Goal: Communication & Community: Share content

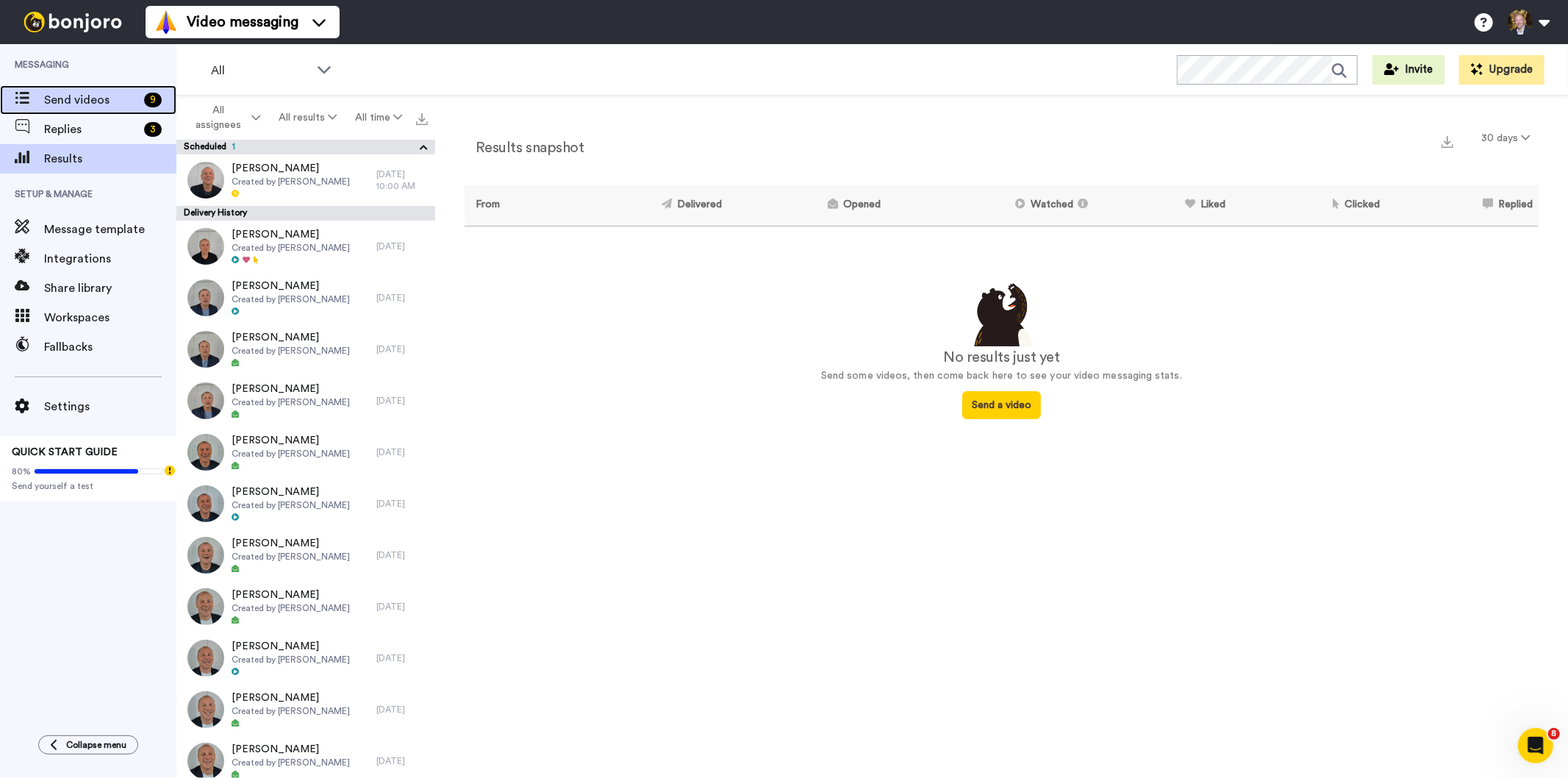
click at [106, 91] on span "Send videos" at bounding box center [90, 100] width 94 height 17
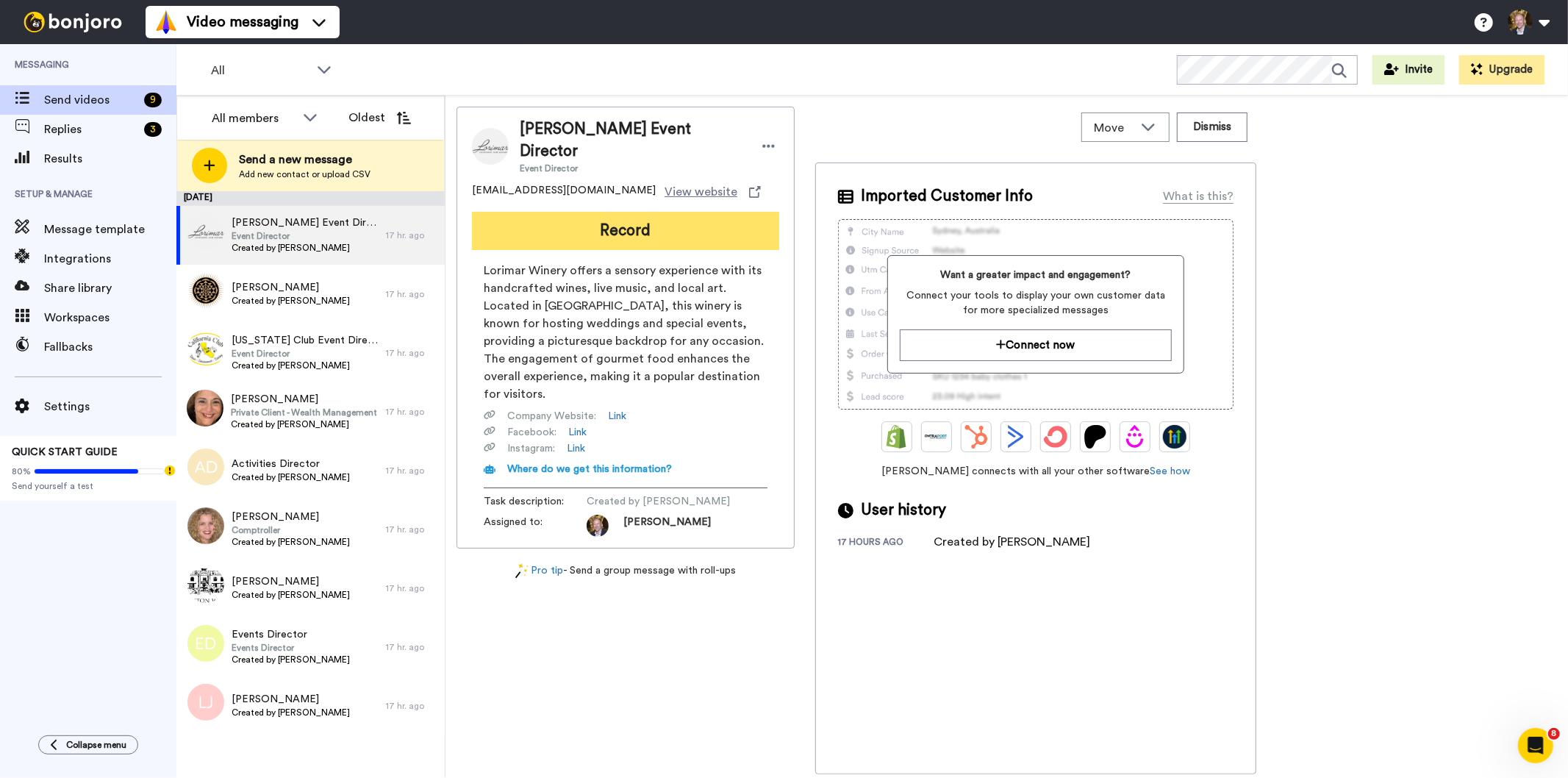
click at [617, 214] on button "Record" at bounding box center [626, 231] width 307 height 38
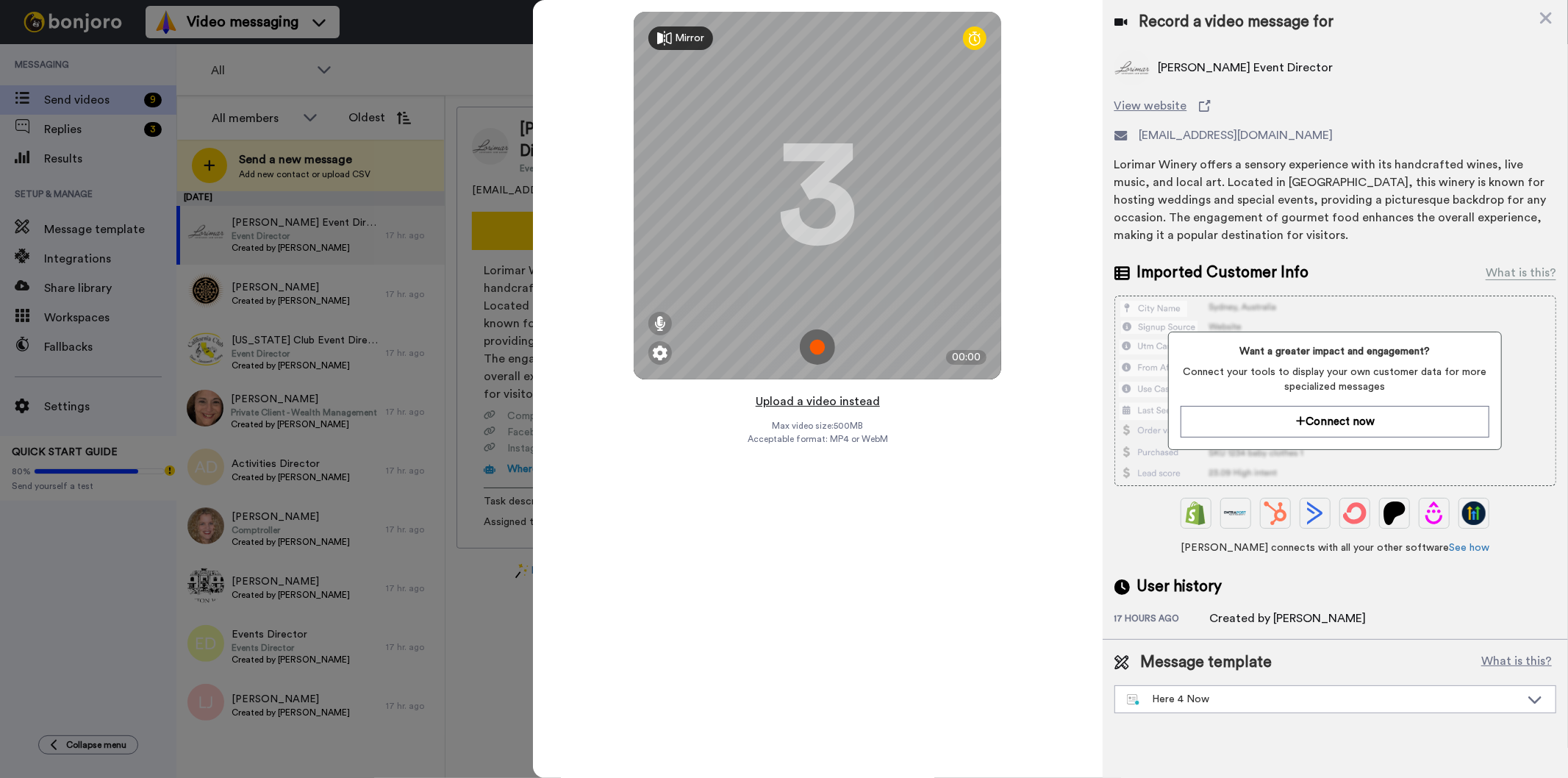
click at [806, 402] on button "Upload a video instead" at bounding box center [818, 401] width 133 height 19
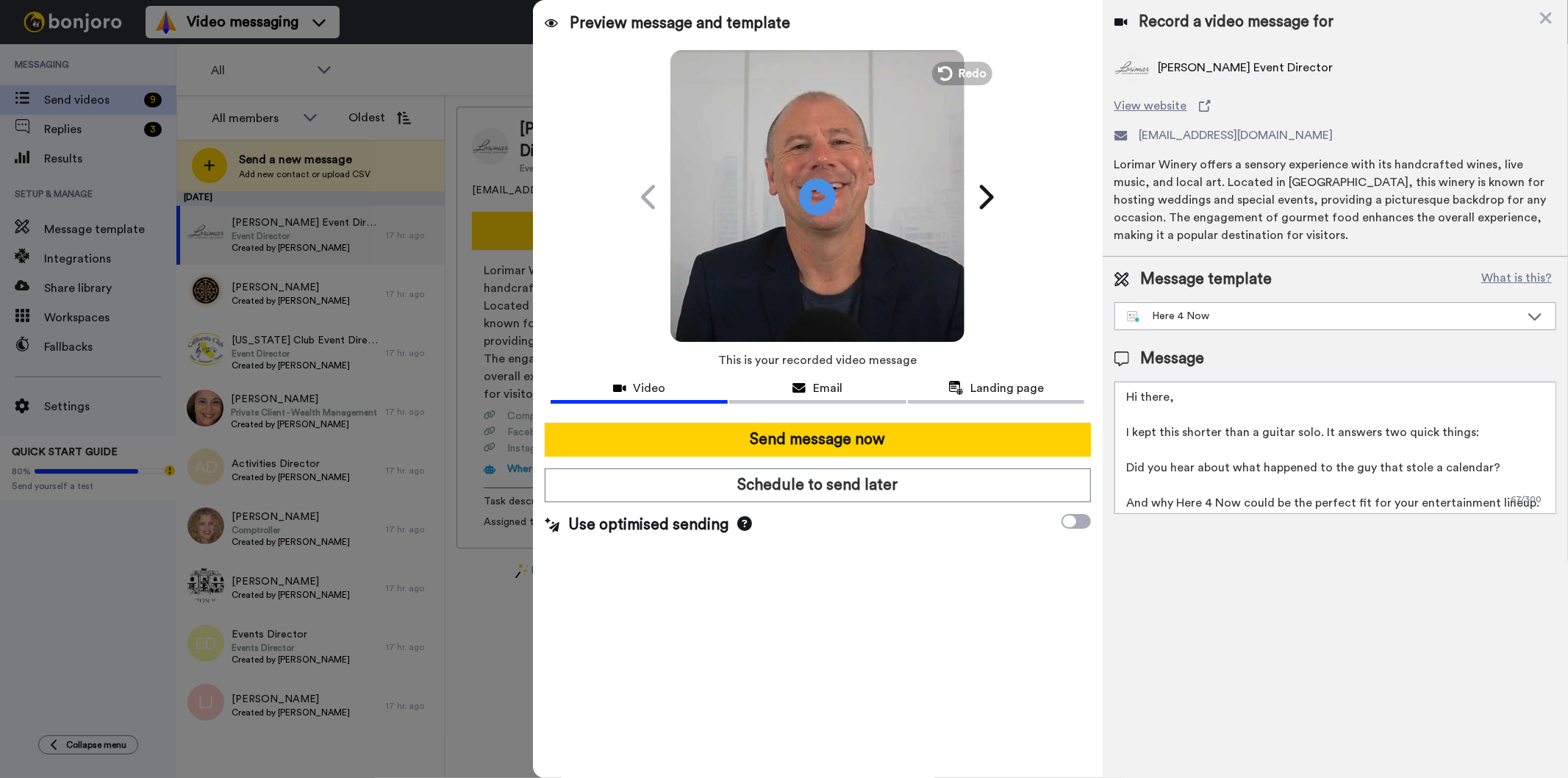
click at [816, 188] on icon at bounding box center [817, 197] width 37 height 36
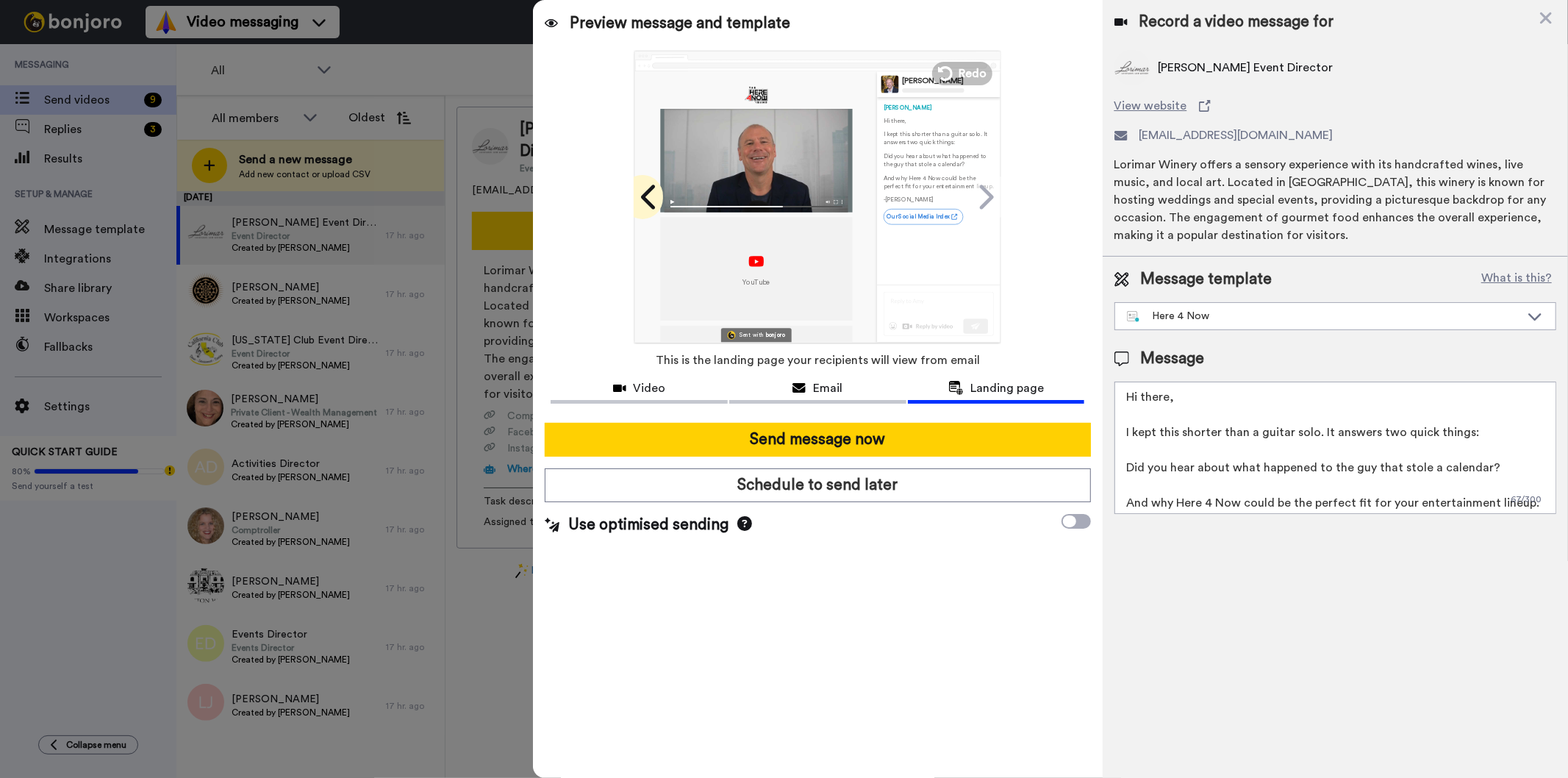
click at [653, 194] on icon at bounding box center [650, 197] width 23 height 28
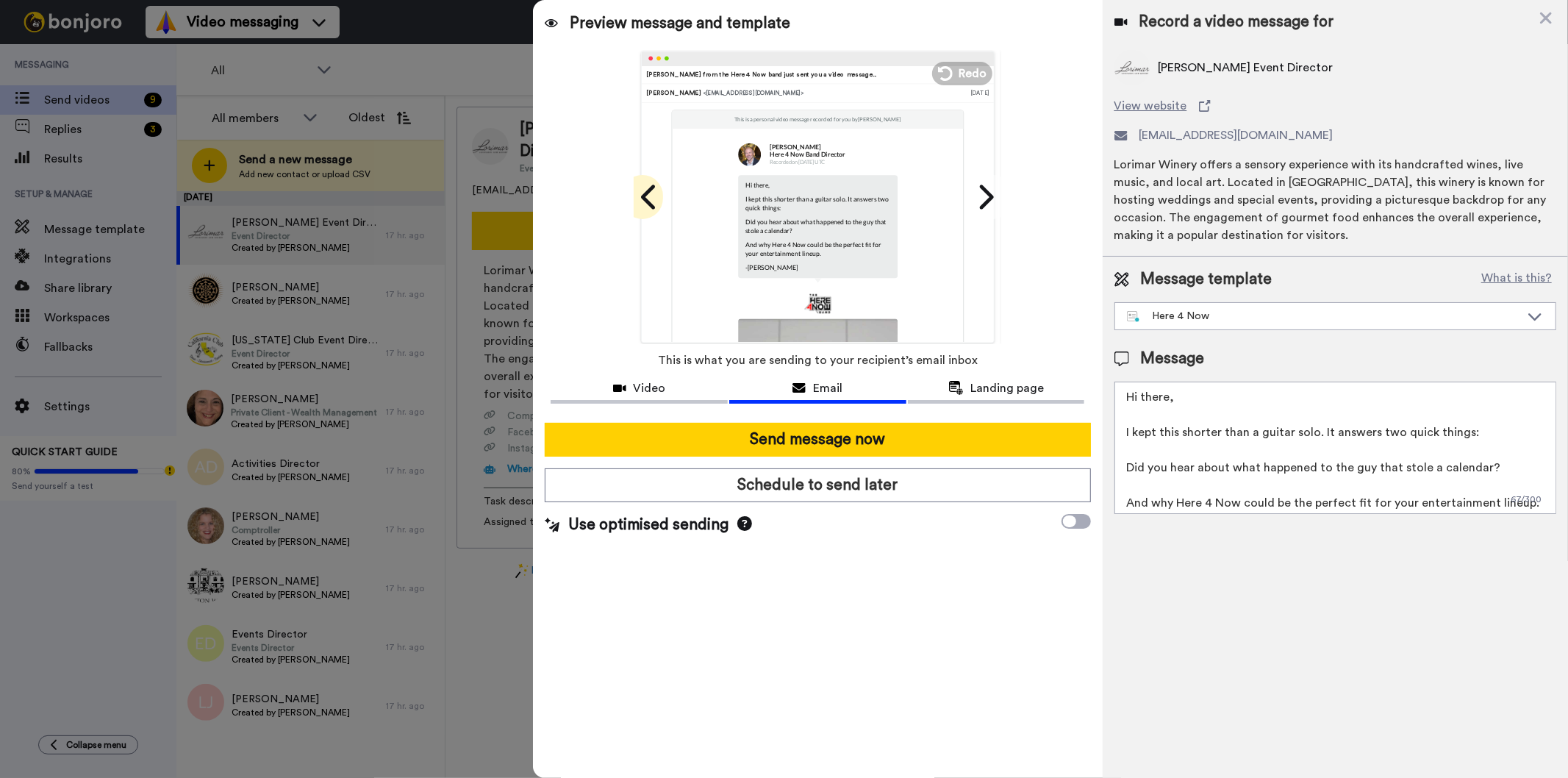
click at [653, 194] on icon at bounding box center [650, 197] width 23 height 28
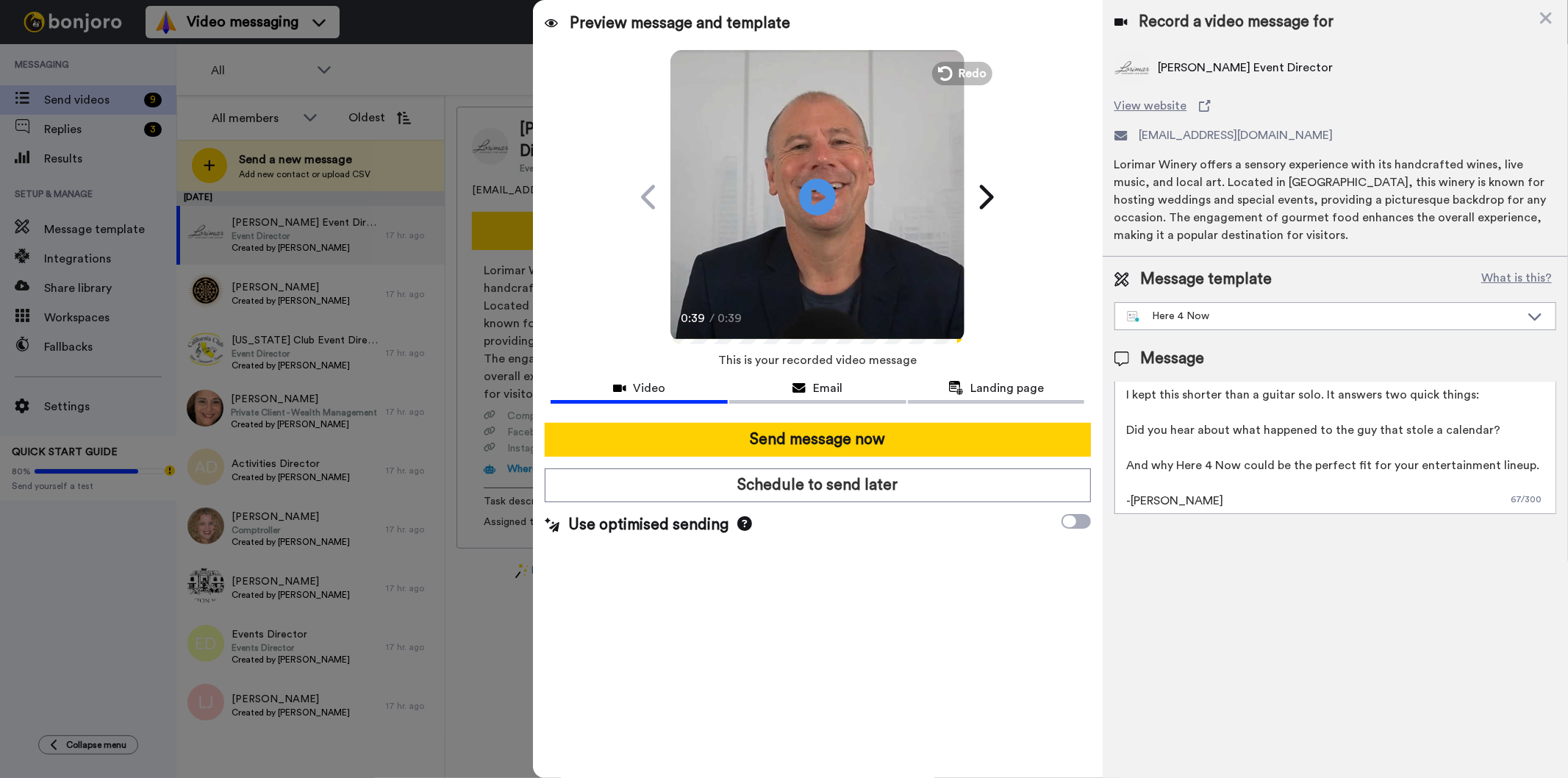
scroll to position [40, 0]
click at [829, 384] on span "Email" at bounding box center [827, 387] width 29 height 17
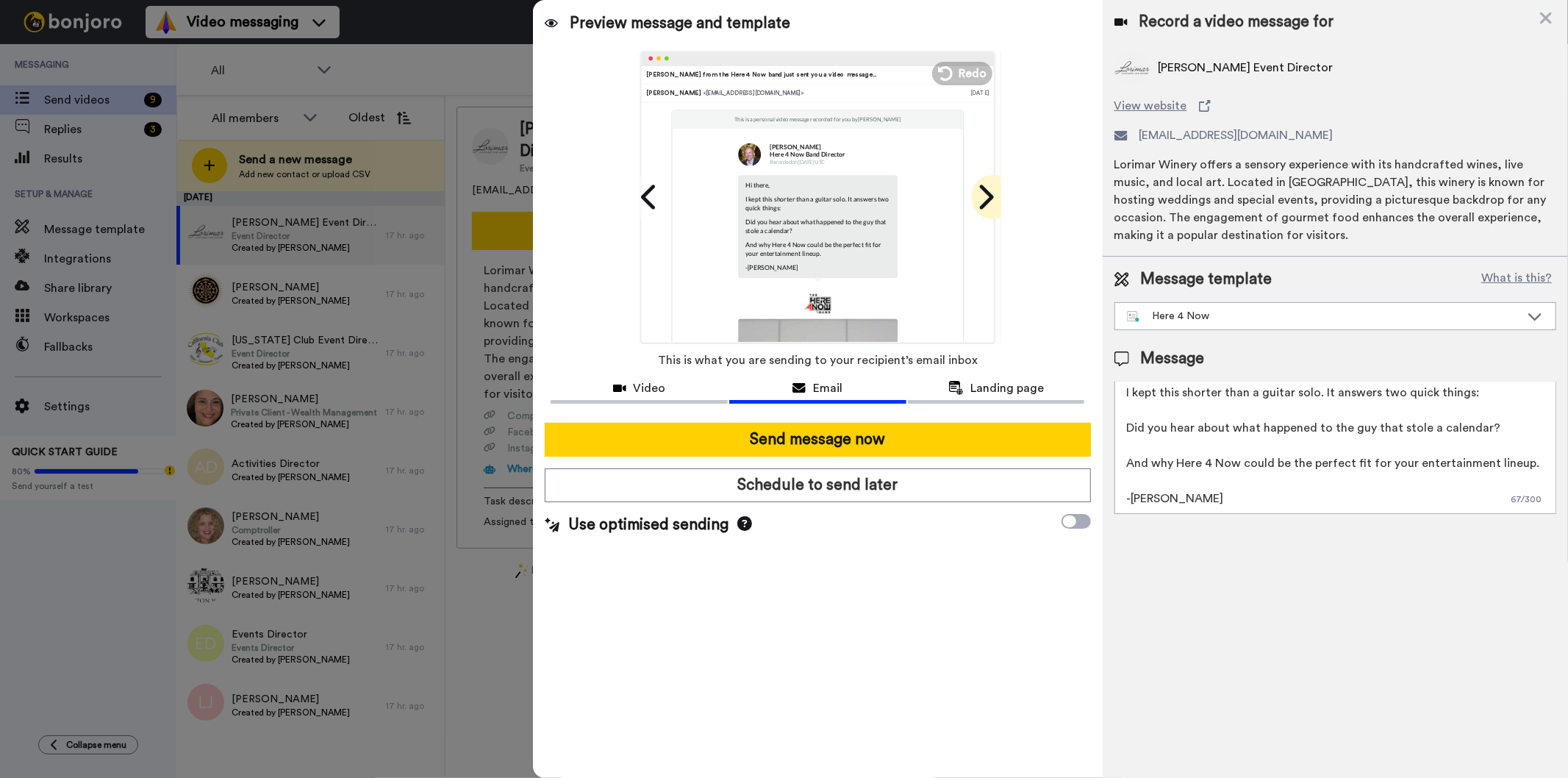
click at [981, 197] on icon at bounding box center [985, 197] width 23 height 28
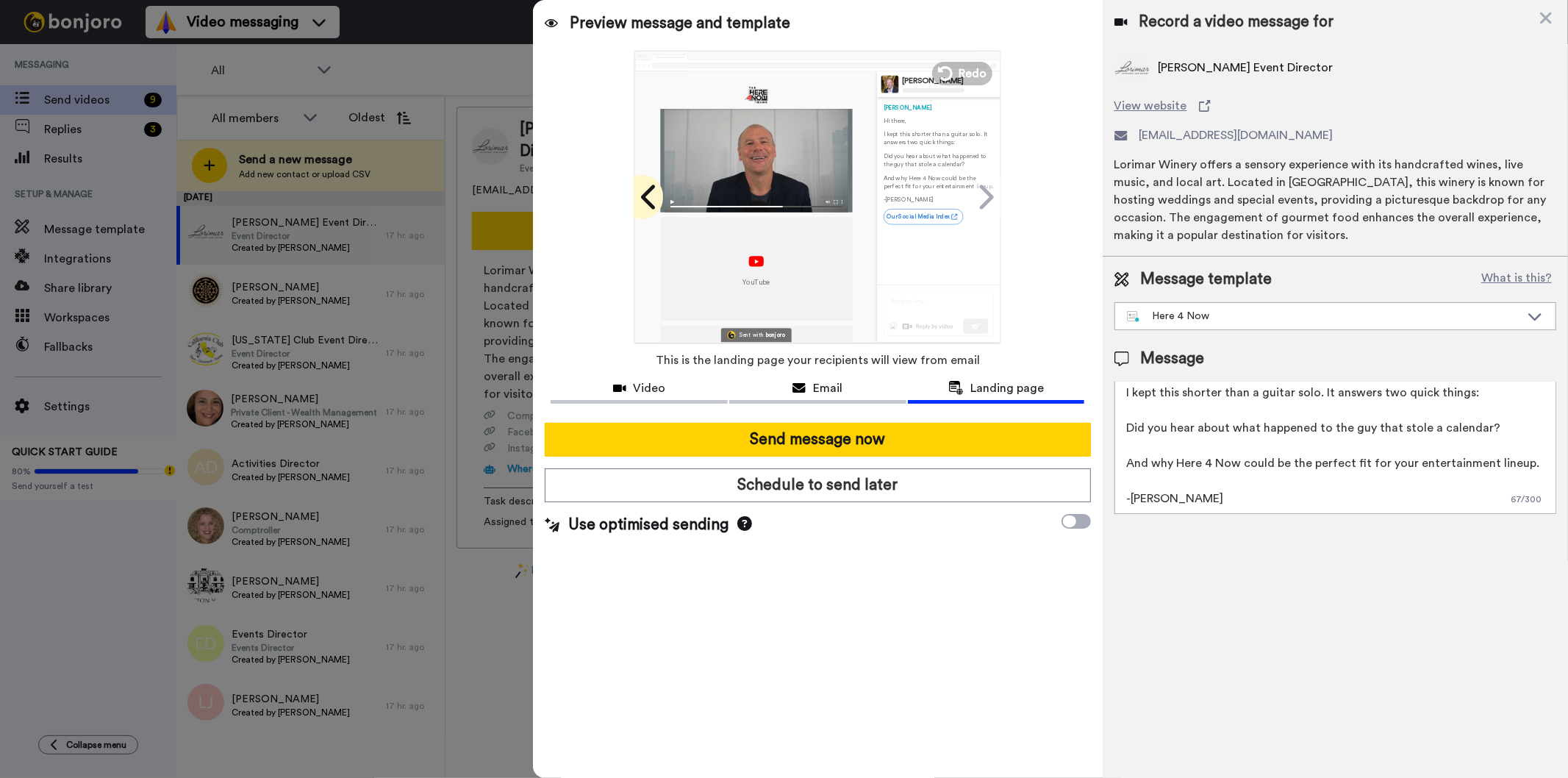
click at [649, 195] on icon at bounding box center [650, 197] width 23 height 28
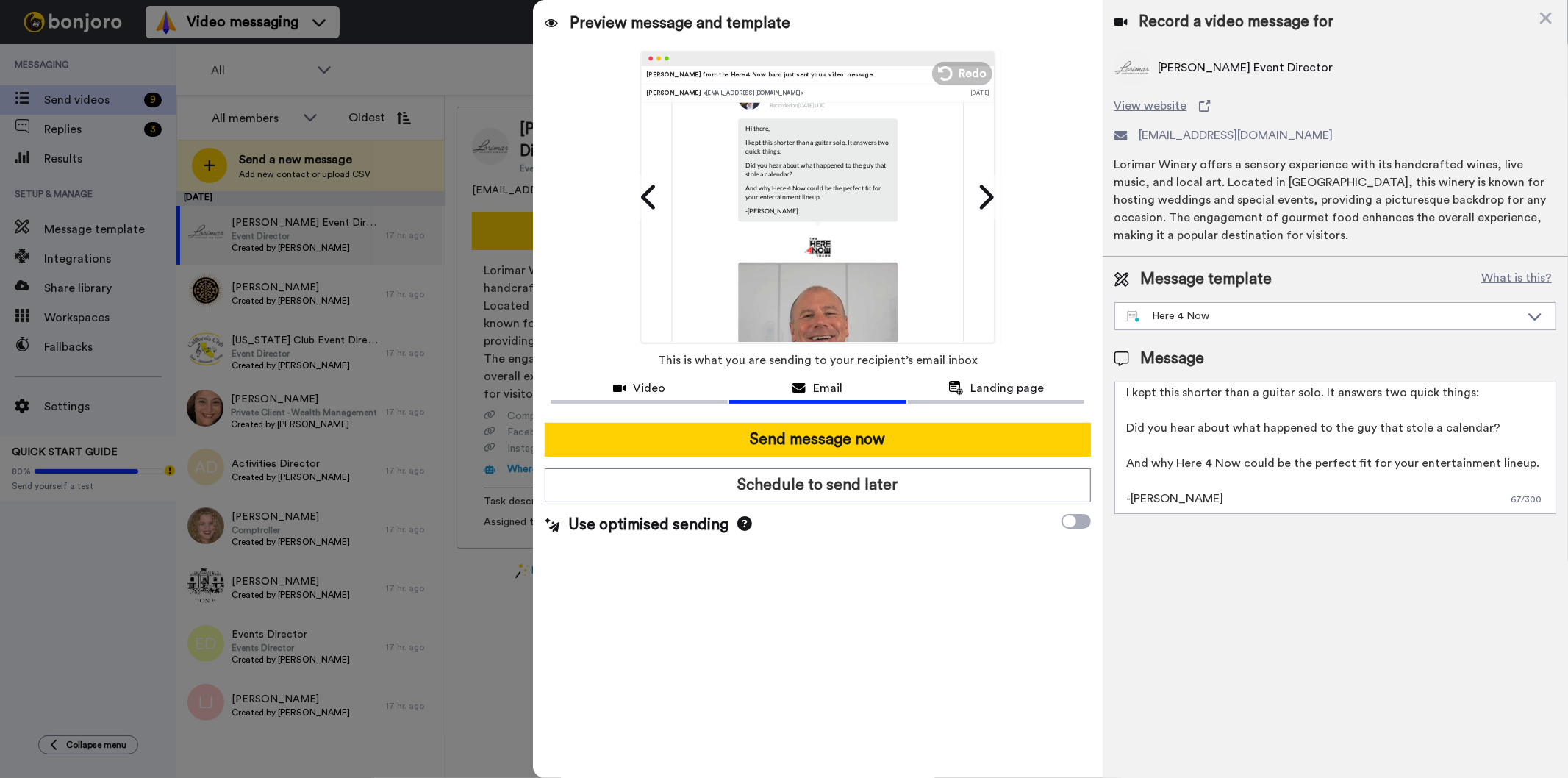
scroll to position [306, 0]
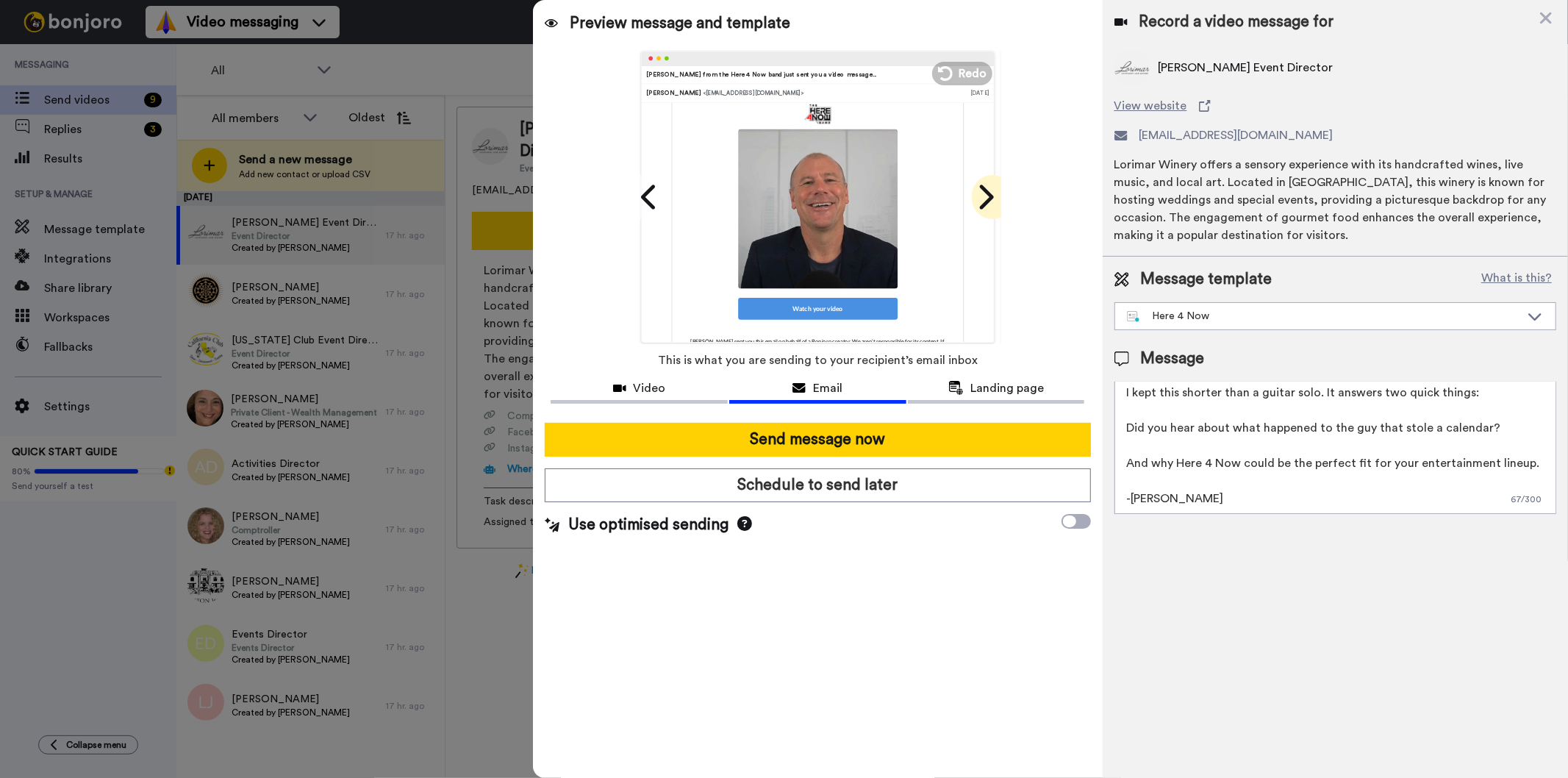
click at [983, 197] on icon at bounding box center [985, 197] width 23 height 28
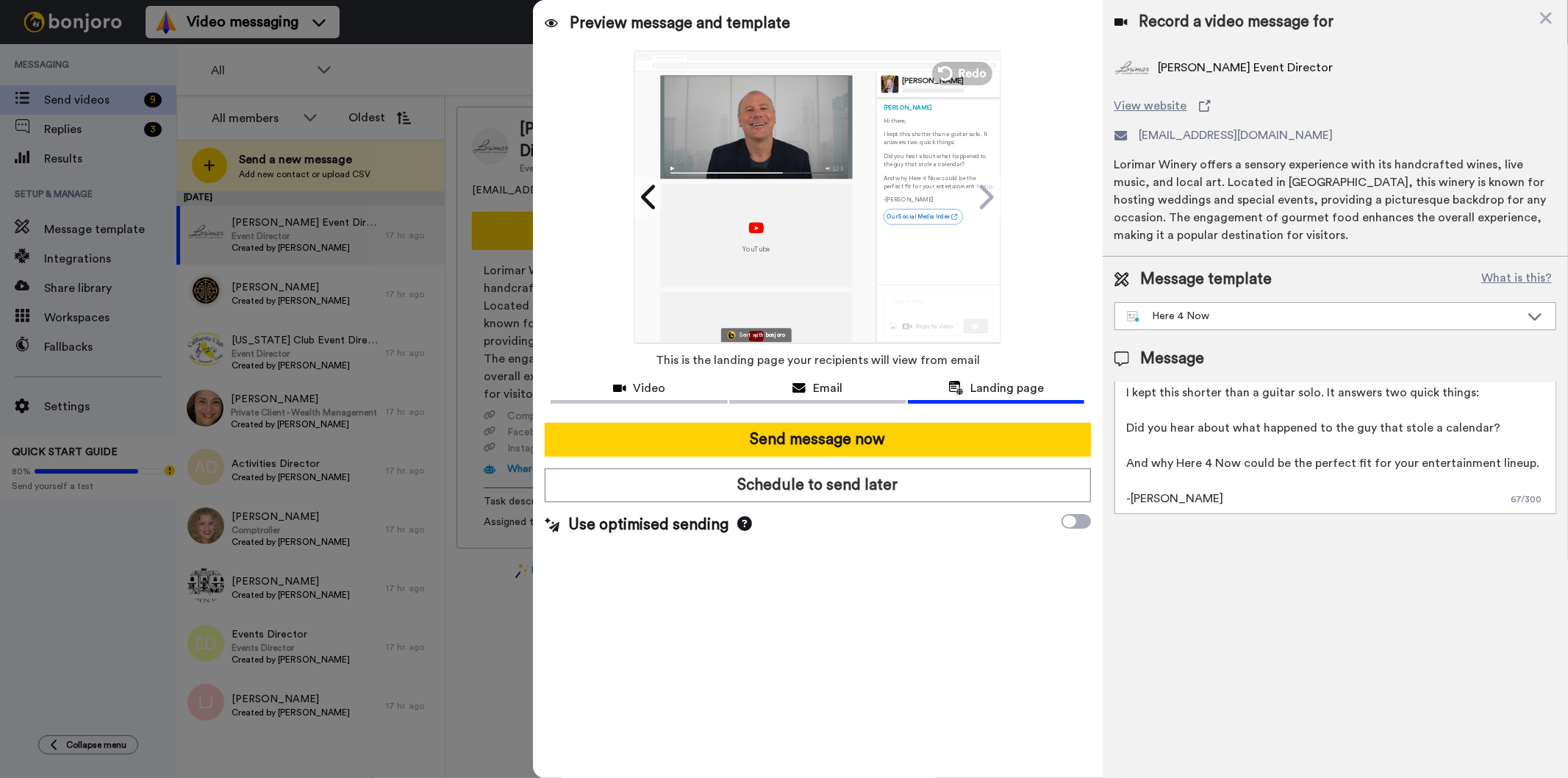
scroll to position [0, 0]
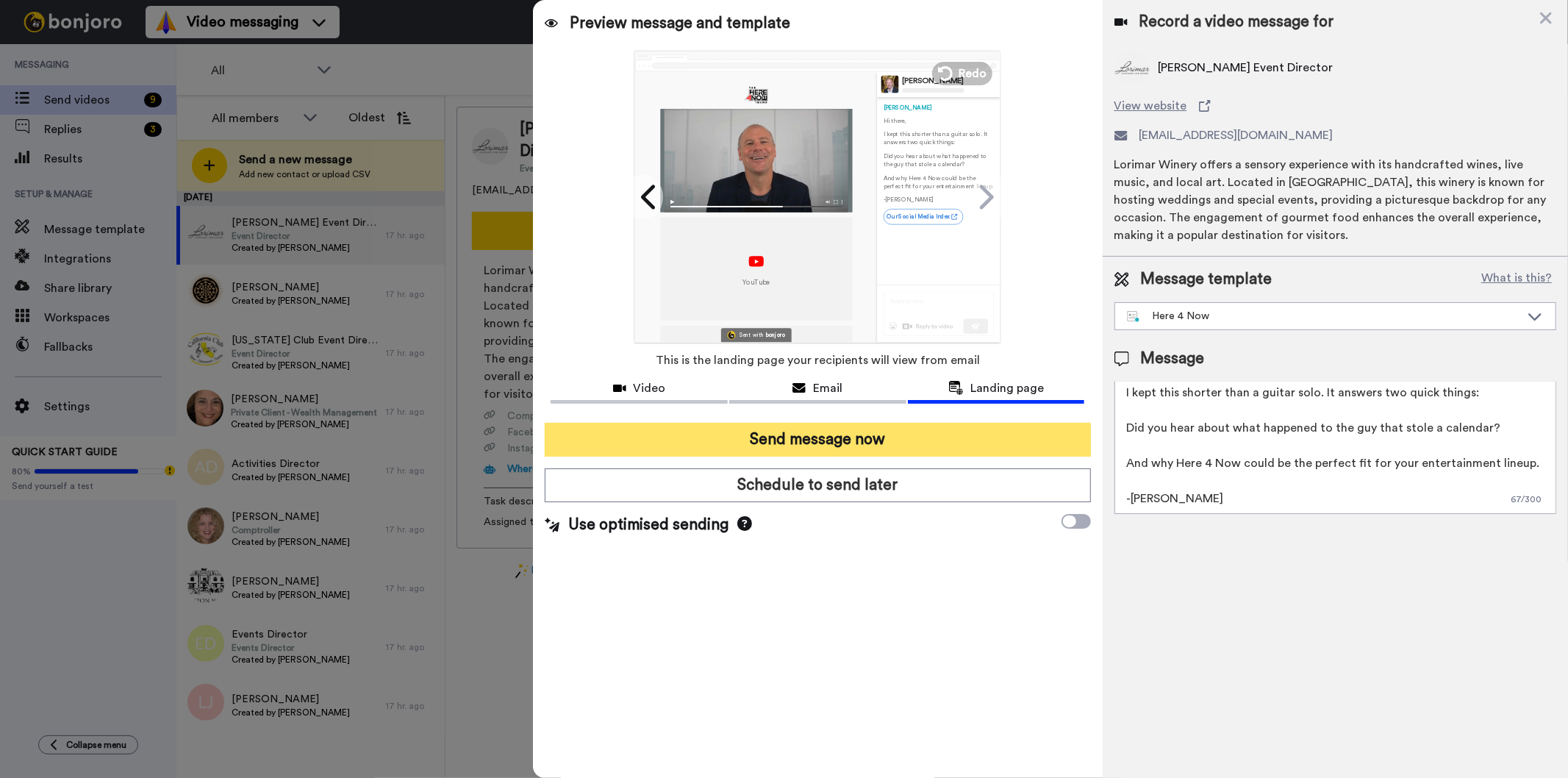
click at [811, 435] on button "Send message now" at bounding box center [818, 440] width 546 height 34
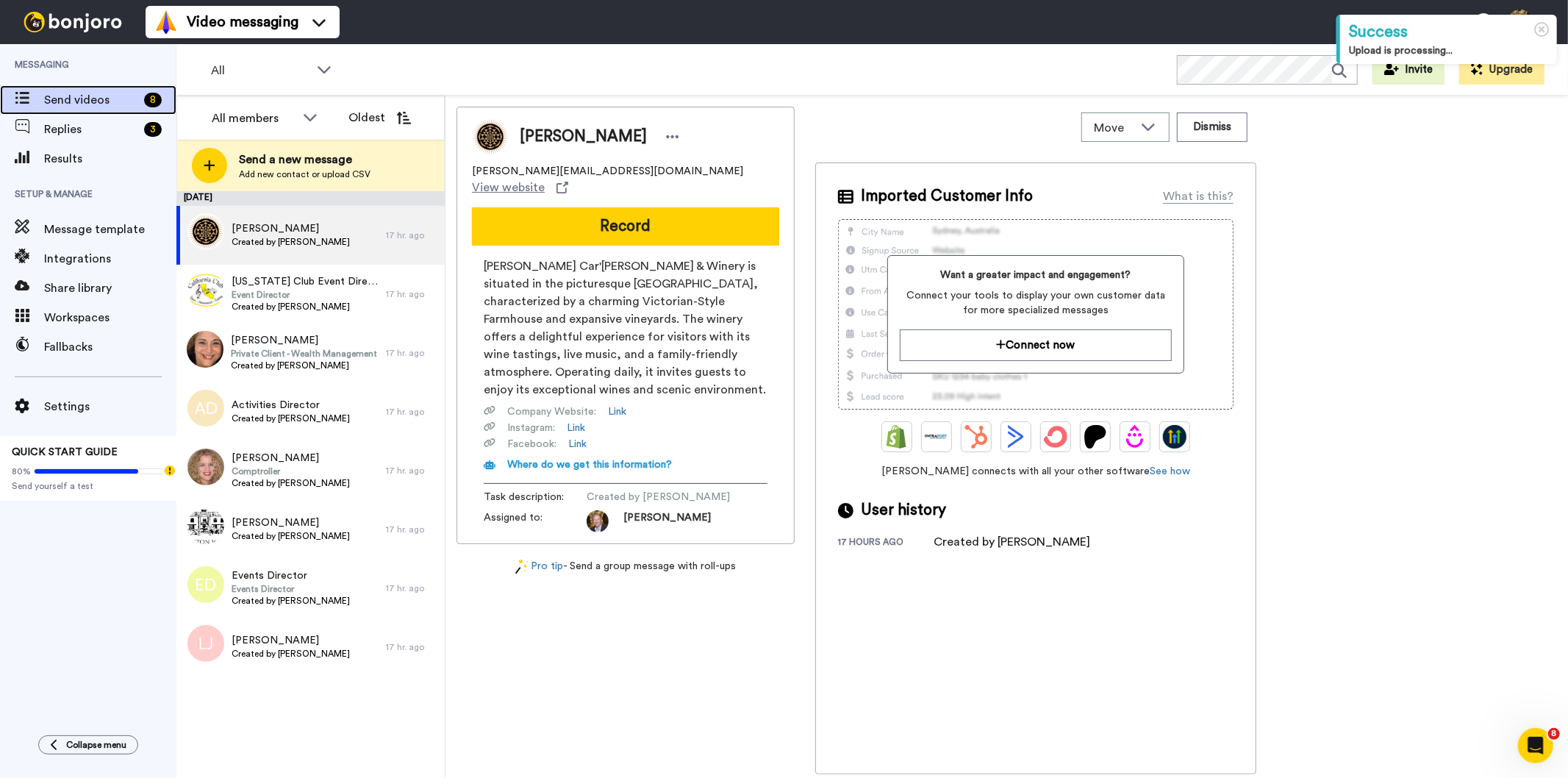
click at [90, 99] on span "Send videos" at bounding box center [90, 100] width 94 height 17
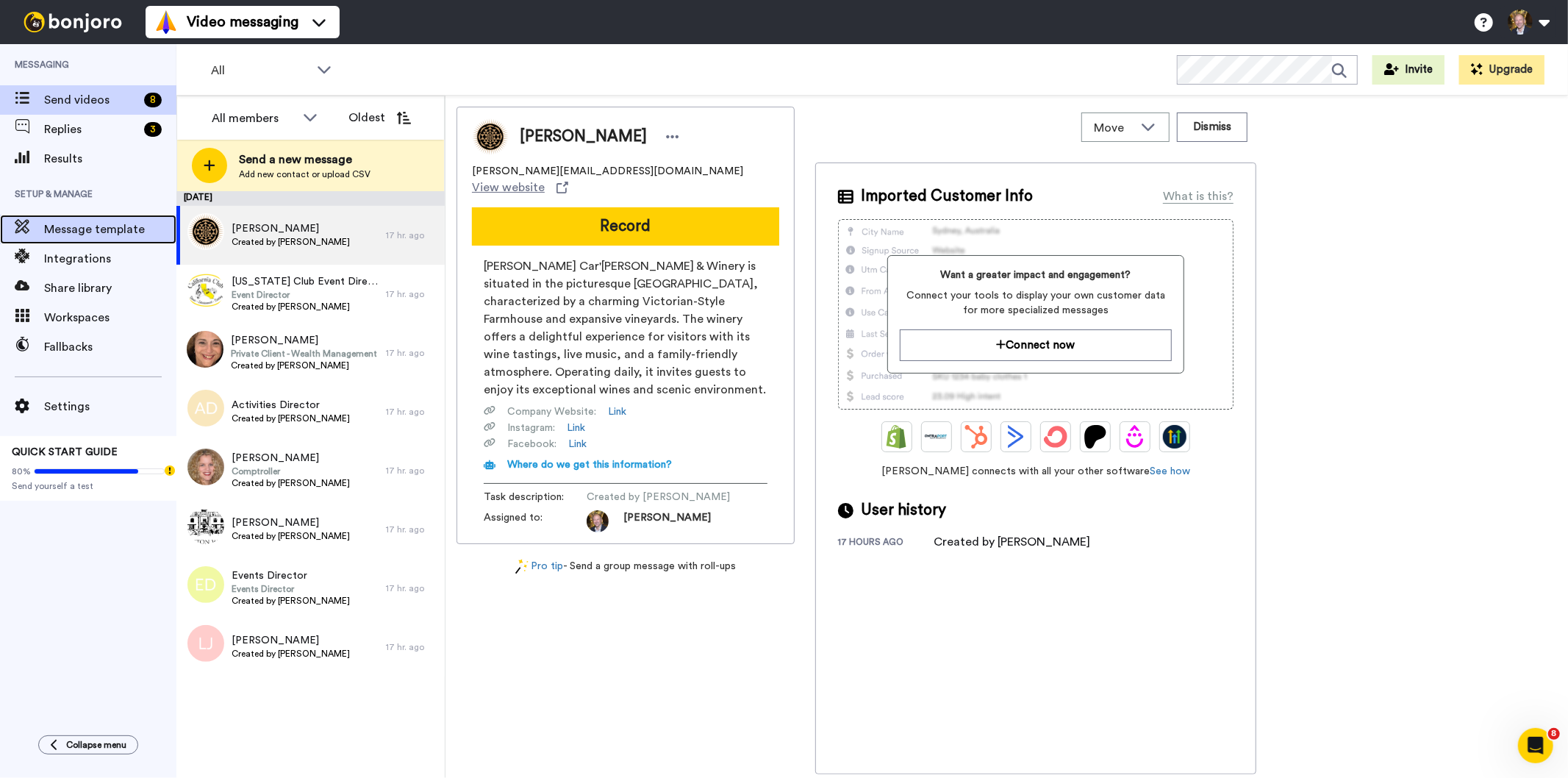
click at [83, 228] on span "Message template" at bounding box center [110, 229] width 133 height 17
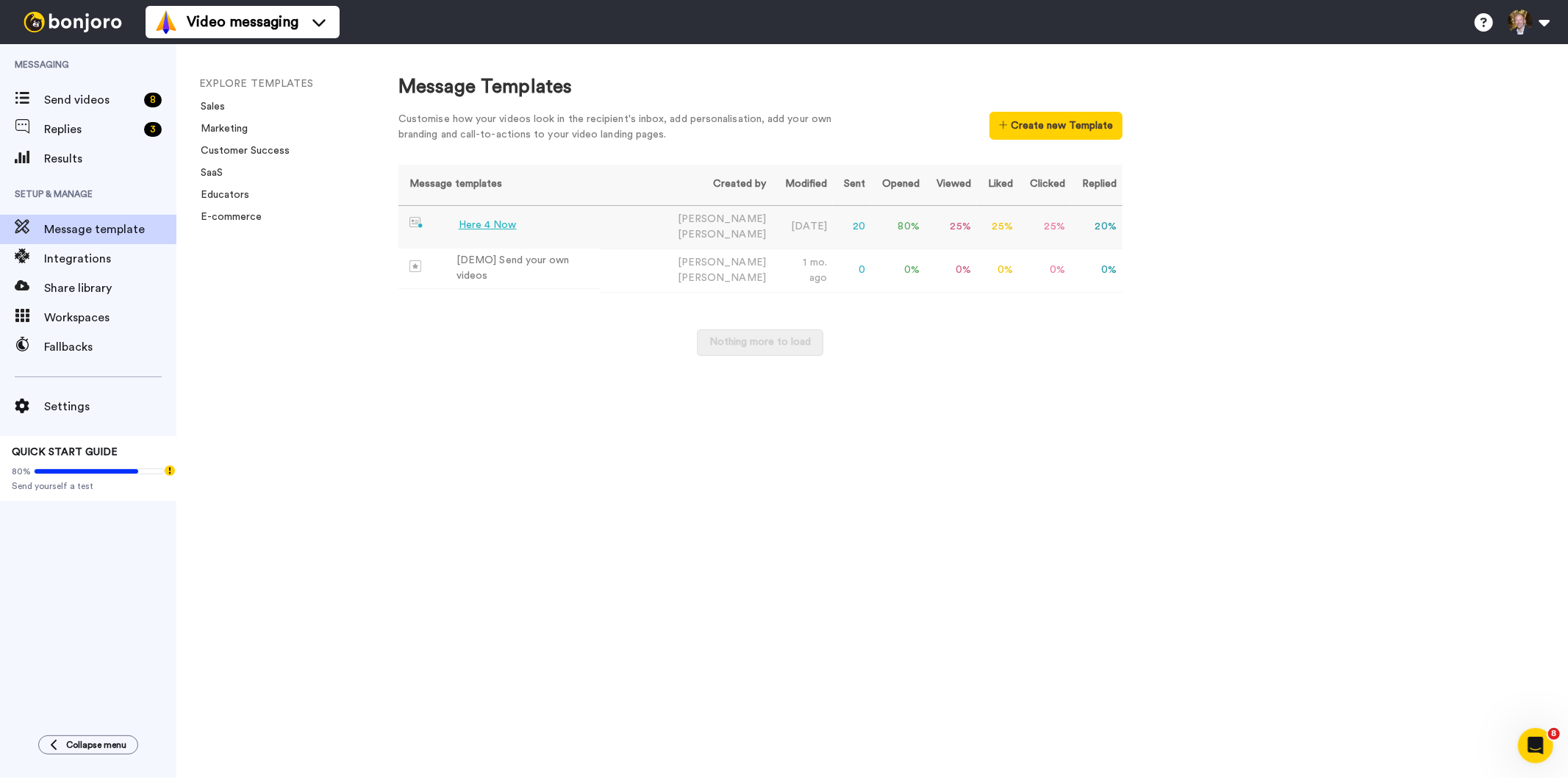
click at [495, 222] on div "Here 4 Now" at bounding box center [488, 225] width 58 height 16
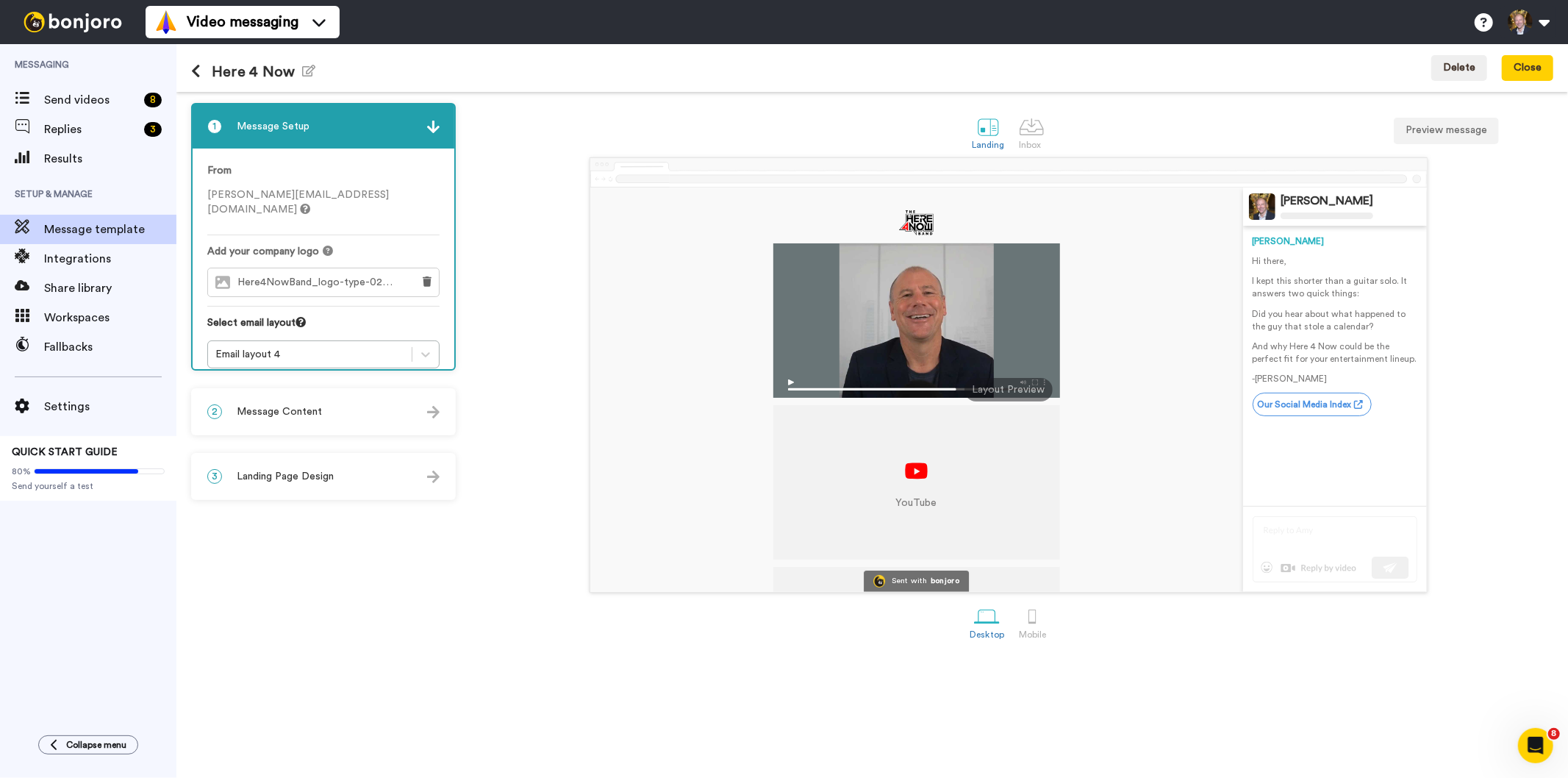
click at [295, 406] on span "Message Content" at bounding box center [279, 411] width 85 height 15
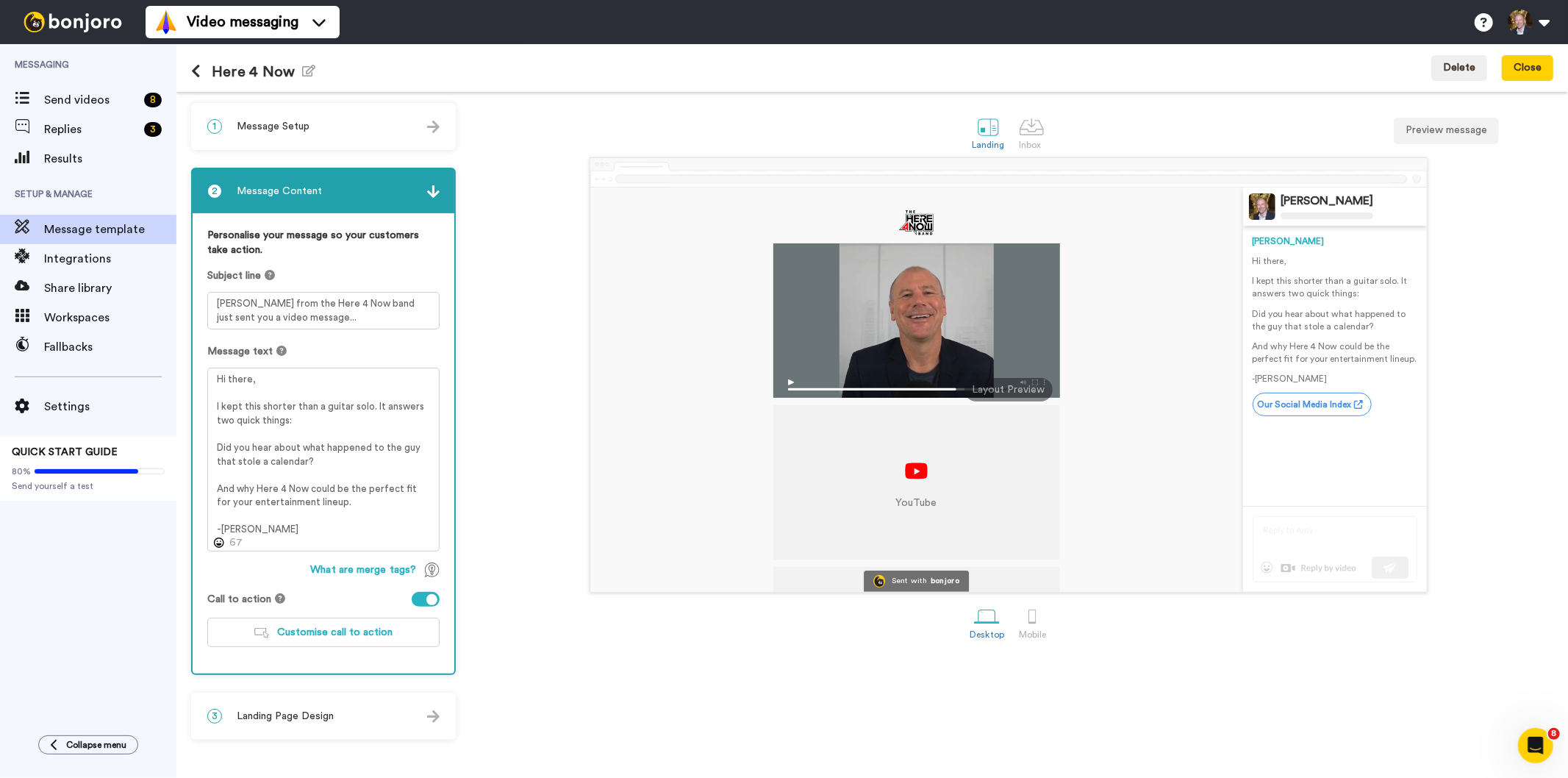
click at [292, 708] on span "Landing Page Design" at bounding box center [285, 716] width 97 height 15
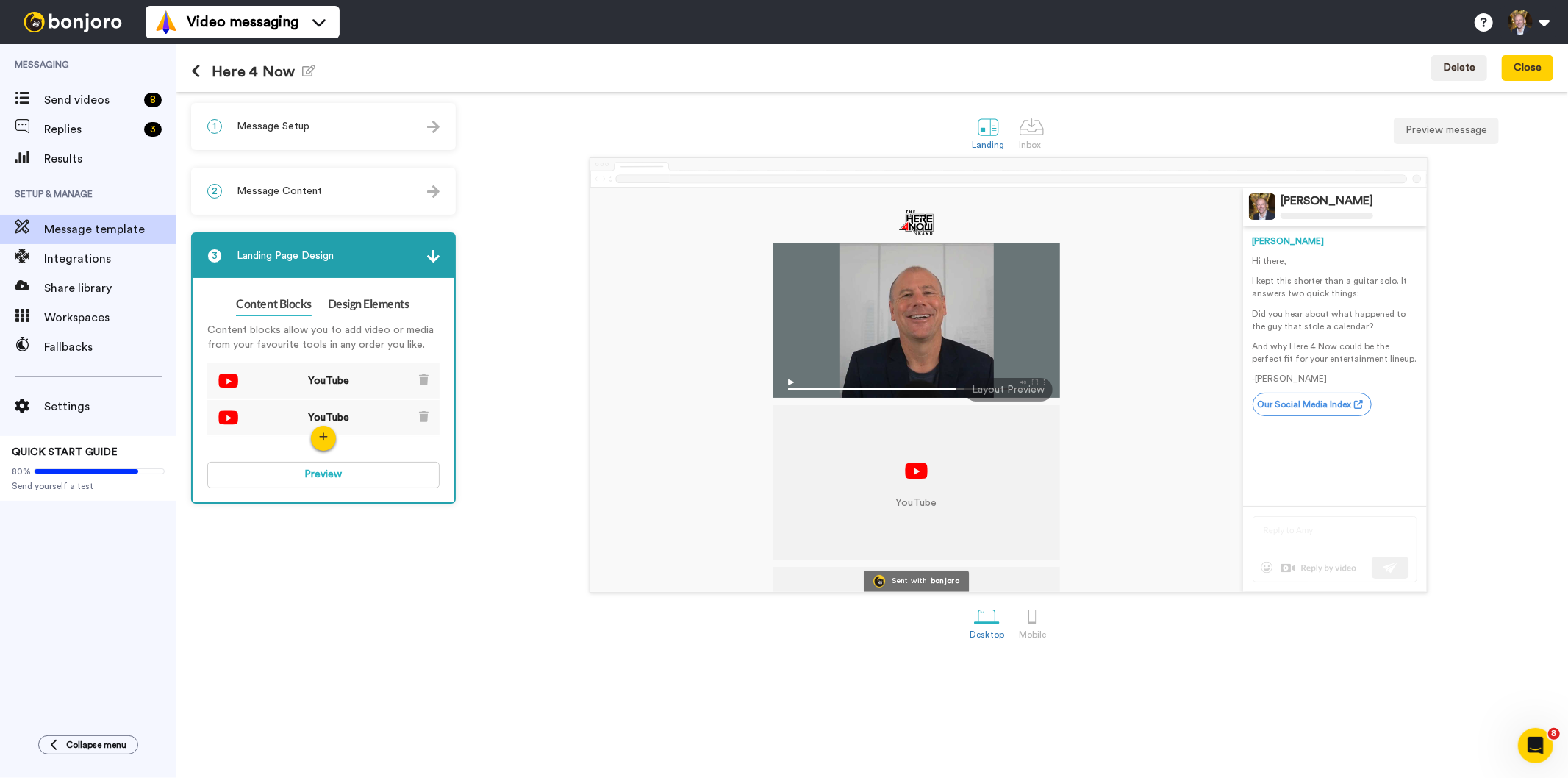
click at [230, 376] on img at bounding box center [228, 381] width 20 height 15
click at [313, 377] on span "YouTube" at bounding box center [328, 381] width 56 height 15
click at [321, 467] on button "Preview" at bounding box center [324, 474] width 232 height 27
click at [62, 96] on span "Send videos" at bounding box center [90, 100] width 94 height 17
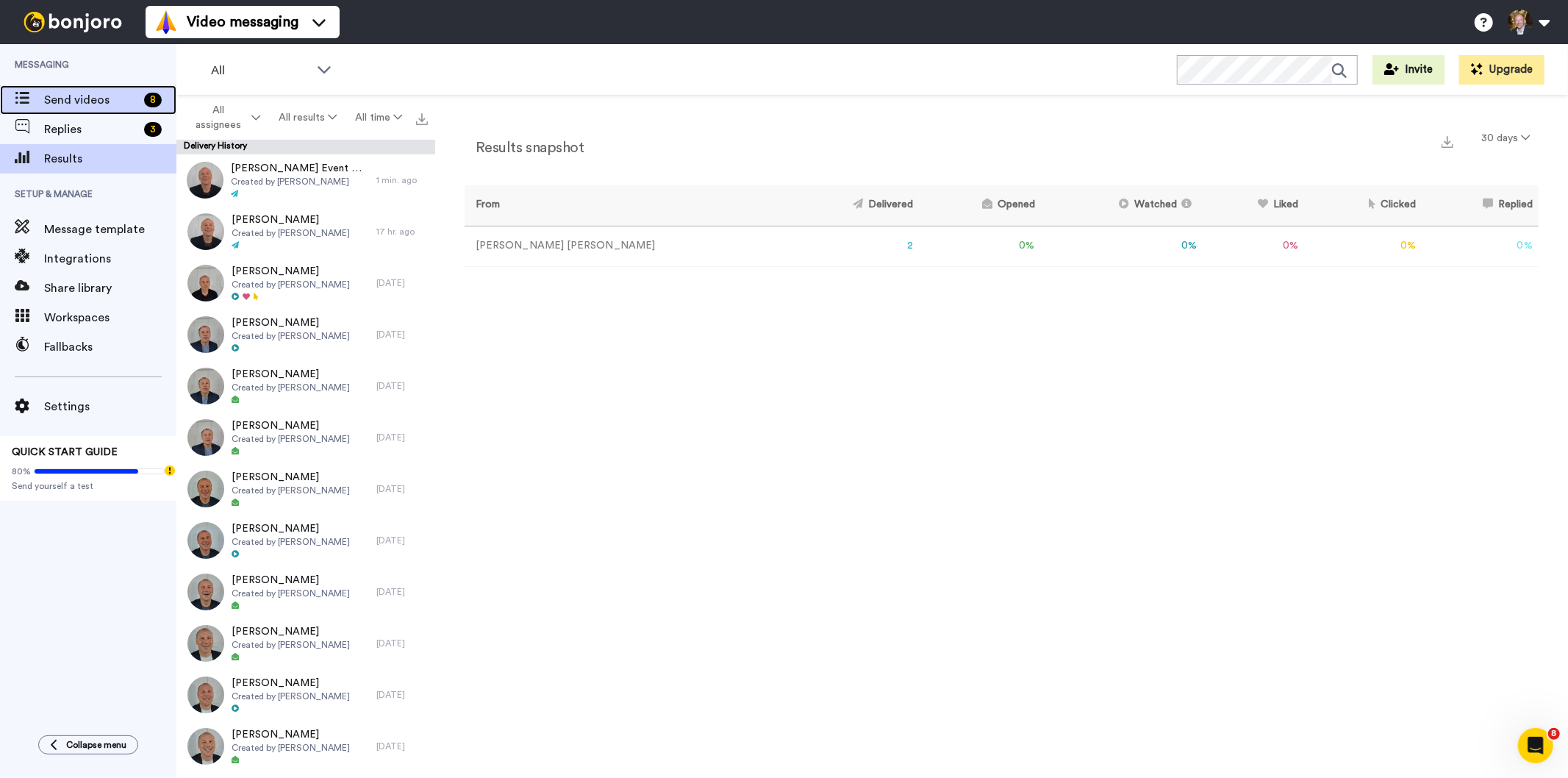
click at [68, 97] on span "Send videos" at bounding box center [90, 100] width 94 height 17
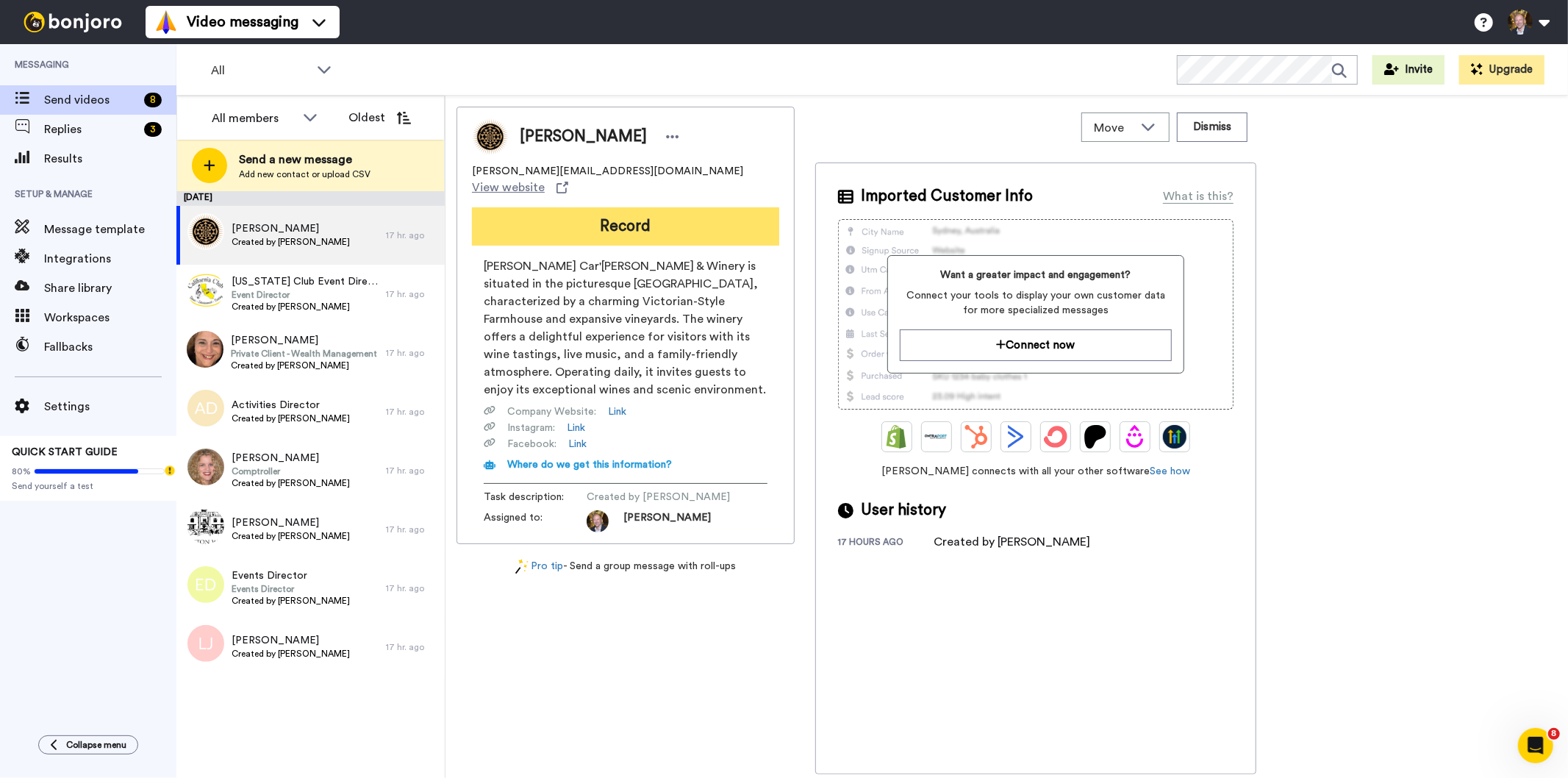
click at [626, 210] on button "Record" at bounding box center [626, 226] width 307 height 38
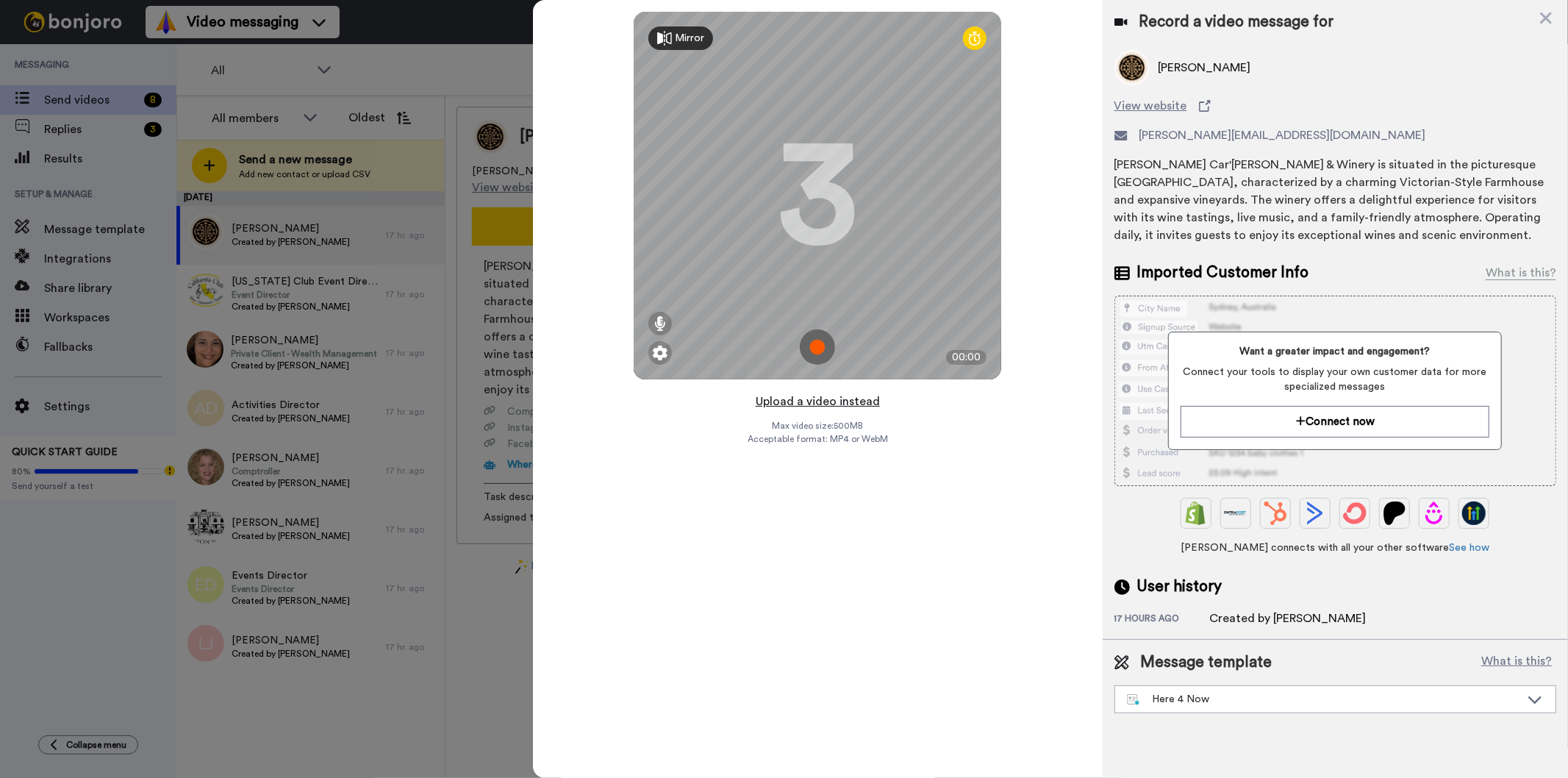
click at [820, 398] on button "Upload a video instead" at bounding box center [818, 401] width 133 height 19
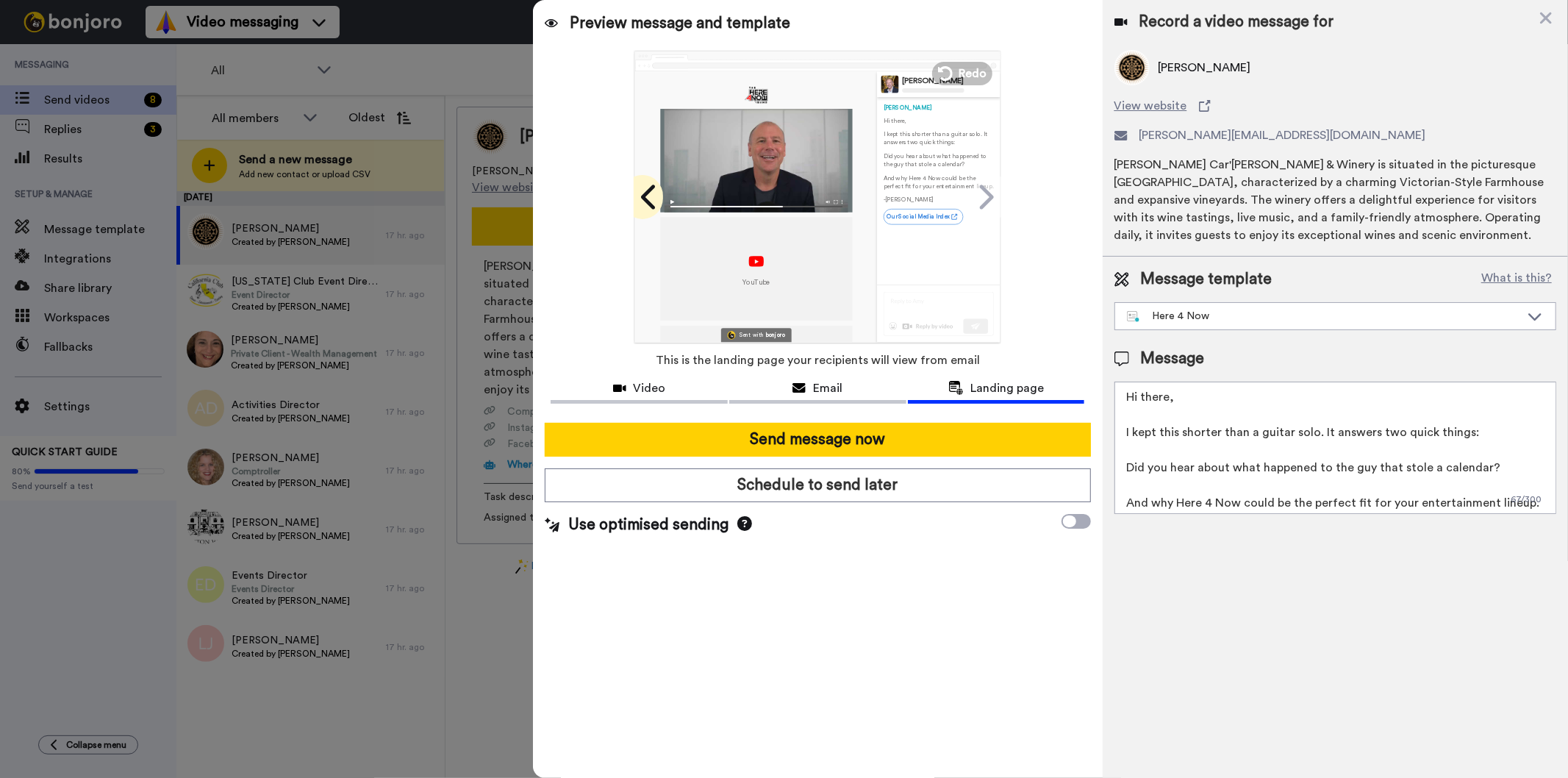
click at [647, 195] on icon at bounding box center [648, 196] width 14 height 24
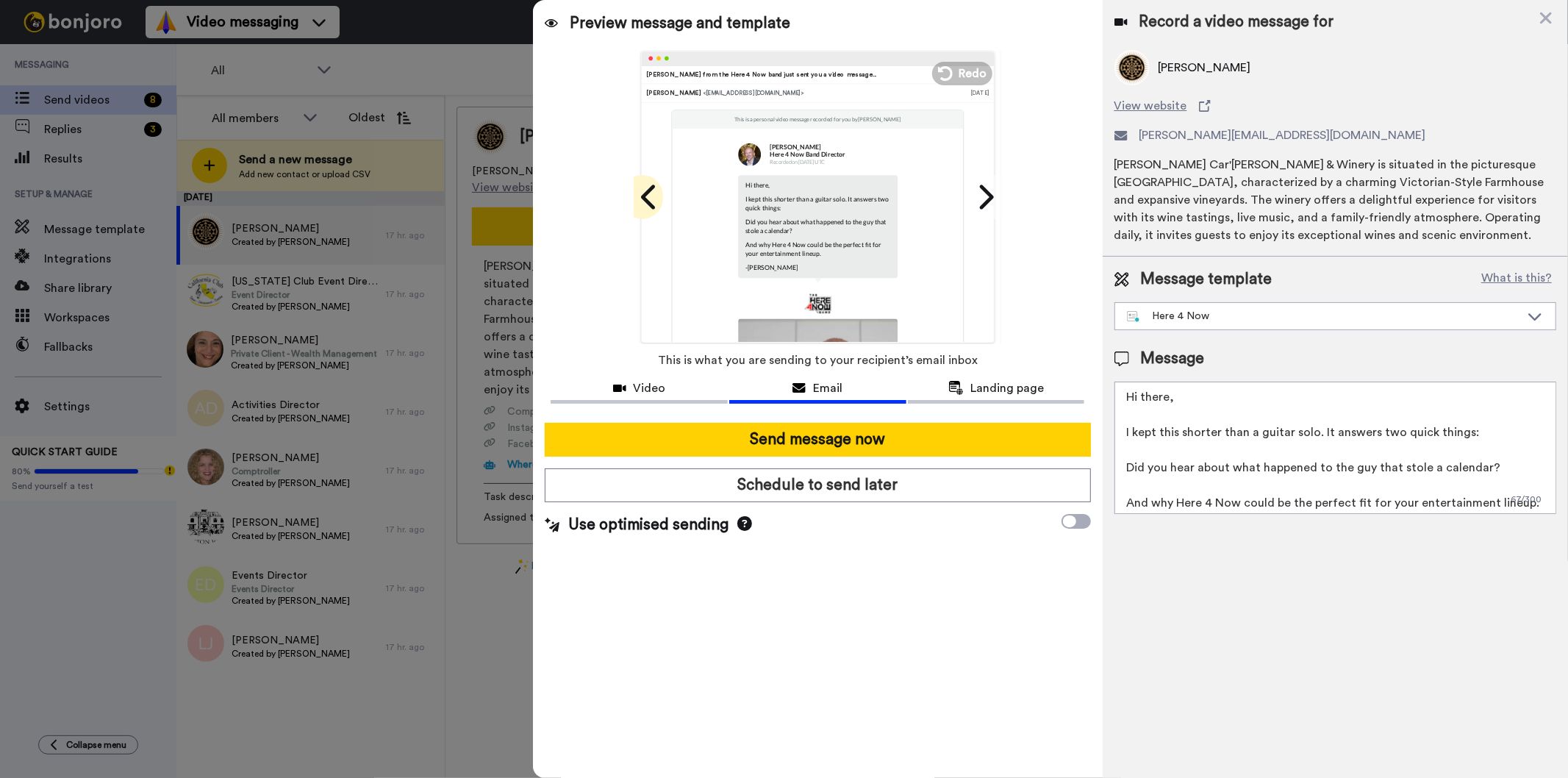
click at [647, 202] on icon at bounding box center [648, 196] width 14 height 24
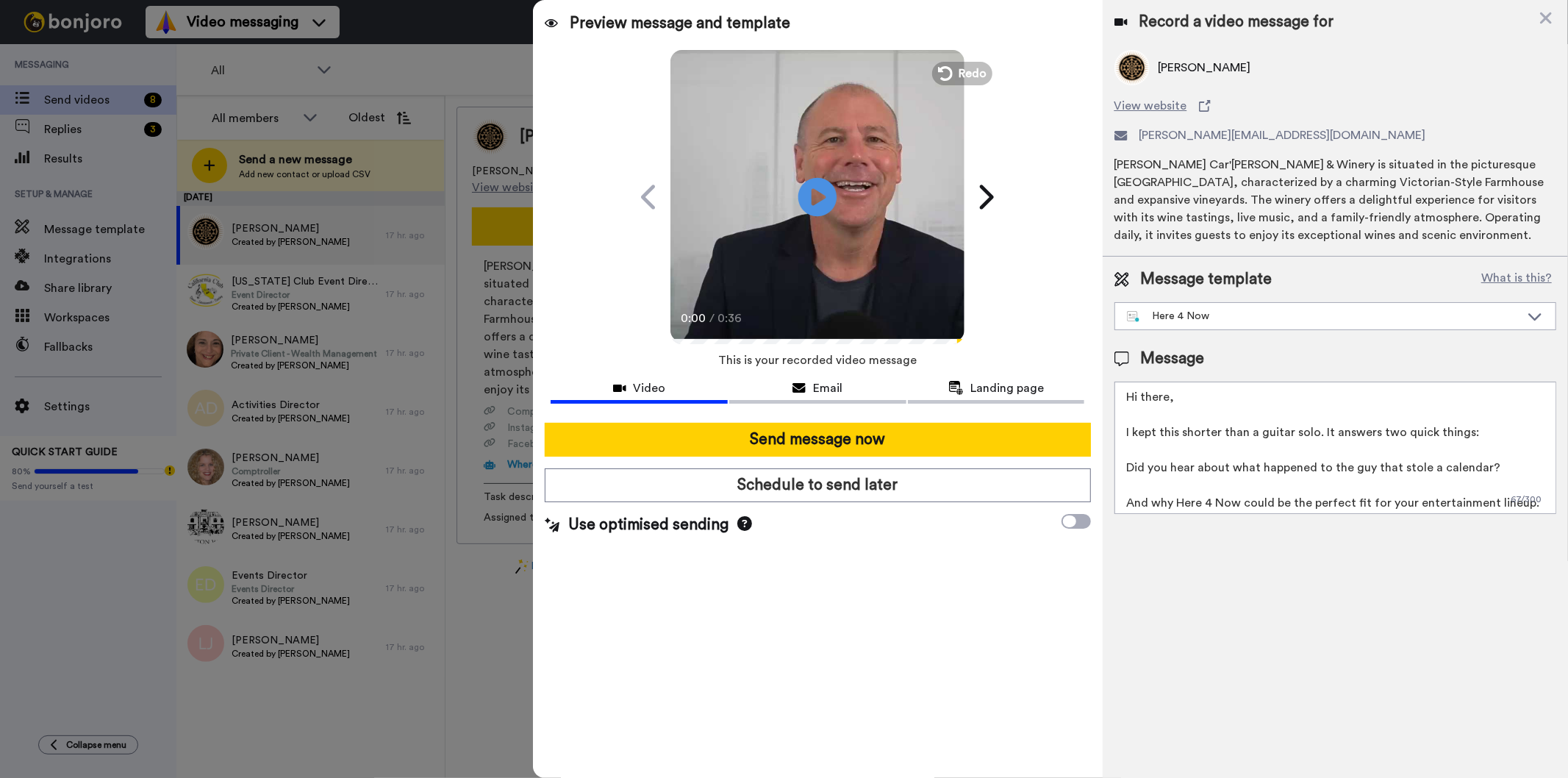
click at [818, 199] on icon "Play/Pause" at bounding box center [817, 197] width 39 height 70
click at [1166, 395] on textarea "Hi there, I kept this shorter than a guitar solo. It answers two quick things: …" at bounding box center [1335, 448] width 442 height 133
type textarea "Hi Ann, I kept this shorter than a guitar solo. It answers two quick things: Di…"
click at [825, 384] on span "Email" at bounding box center [827, 387] width 29 height 17
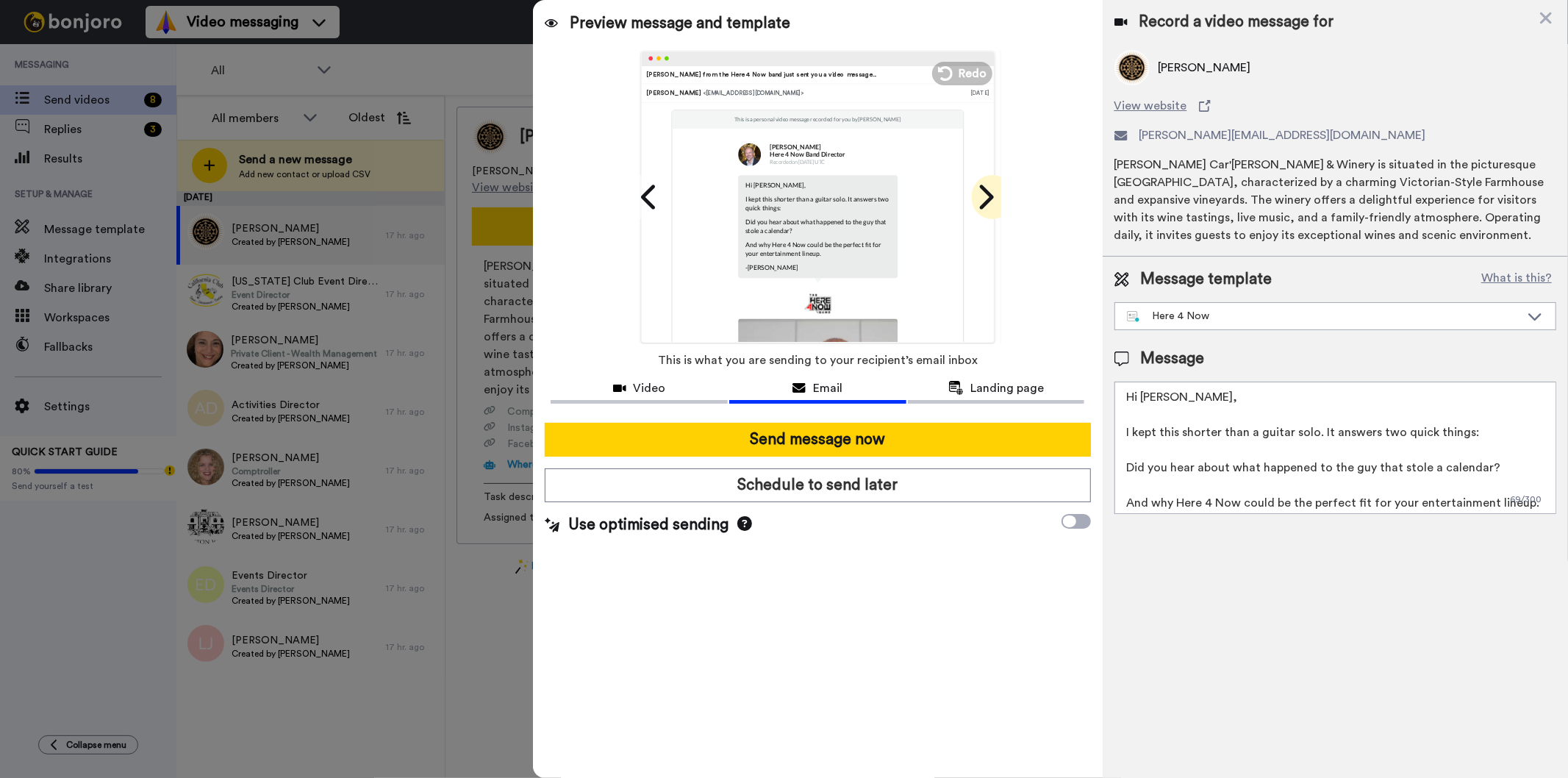
click at [982, 197] on icon at bounding box center [985, 197] width 23 height 28
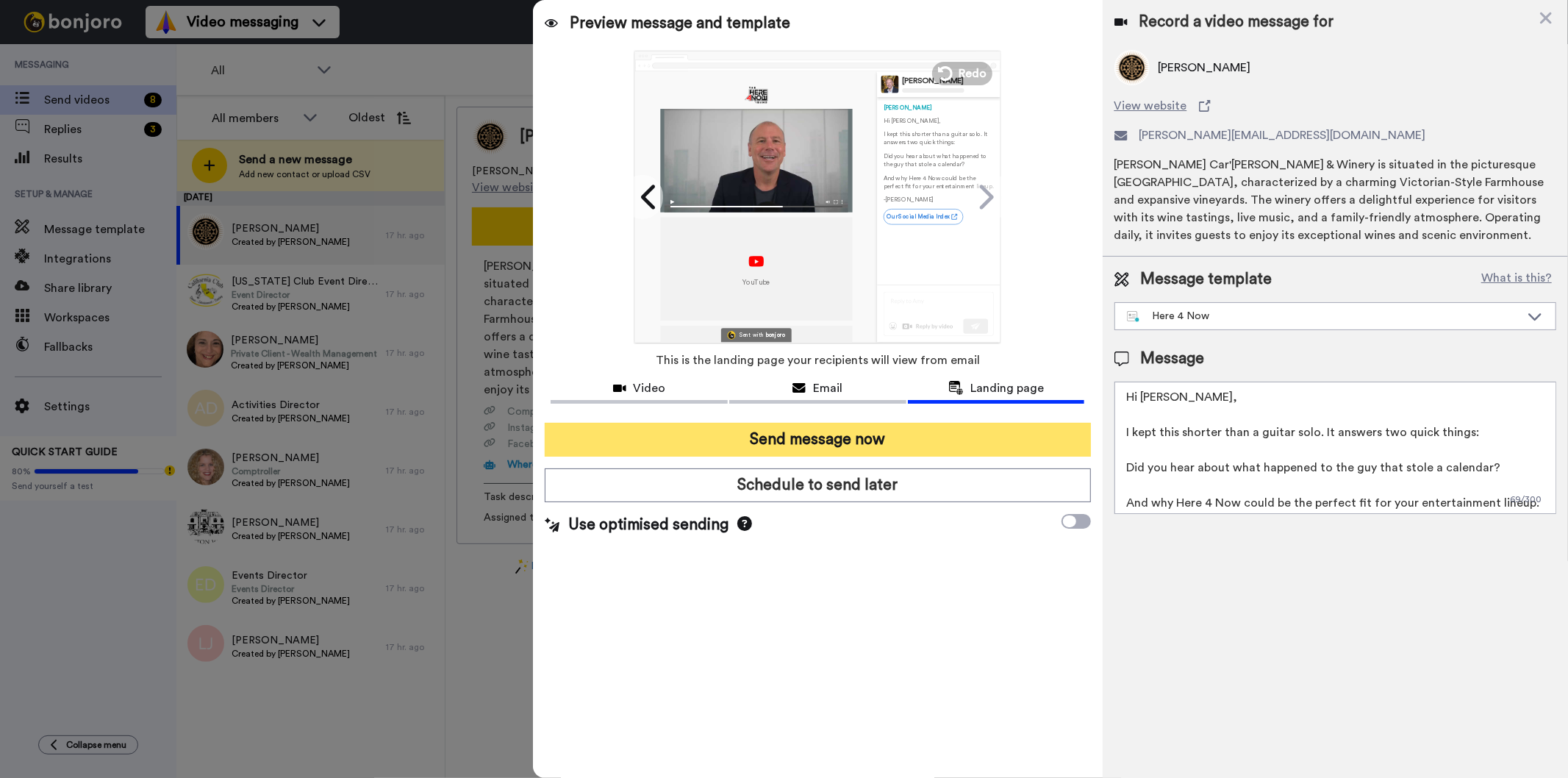
click at [800, 436] on button "Send message now" at bounding box center [818, 440] width 546 height 34
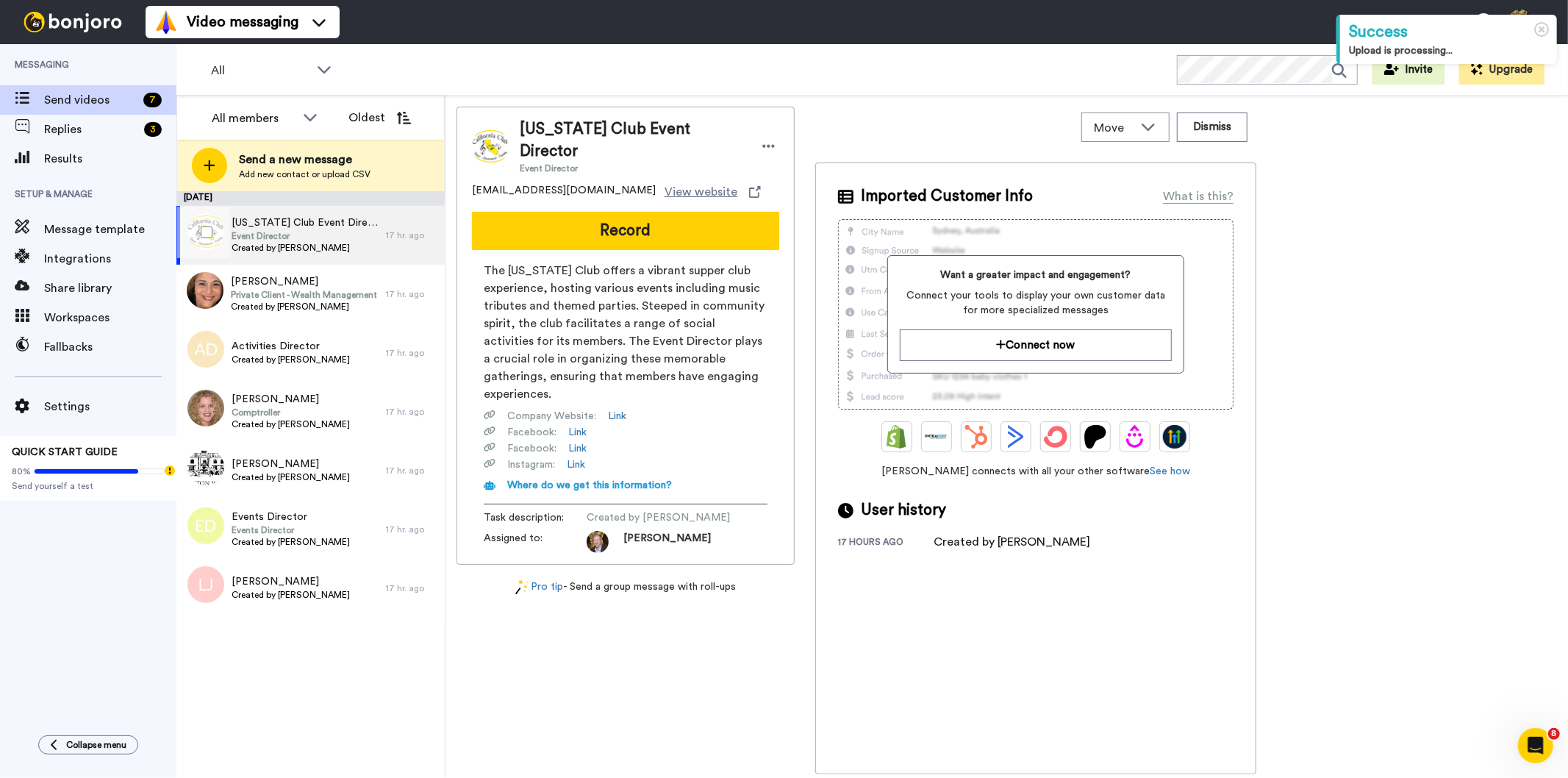
click at [270, 222] on span "[US_STATE] Club Event Director" at bounding box center [304, 223] width 147 height 15
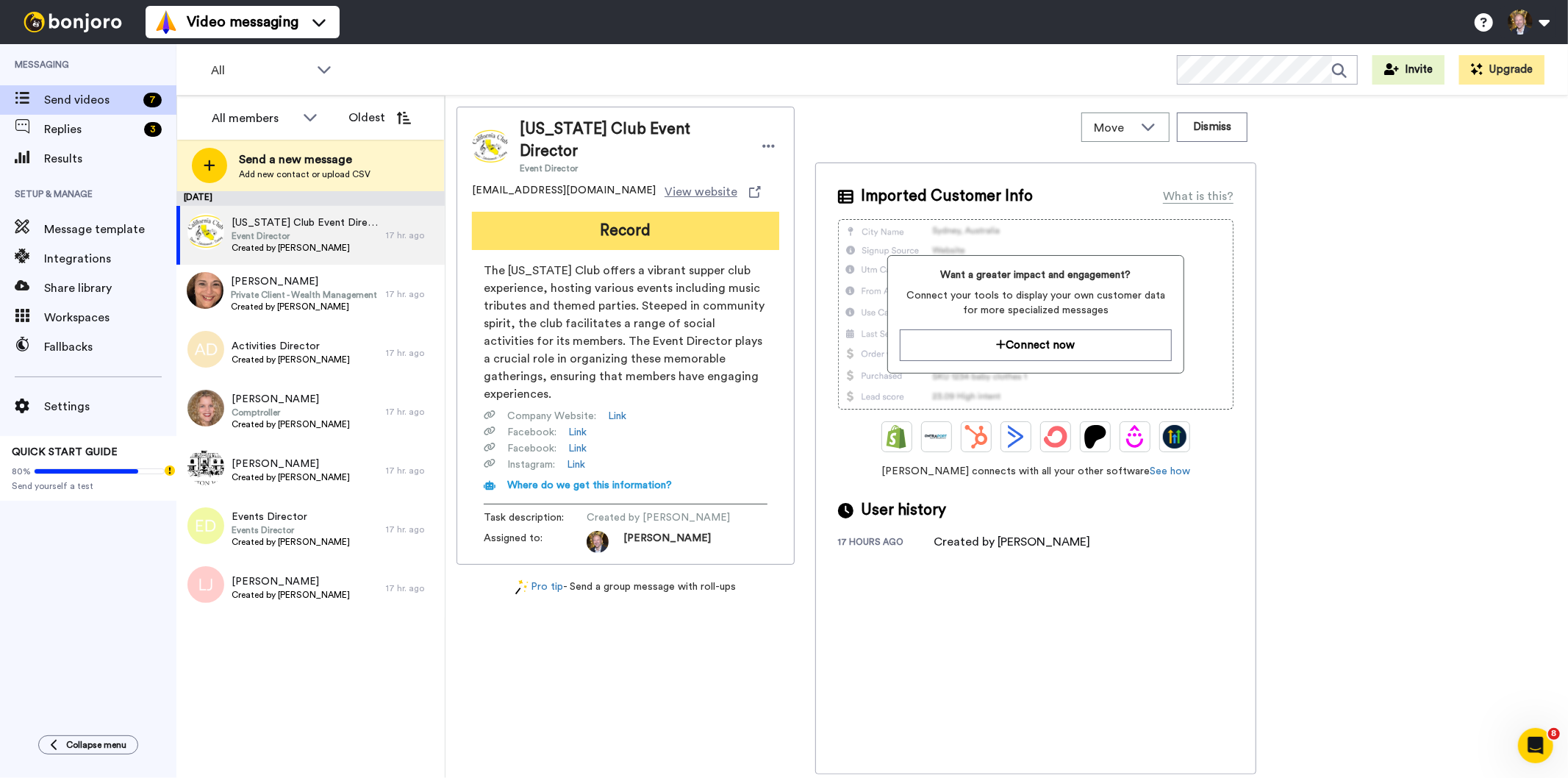
click at [628, 213] on button "Record" at bounding box center [626, 231] width 307 height 38
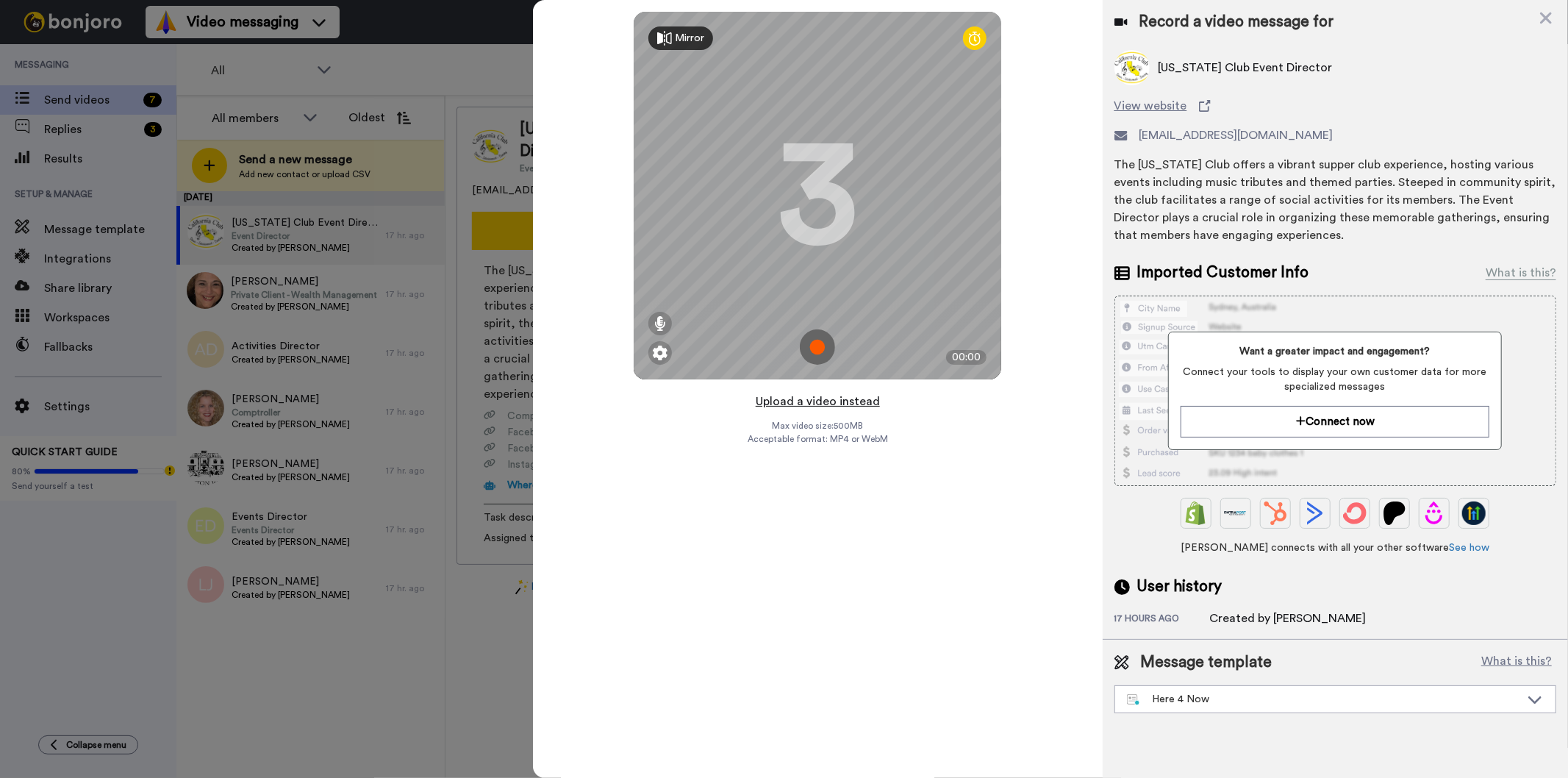
click at [812, 401] on button "Upload a video instead" at bounding box center [818, 401] width 133 height 19
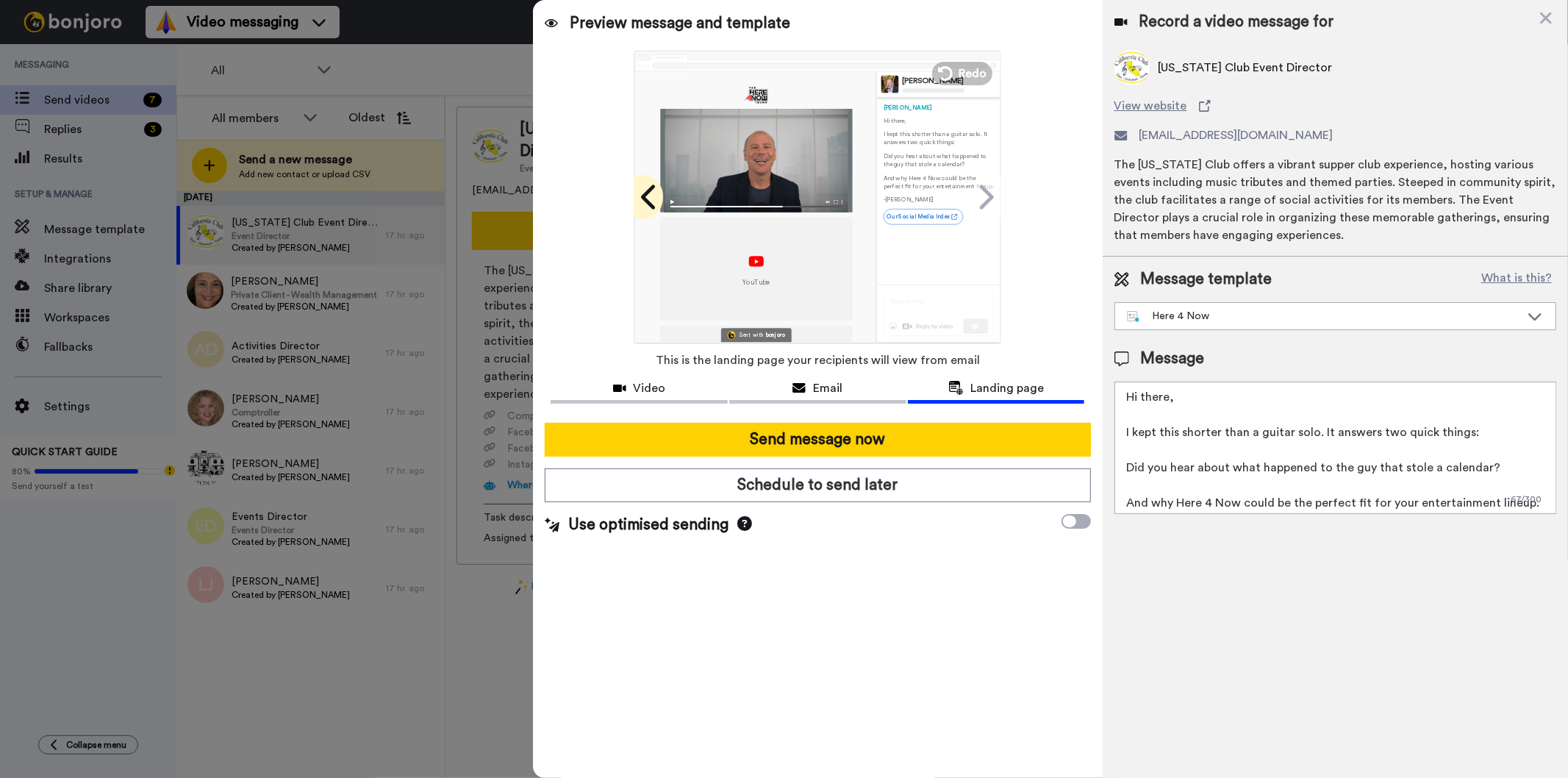
click at [649, 193] on icon at bounding box center [648, 196] width 14 height 24
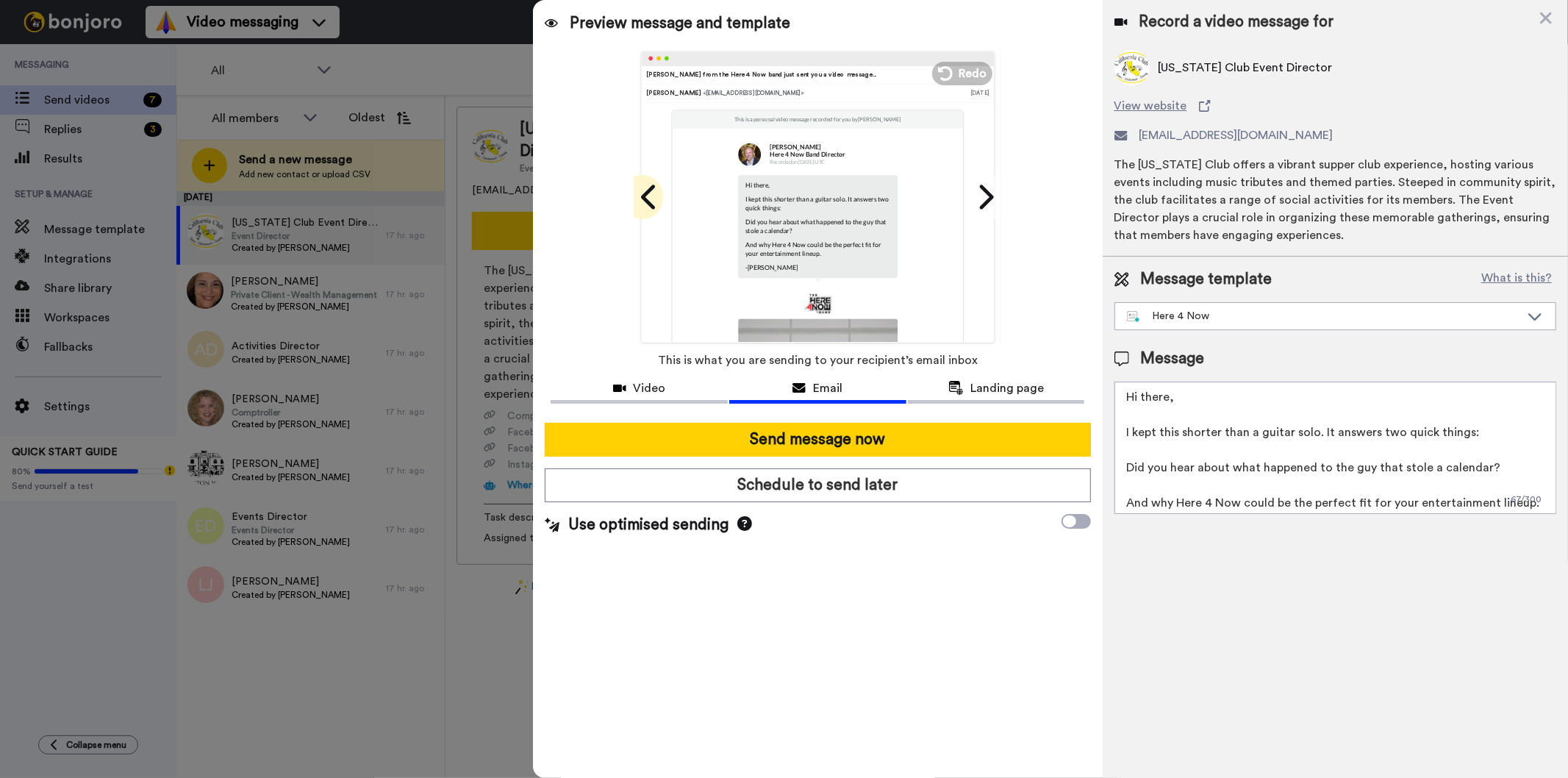
click at [642, 197] on icon at bounding box center [648, 196] width 14 height 24
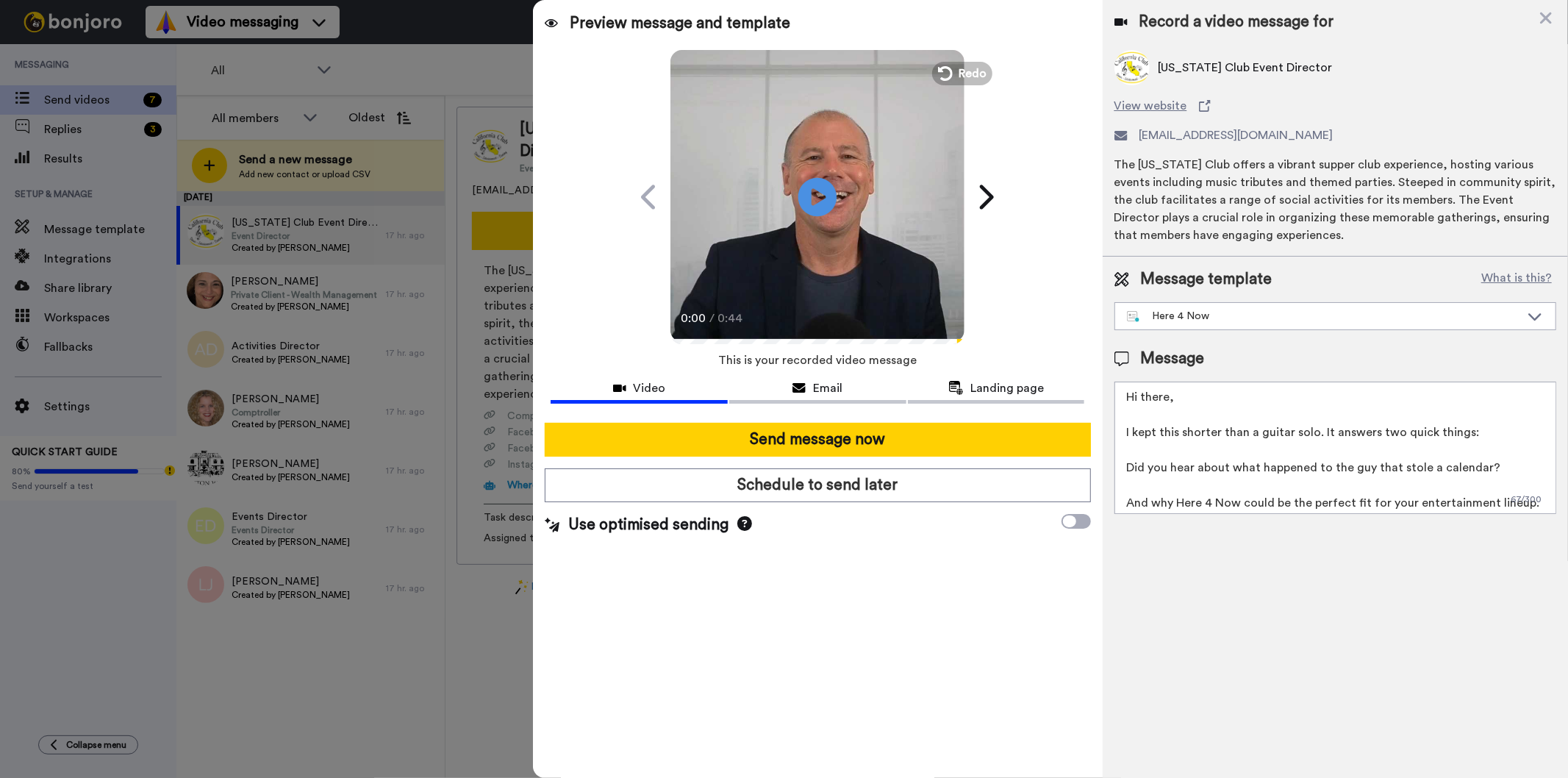
click at [814, 189] on icon "Play/Pause" at bounding box center [817, 197] width 39 height 70
click at [986, 194] on icon at bounding box center [985, 197] width 23 height 28
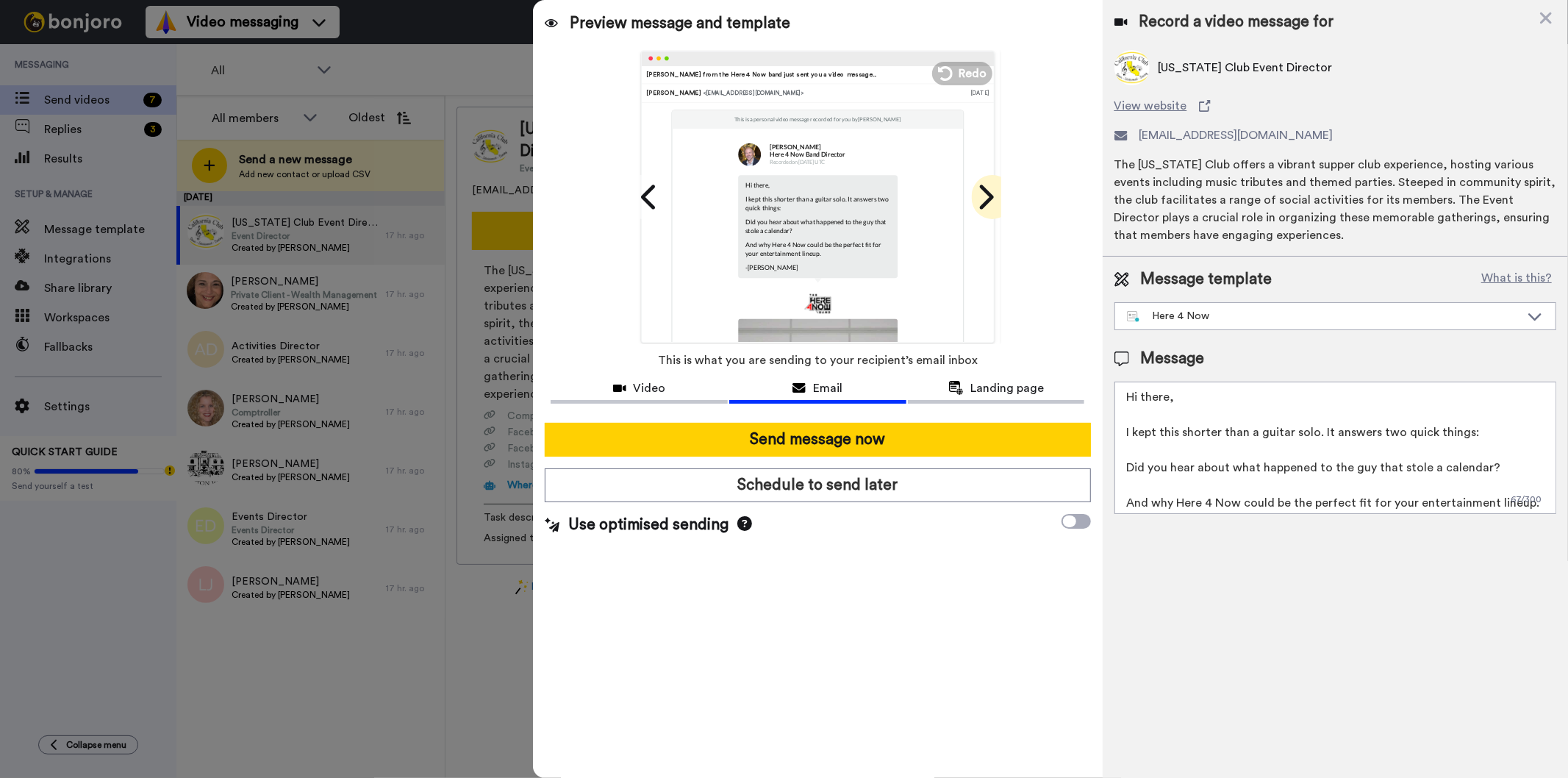
click at [986, 194] on icon at bounding box center [985, 197] width 23 height 28
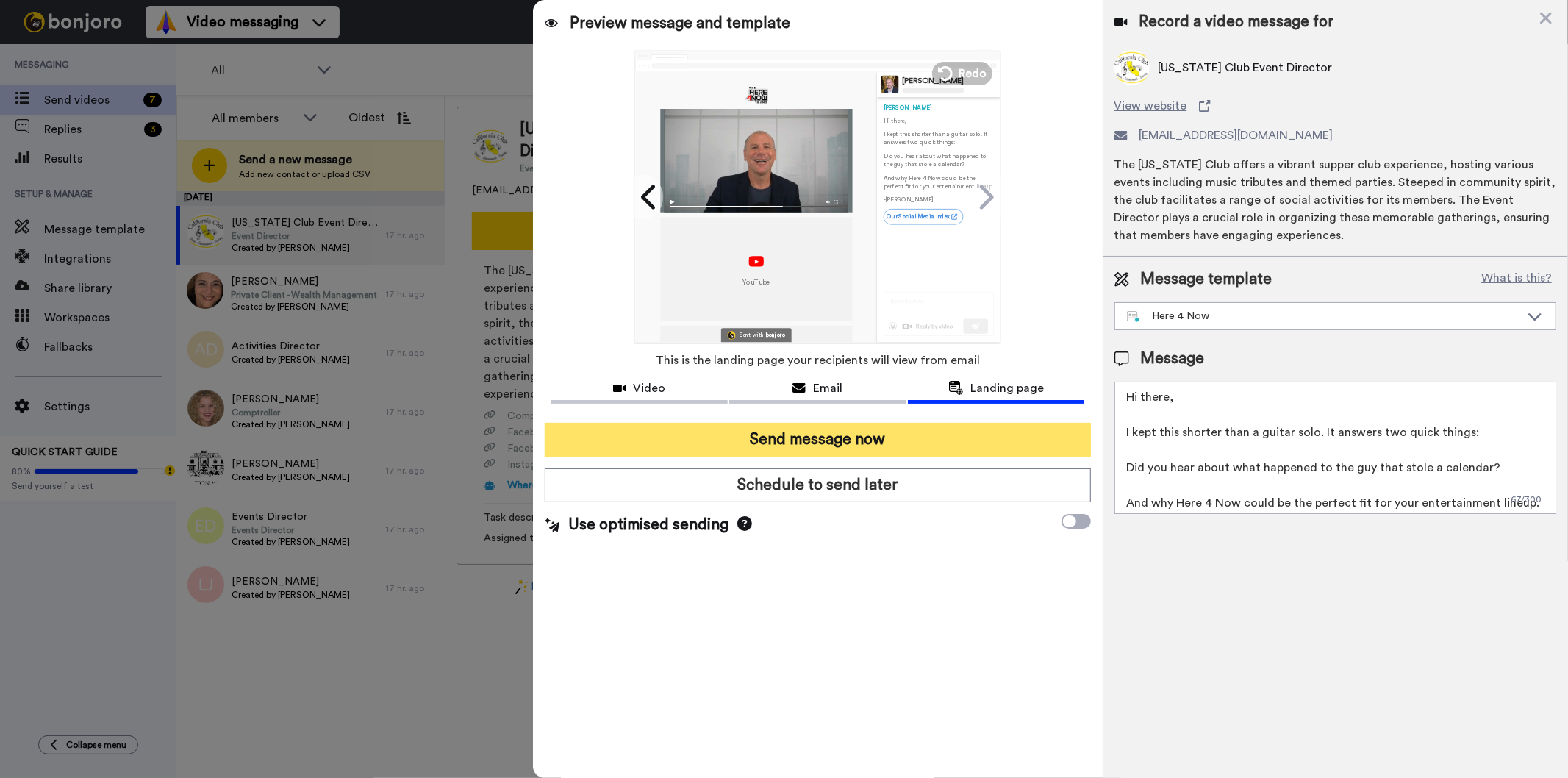
click at [825, 435] on button "Send message now" at bounding box center [818, 440] width 546 height 34
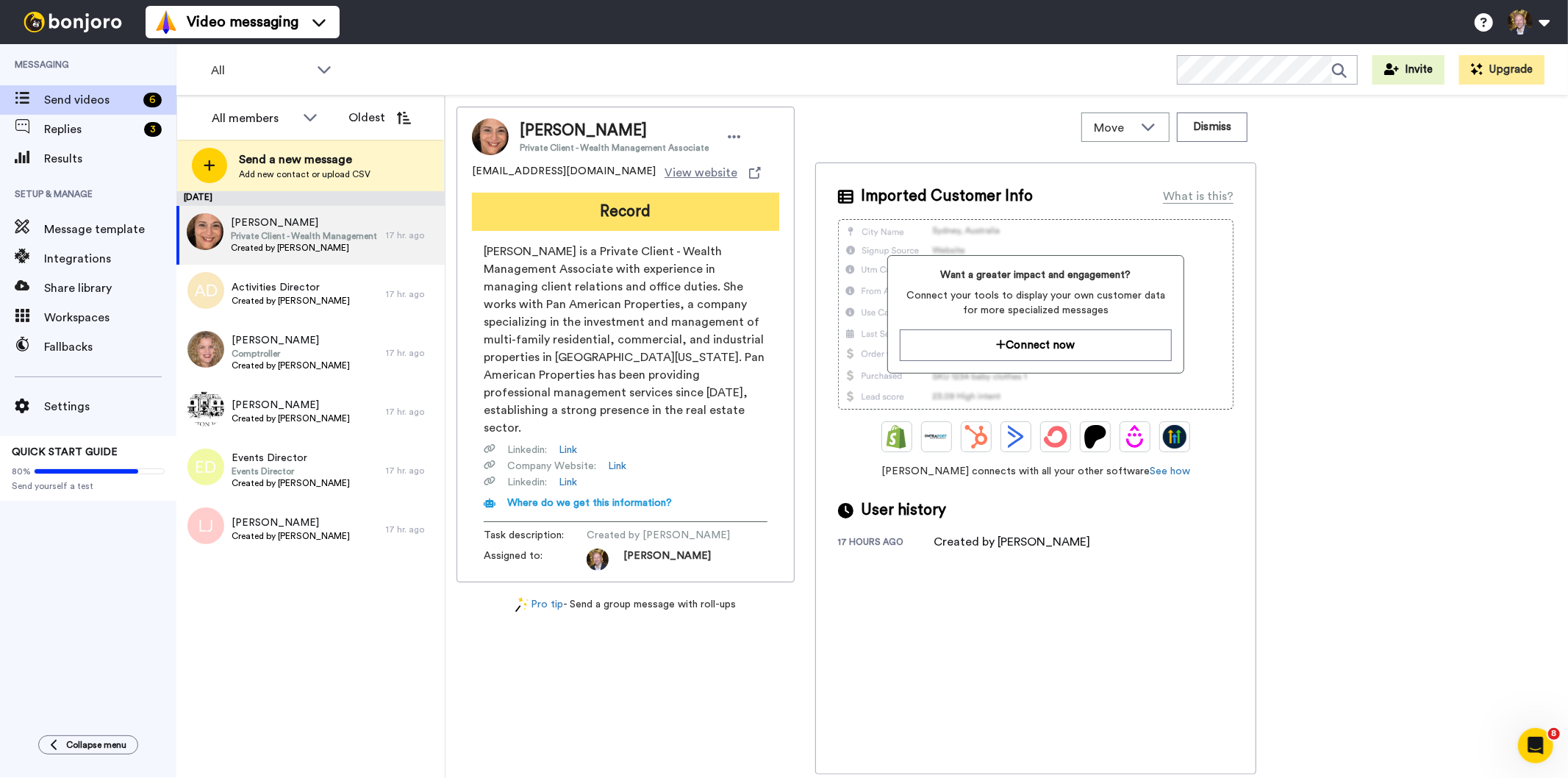
click at [626, 212] on button "Record" at bounding box center [626, 212] width 307 height 38
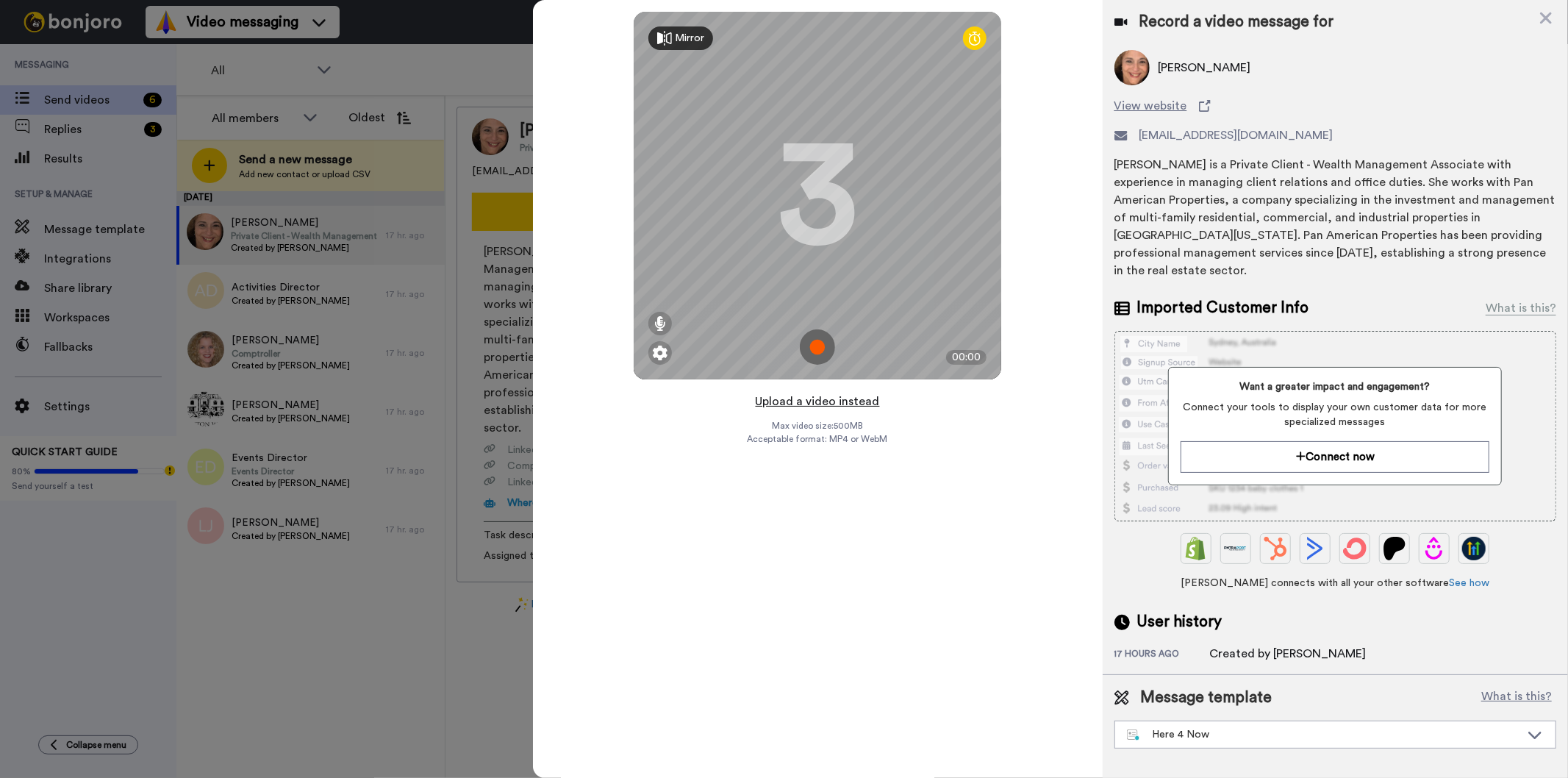
click at [847, 398] on button "Upload a video instead" at bounding box center [818, 401] width 133 height 19
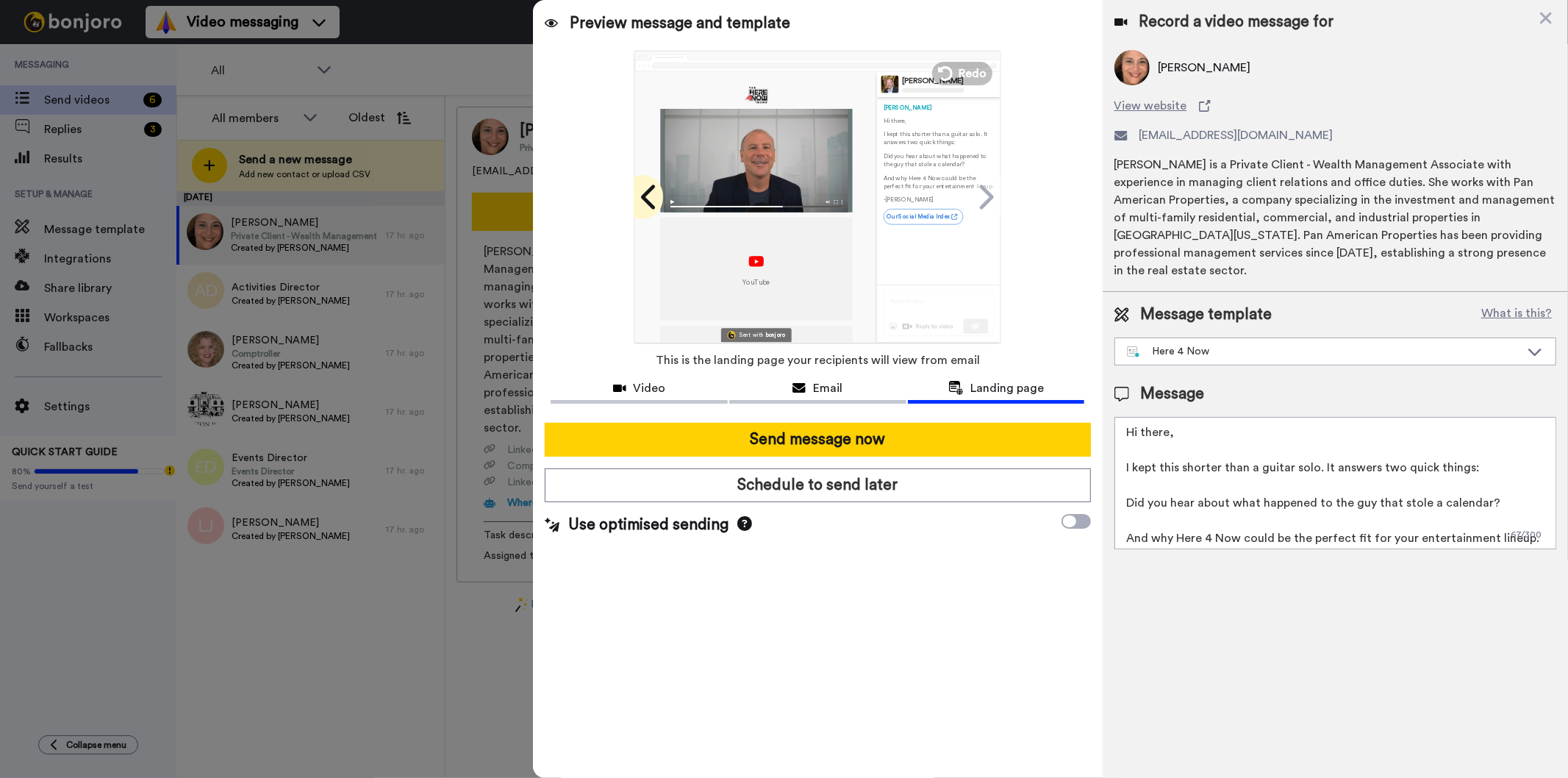
click at [652, 197] on icon at bounding box center [650, 197] width 23 height 28
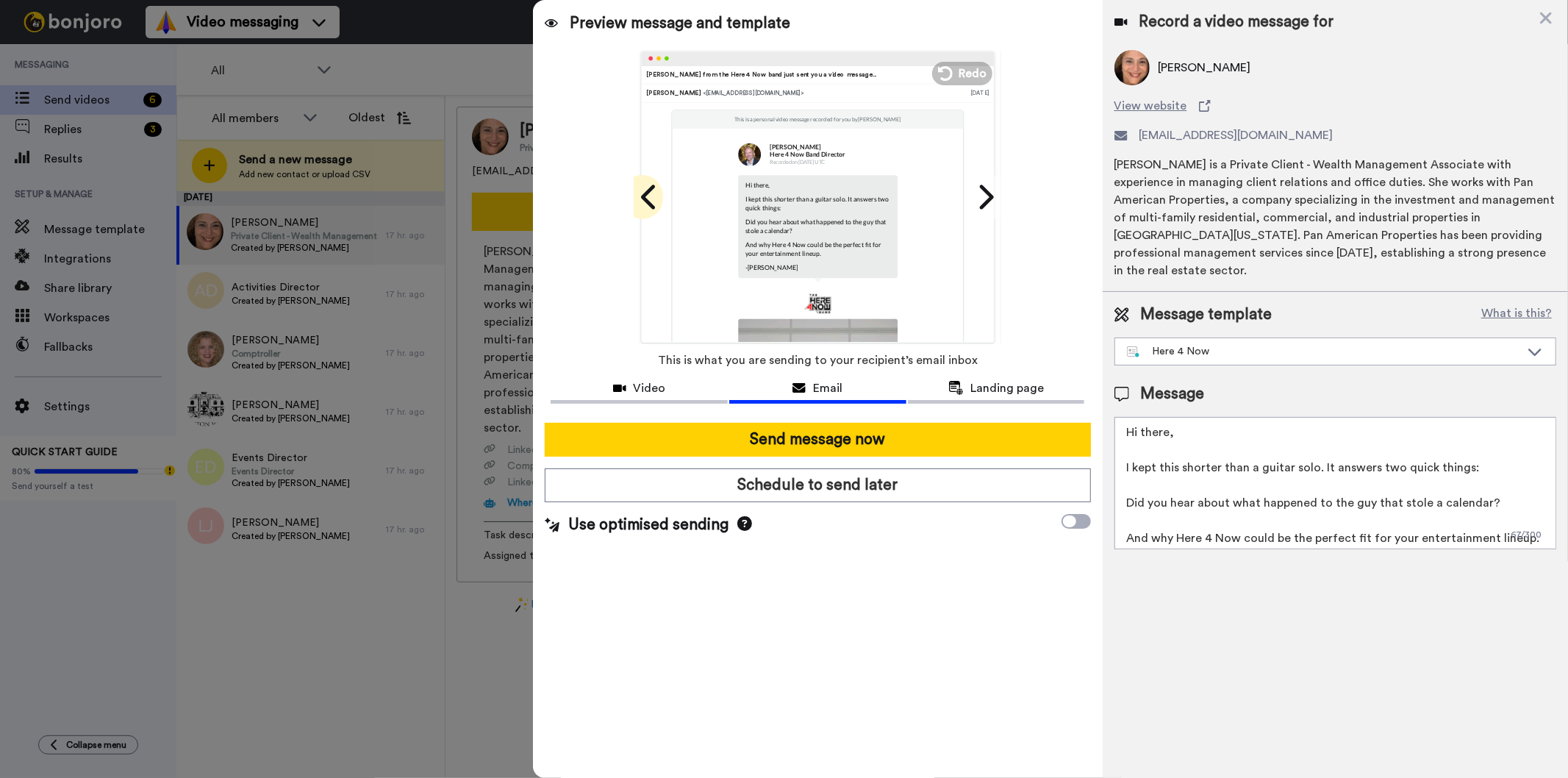
click at [652, 197] on icon at bounding box center [650, 197] width 23 height 28
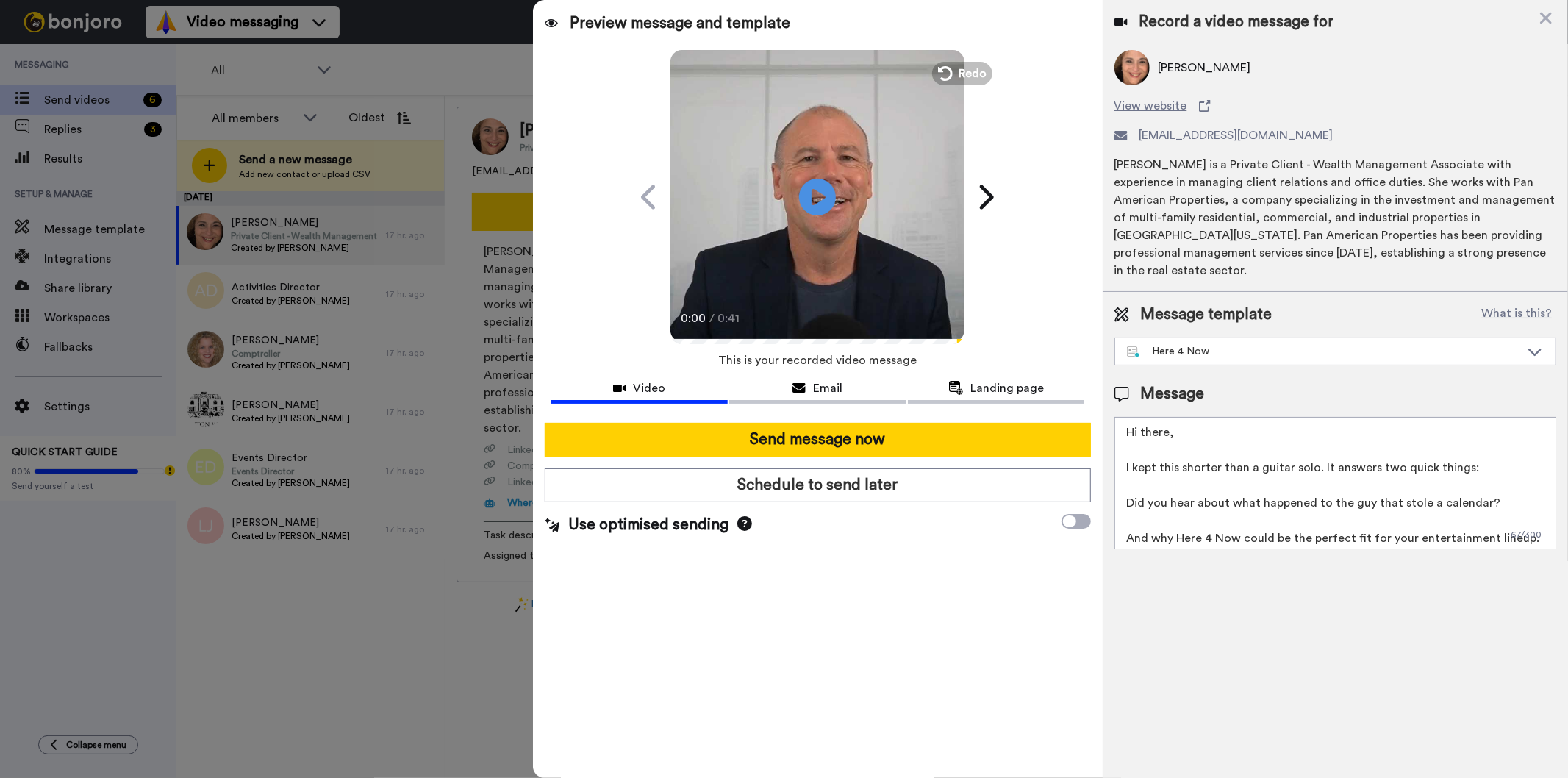
click at [1169, 416] on textarea "Hi there, I kept this shorter than a guitar solo. It answers two quick things: …" at bounding box center [1335, 483] width 442 height 133
type textarea "Hi Diane, I kept this shorter than a guitar solo. It answers two quick things: …"
click at [825, 198] on icon at bounding box center [817, 197] width 39 height 39
click at [986, 192] on icon at bounding box center [986, 196] width 14 height 24
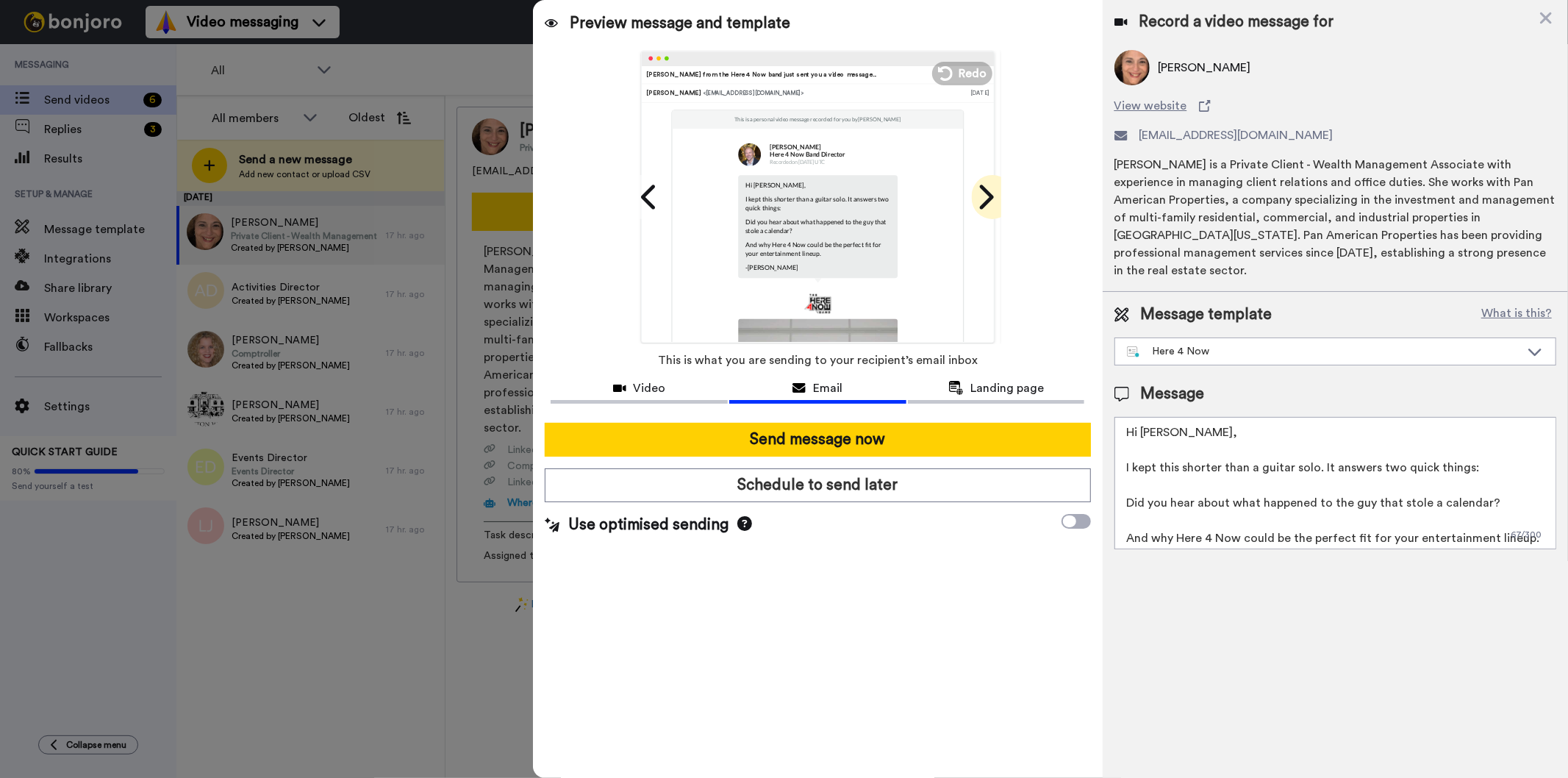
click at [986, 192] on icon at bounding box center [986, 196] width 14 height 24
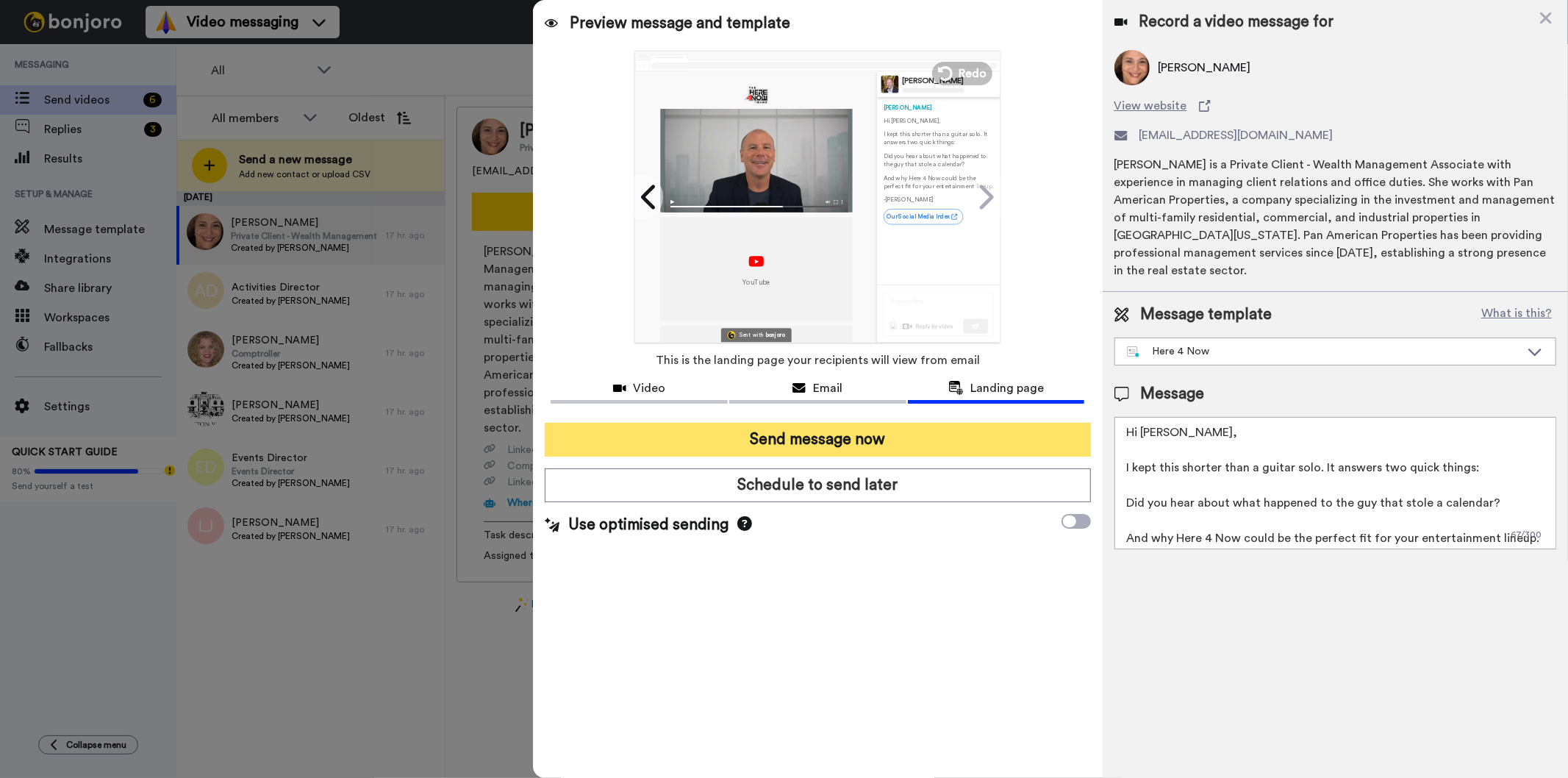
click at [819, 437] on button "Send message now" at bounding box center [818, 440] width 546 height 34
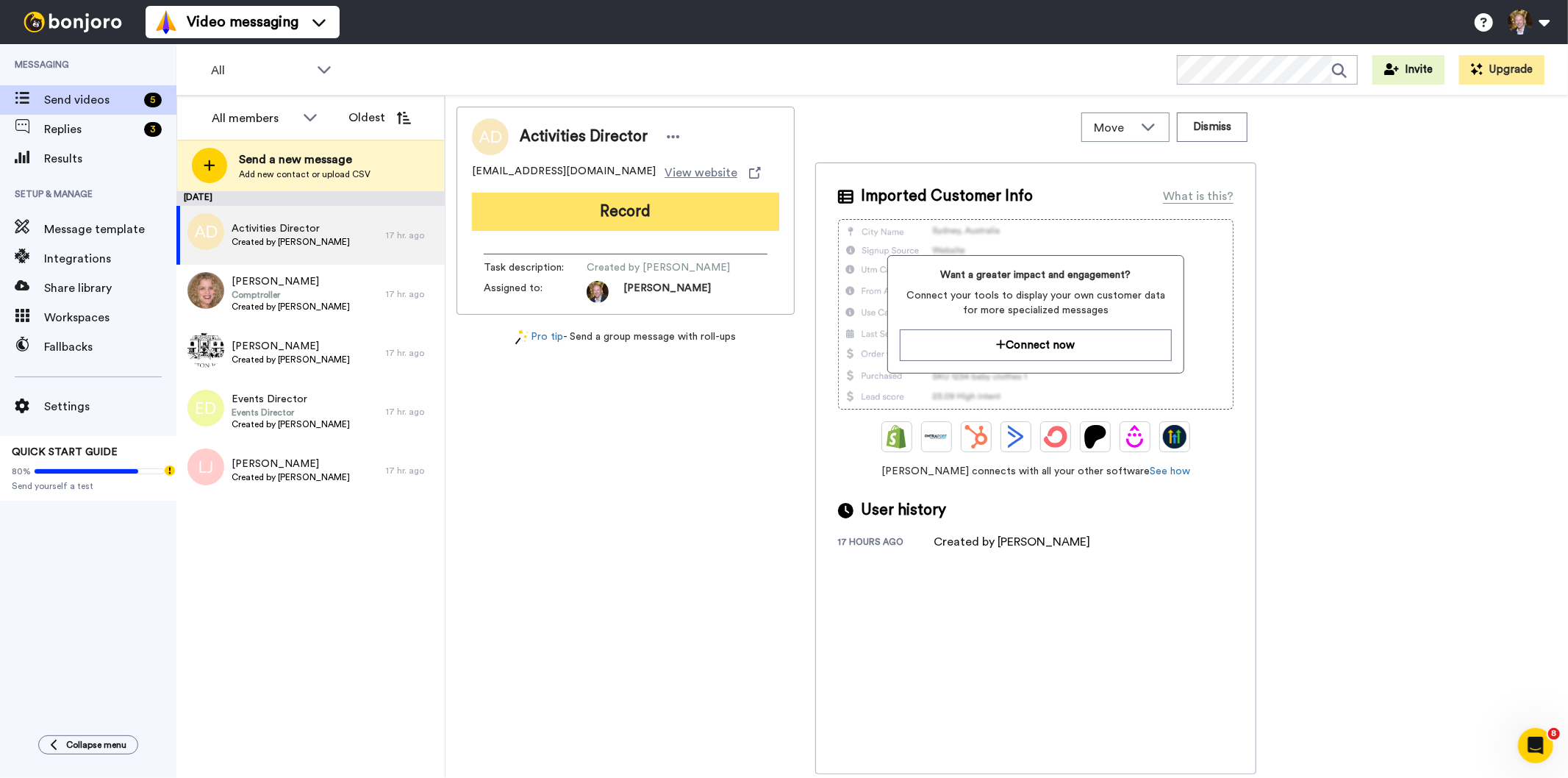
click at [625, 207] on button "Record" at bounding box center [626, 212] width 307 height 38
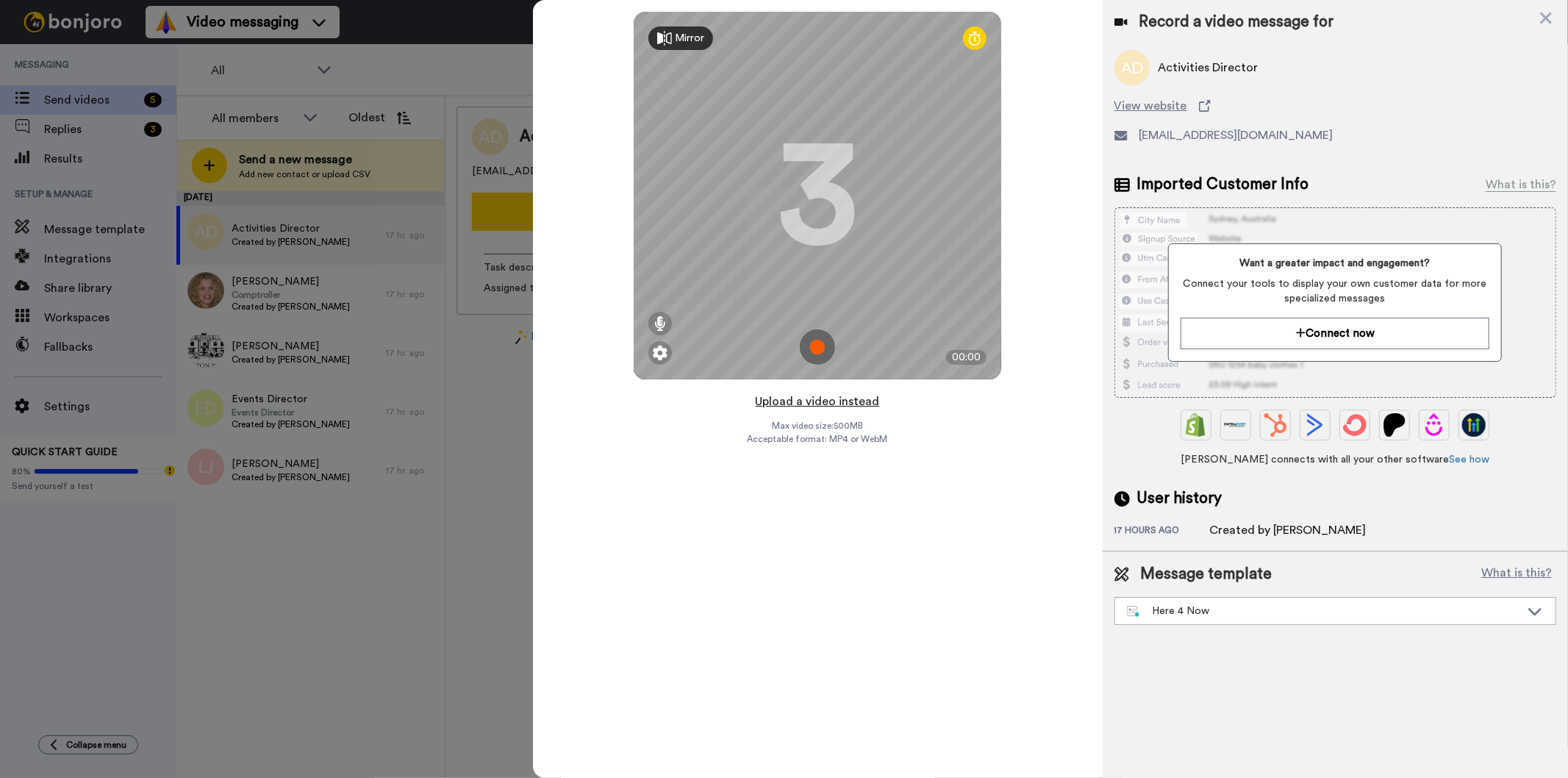
click at [826, 401] on button "Upload a video instead" at bounding box center [818, 401] width 133 height 19
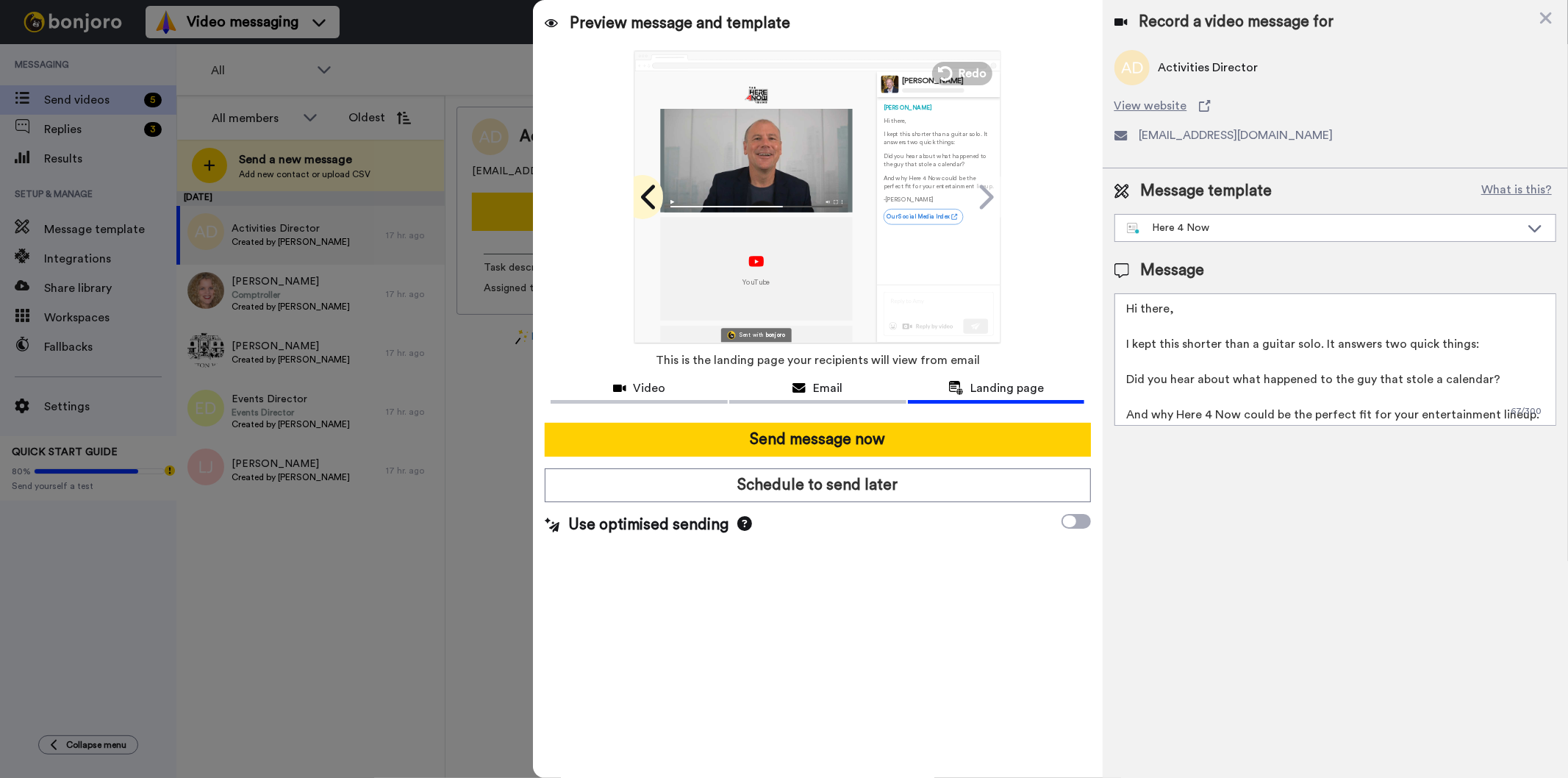
click at [652, 195] on icon at bounding box center [650, 197] width 23 height 28
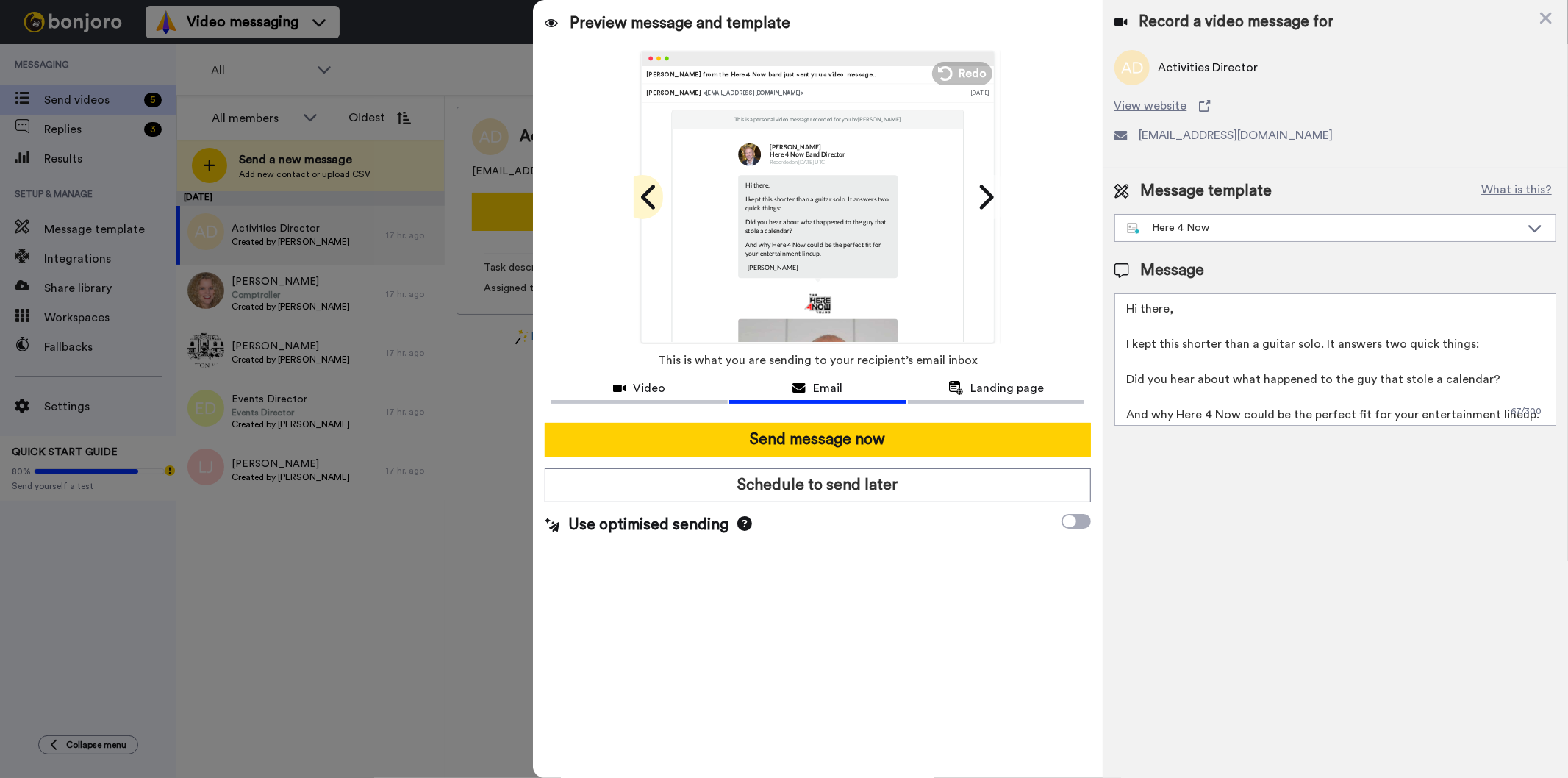
click at [652, 191] on icon at bounding box center [650, 197] width 23 height 28
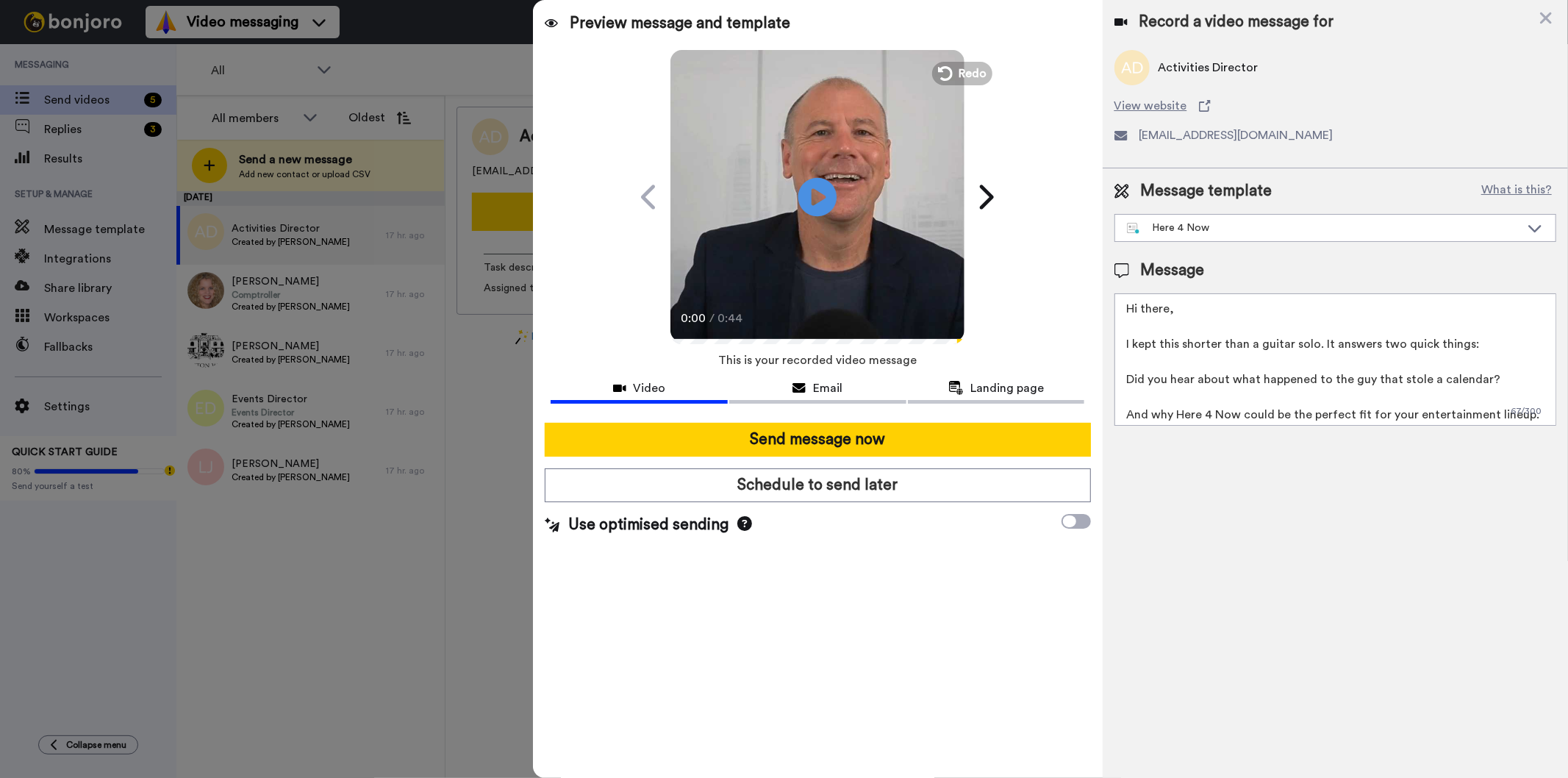
click at [816, 197] on icon "Play/Pause" at bounding box center [817, 197] width 39 height 70
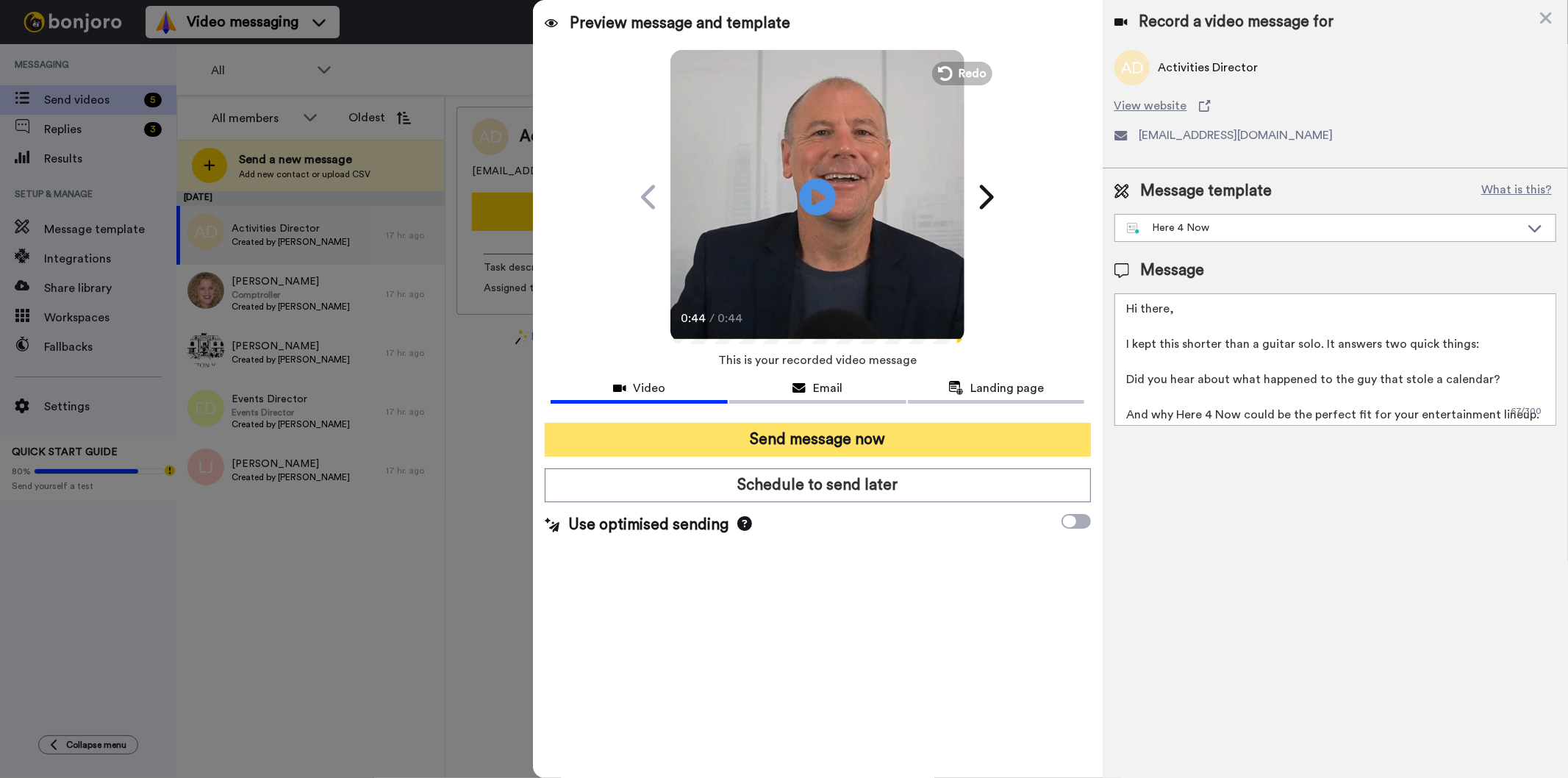
click at [805, 435] on button "Send message now" at bounding box center [818, 440] width 546 height 34
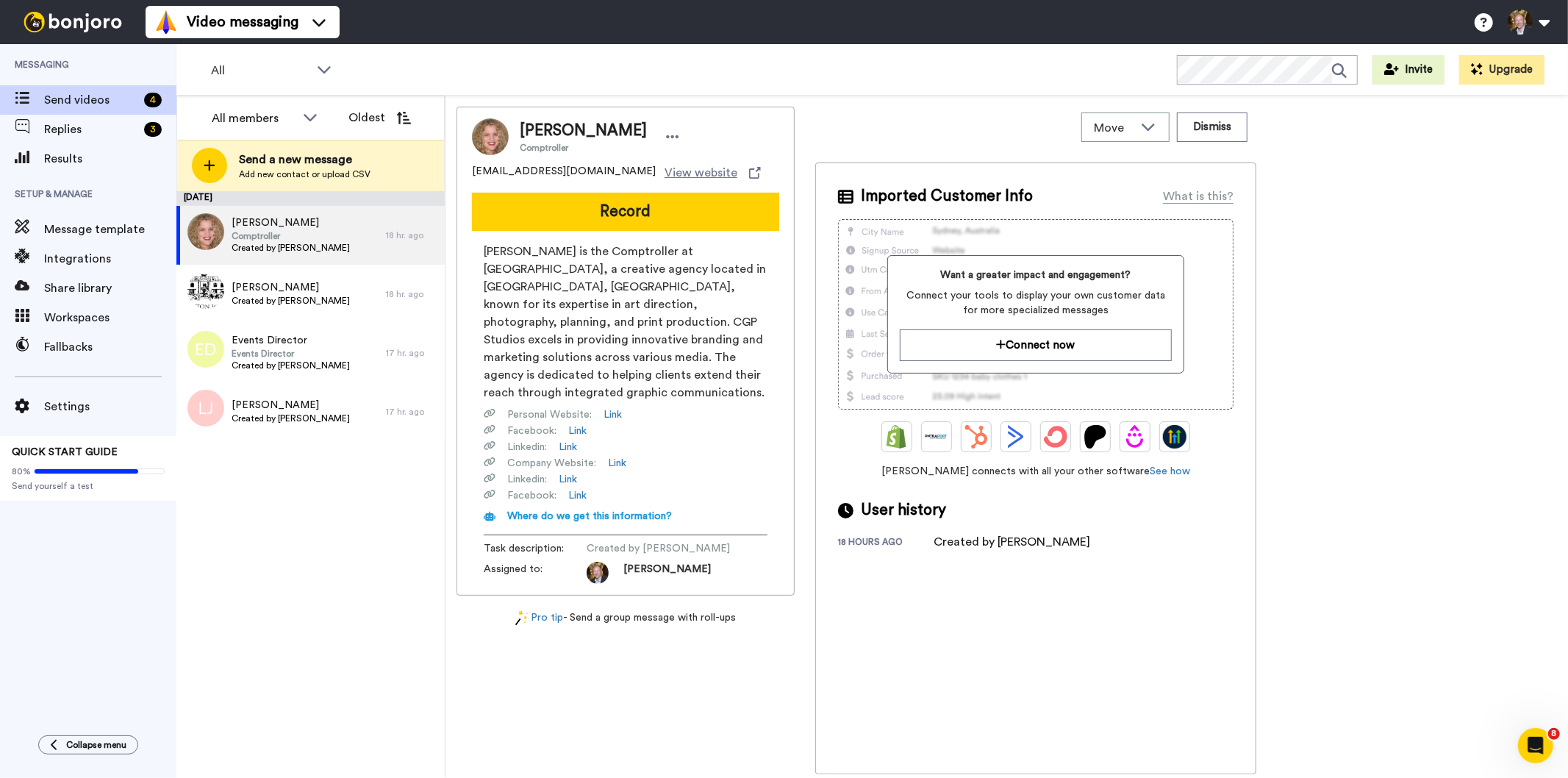
click at [601, 215] on button "Record" at bounding box center [626, 212] width 307 height 38
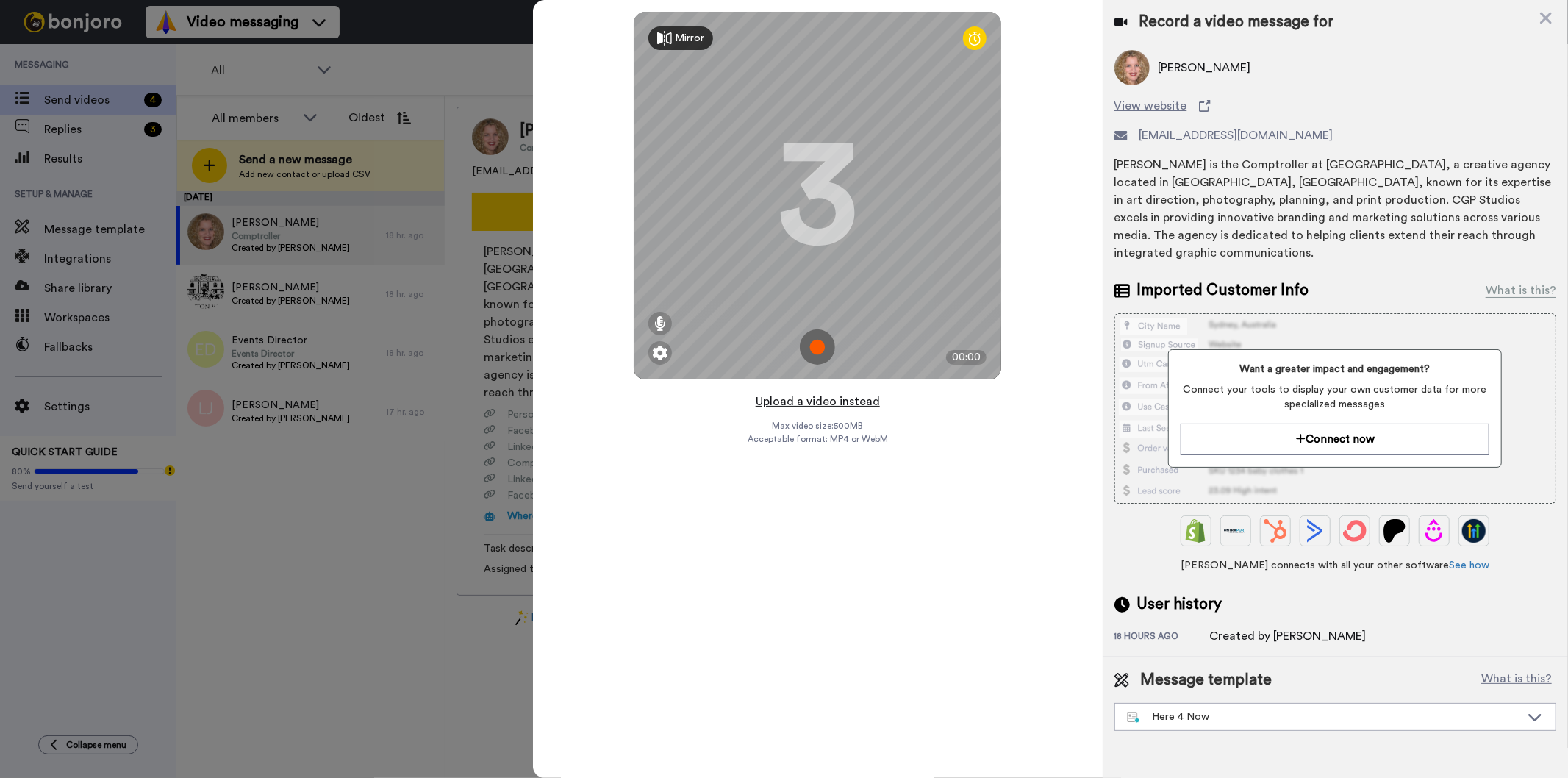
click at [816, 397] on button "Upload a video instead" at bounding box center [818, 401] width 133 height 19
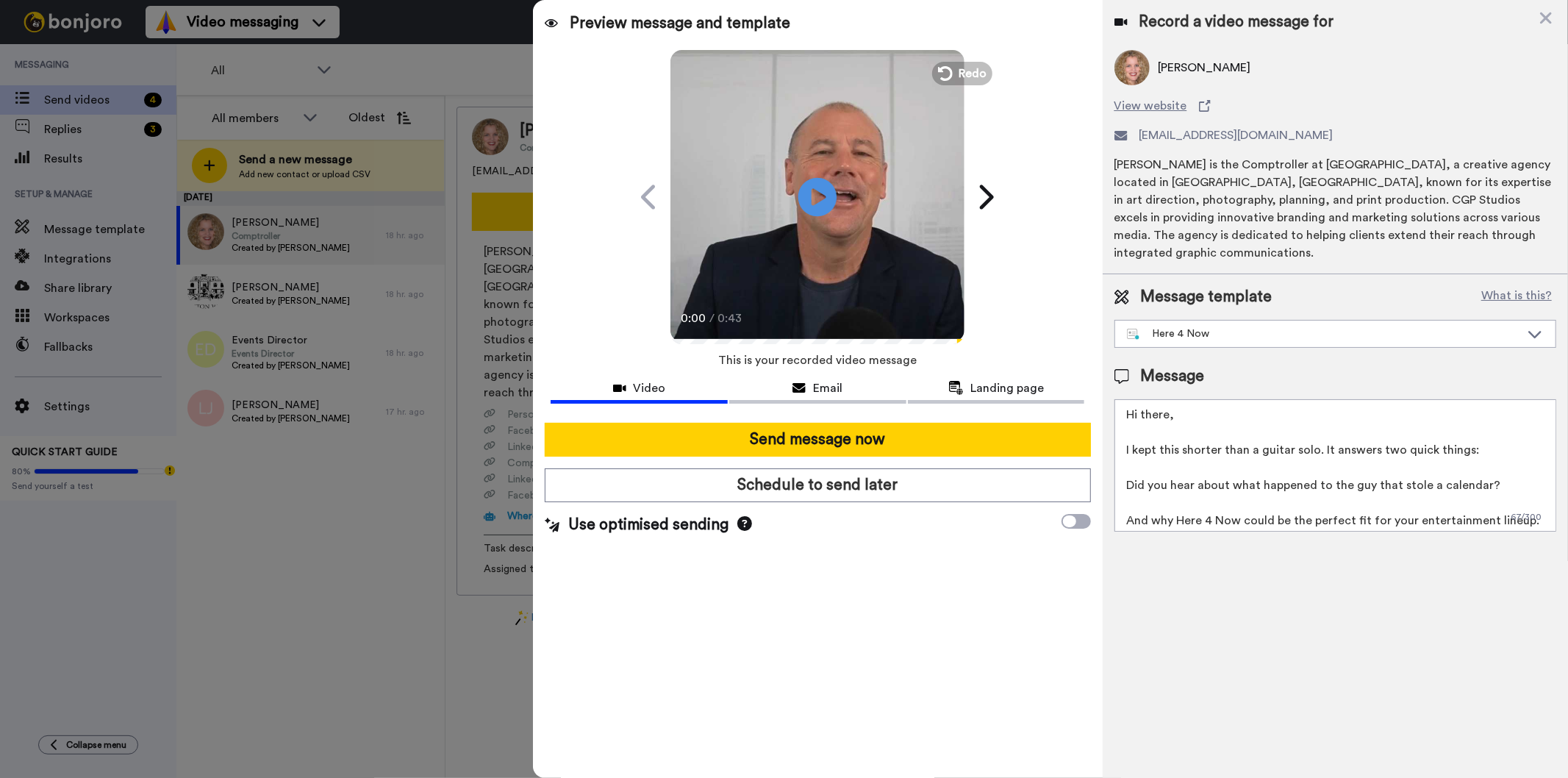
click at [824, 192] on icon at bounding box center [817, 197] width 39 height 39
click at [1170, 399] on textarea "Hi there, I kept this shorter than a guitar solo. It answers two quick things: …" at bounding box center [1335, 465] width 442 height 133
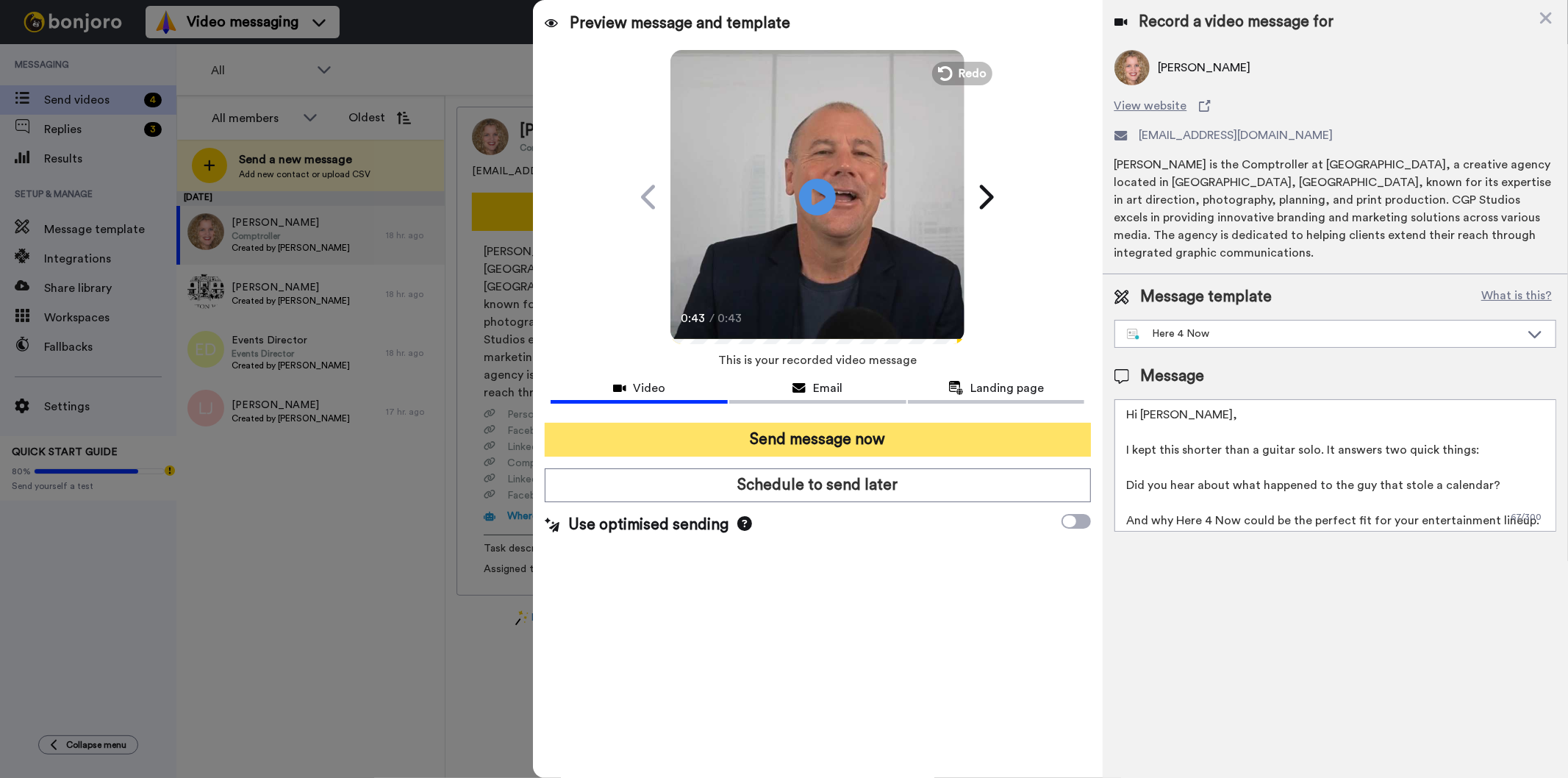
type textarea "Hi [PERSON_NAME], I kept this shorter than a guitar solo. It answers two quick …"
click at [800, 436] on button "Send message now" at bounding box center [818, 440] width 546 height 34
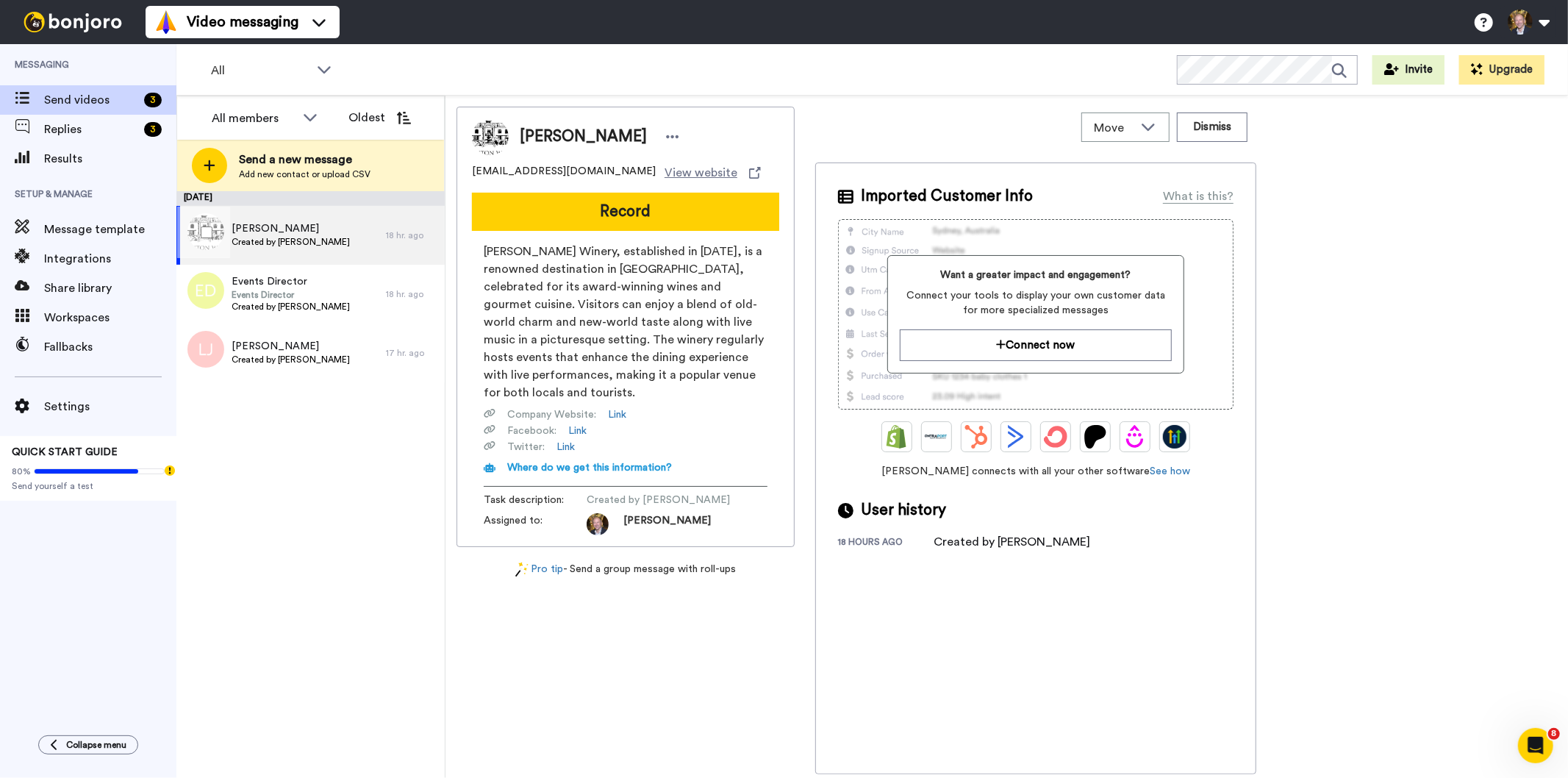
click at [274, 222] on span "Danila Eusebi" at bounding box center [290, 229] width 119 height 15
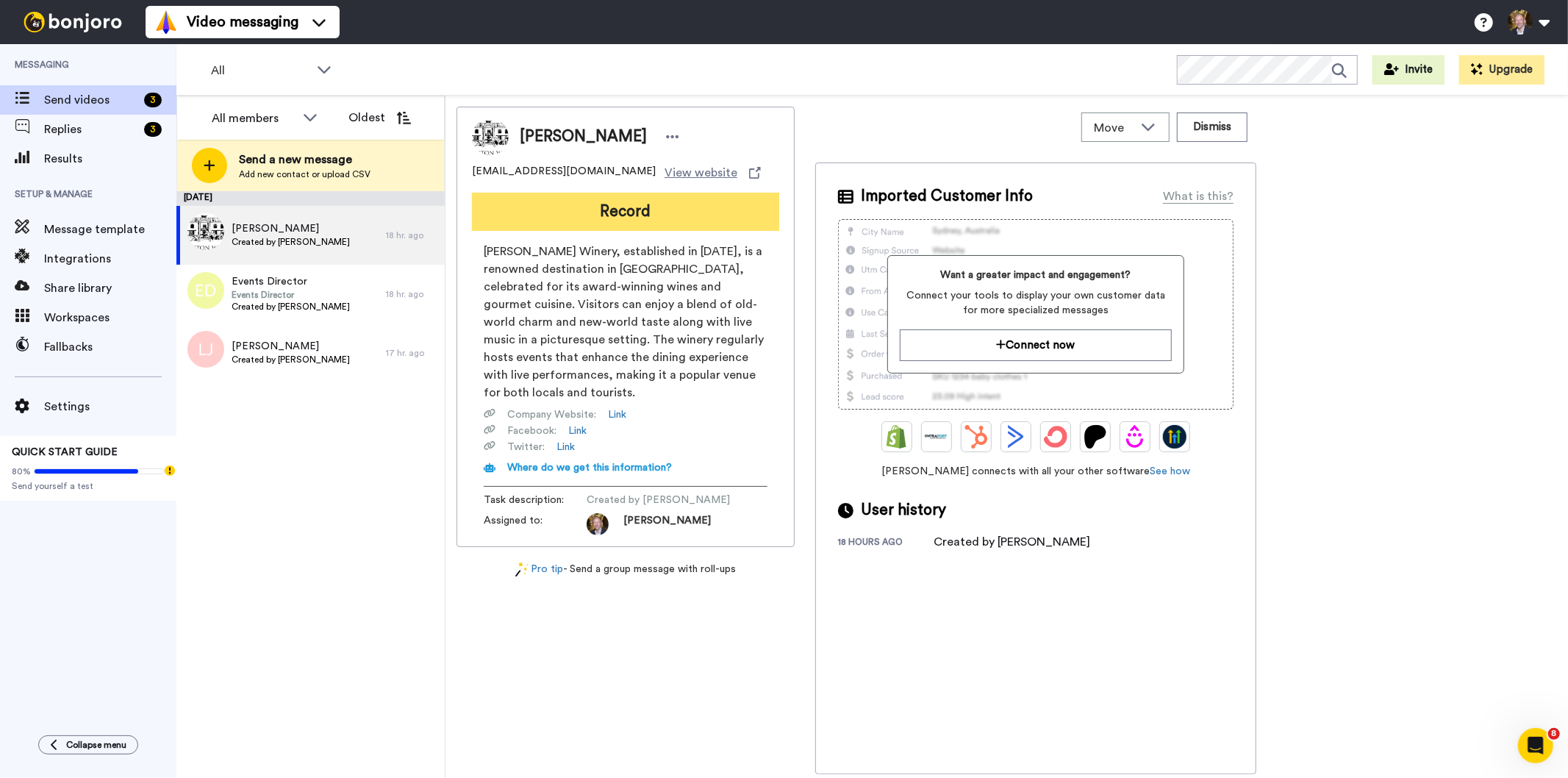
click at [620, 207] on button "Record" at bounding box center [626, 212] width 307 height 38
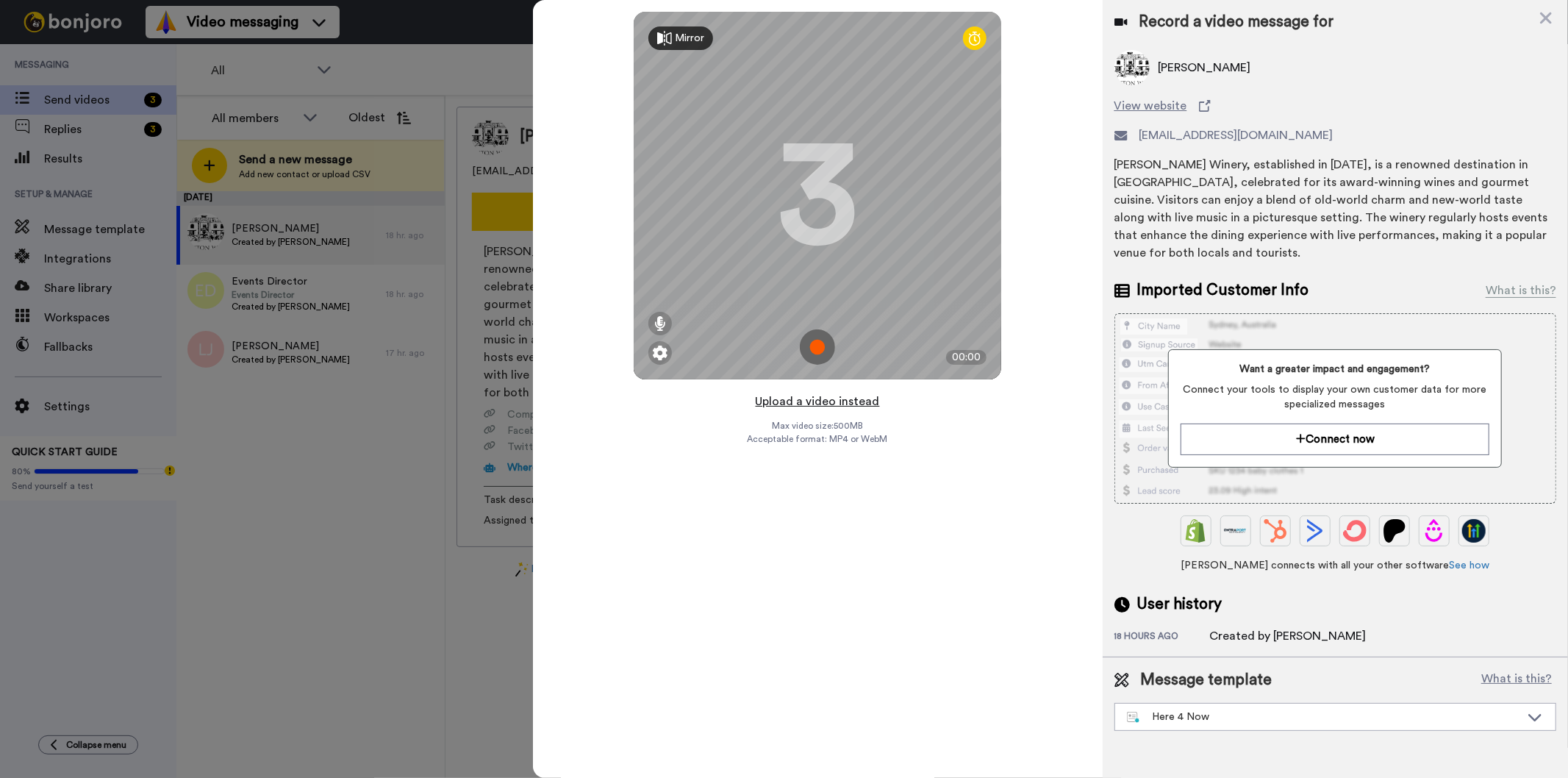
click at [821, 399] on button "Upload a video instead" at bounding box center [818, 401] width 133 height 19
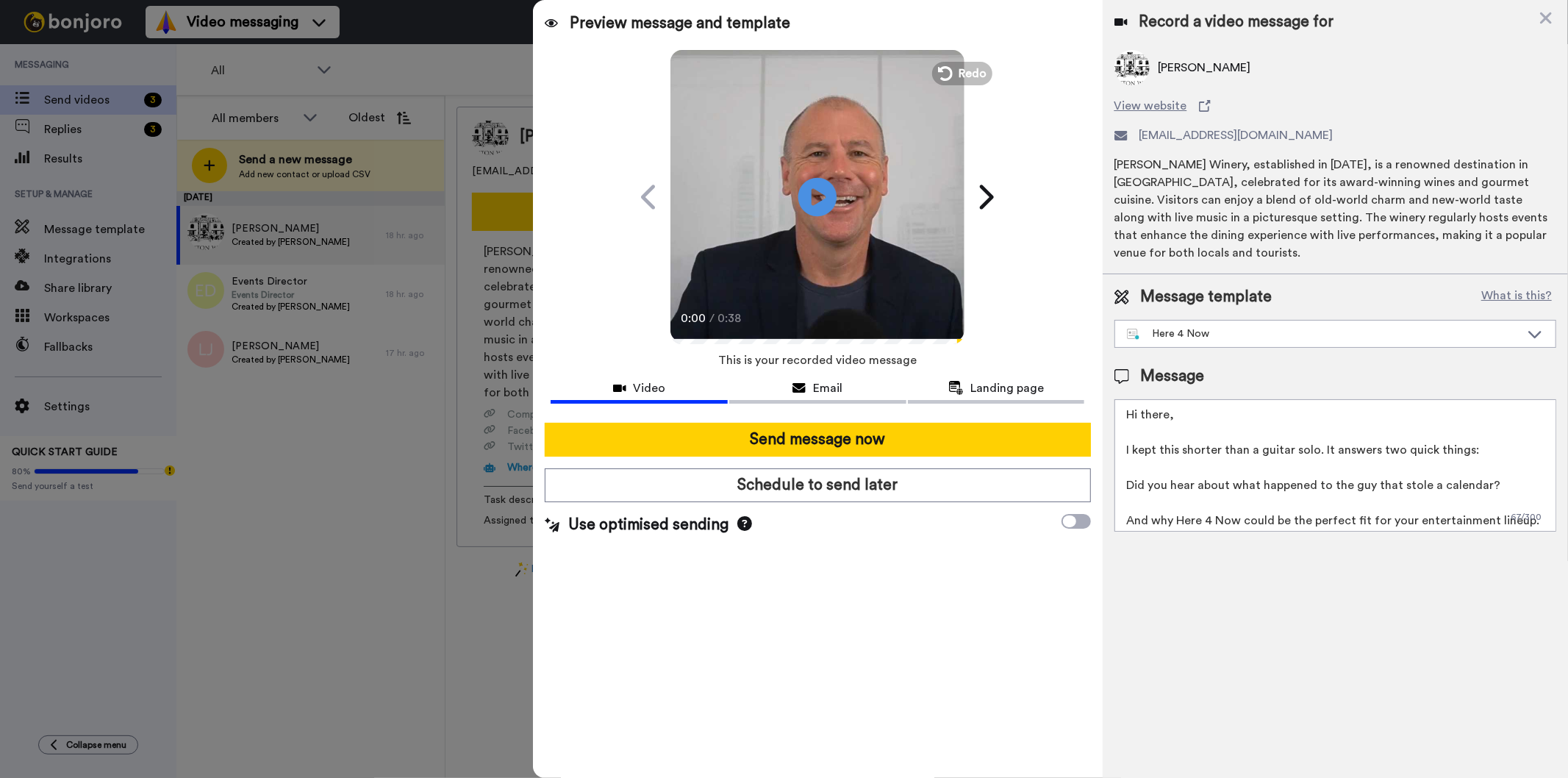
click at [820, 197] on icon "Play/Pause" at bounding box center [817, 197] width 39 height 70
click at [1169, 416] on textarea "Hi there, I kept this shorter than a guitar solo. It answers two quick things: …" at bounding box center [1335, 465] width 442 height 133
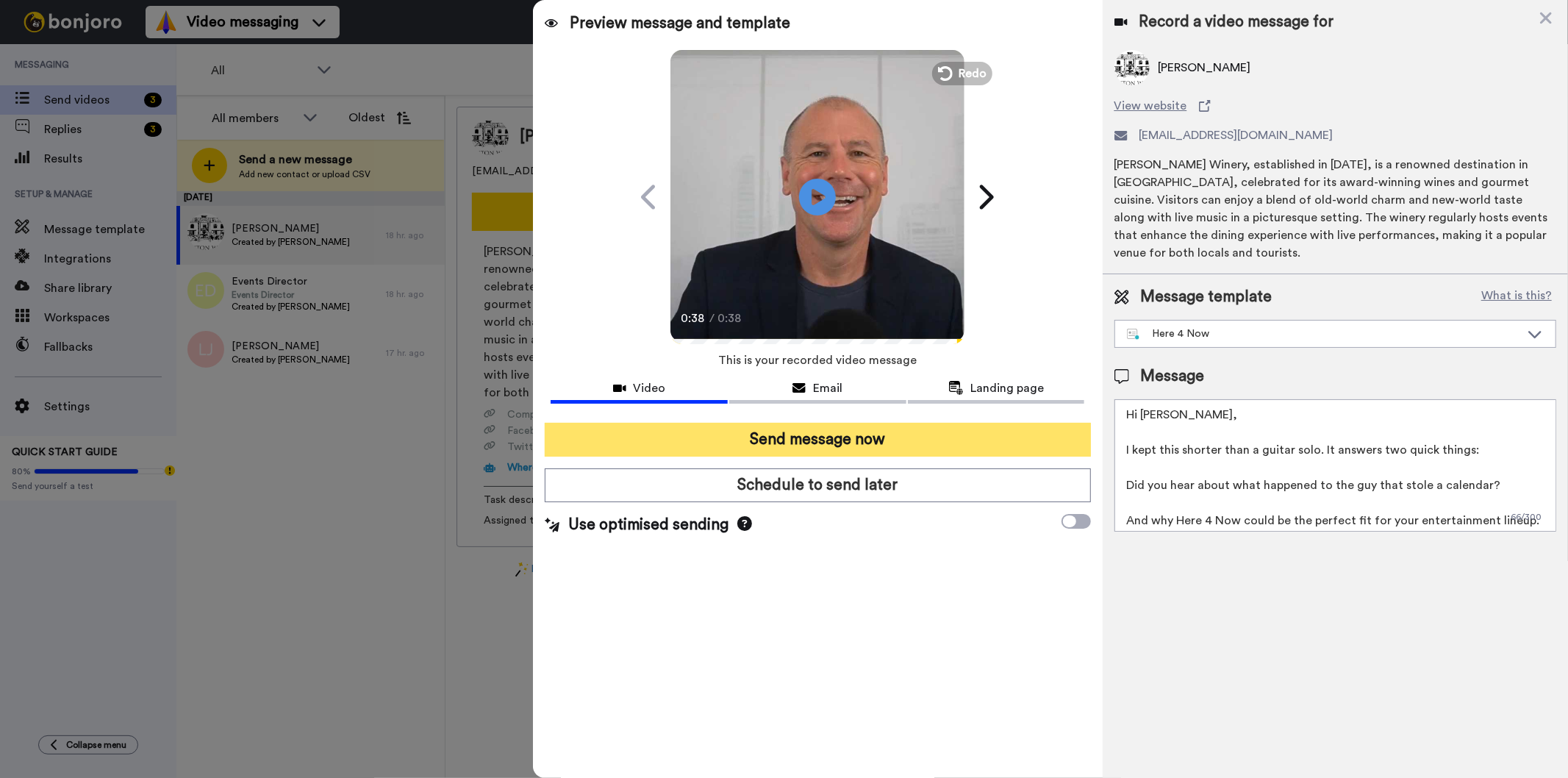
type textarea "Hi Danila, I kept this shorter than a guitar solo. It answers two quick things:…"
click at [799, 438] on button "Send message now" at bounding box center [818, 440] width 546 height 34
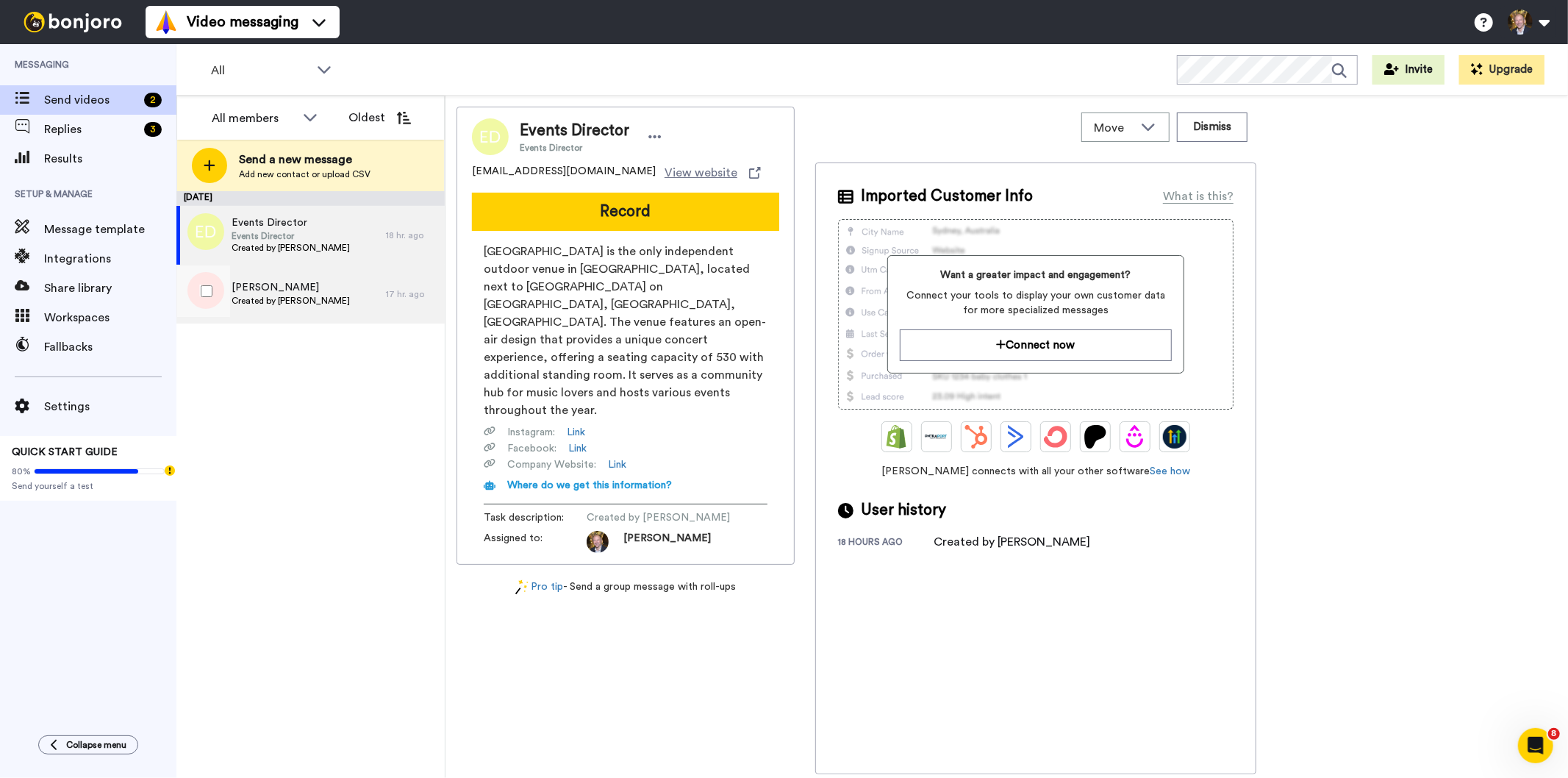
click at [268, 284] on span "Lauren Johnson" at bounding box center [290, 288] width 119 height 15
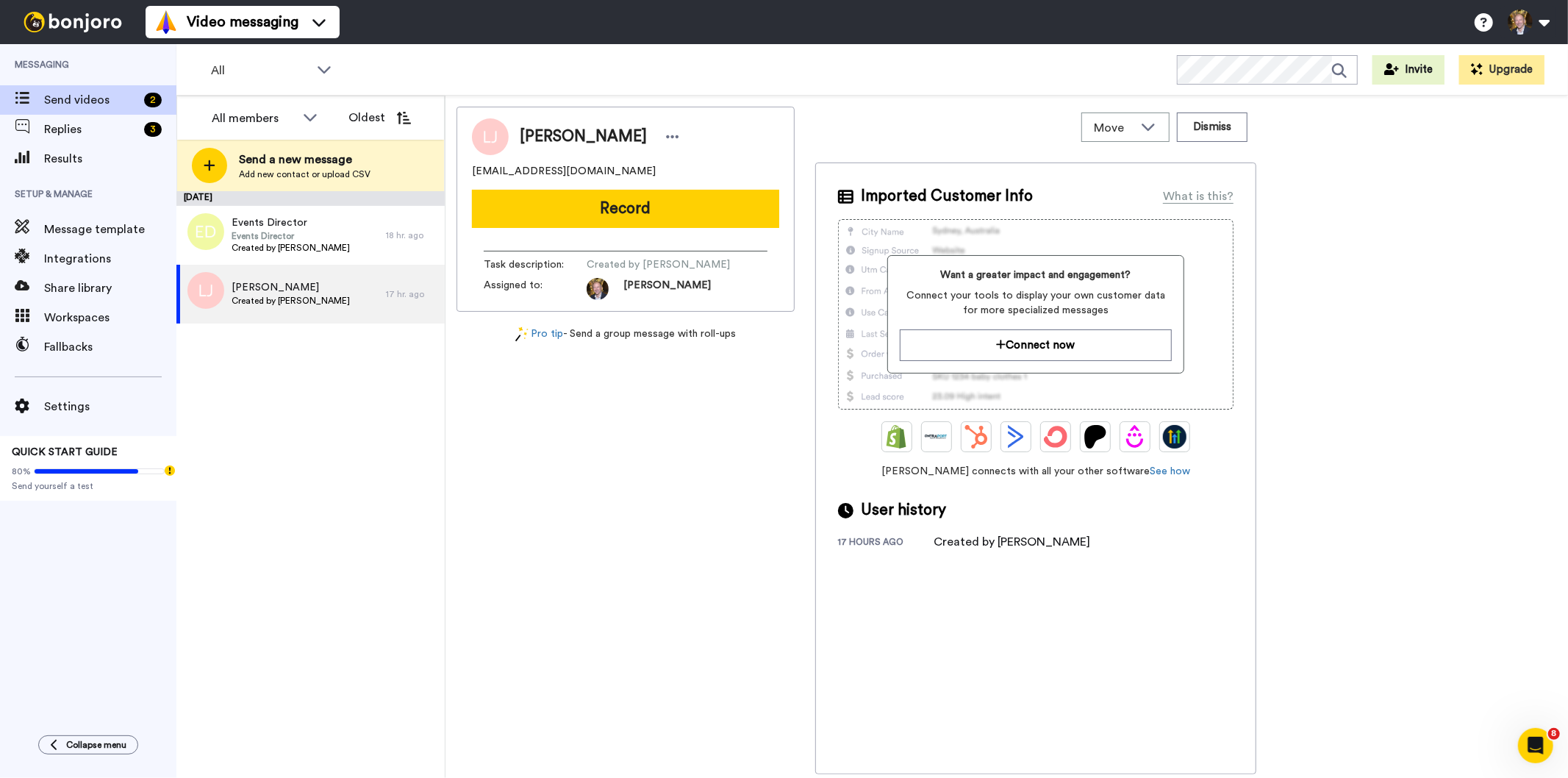
click at [633, 203] on button "Record" at bounding box center [626, 209] width 307 height 38
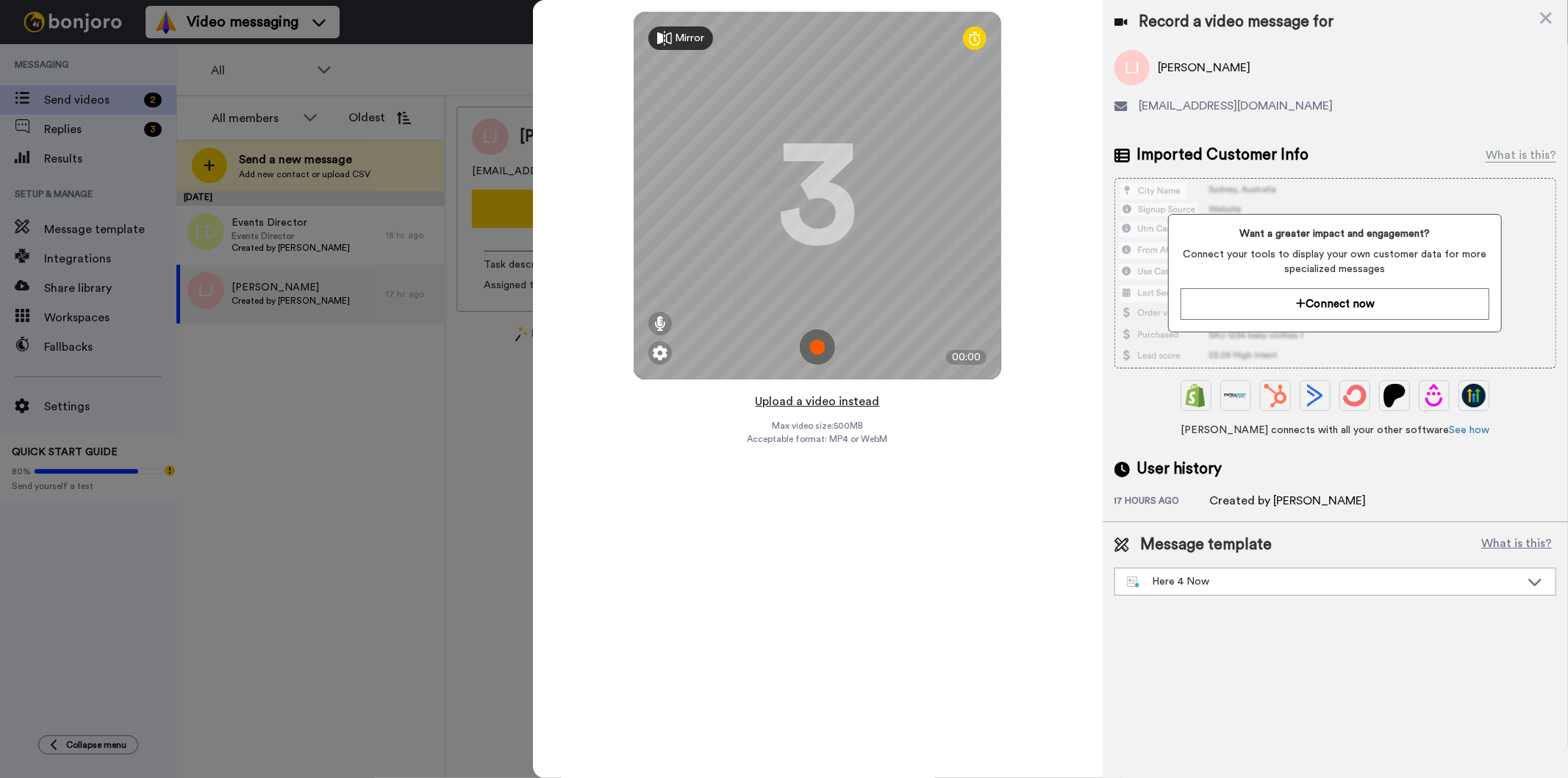
click at [817, 401] on button "Upload a video instead" at bounding box center [818, 401] width 133 height 19
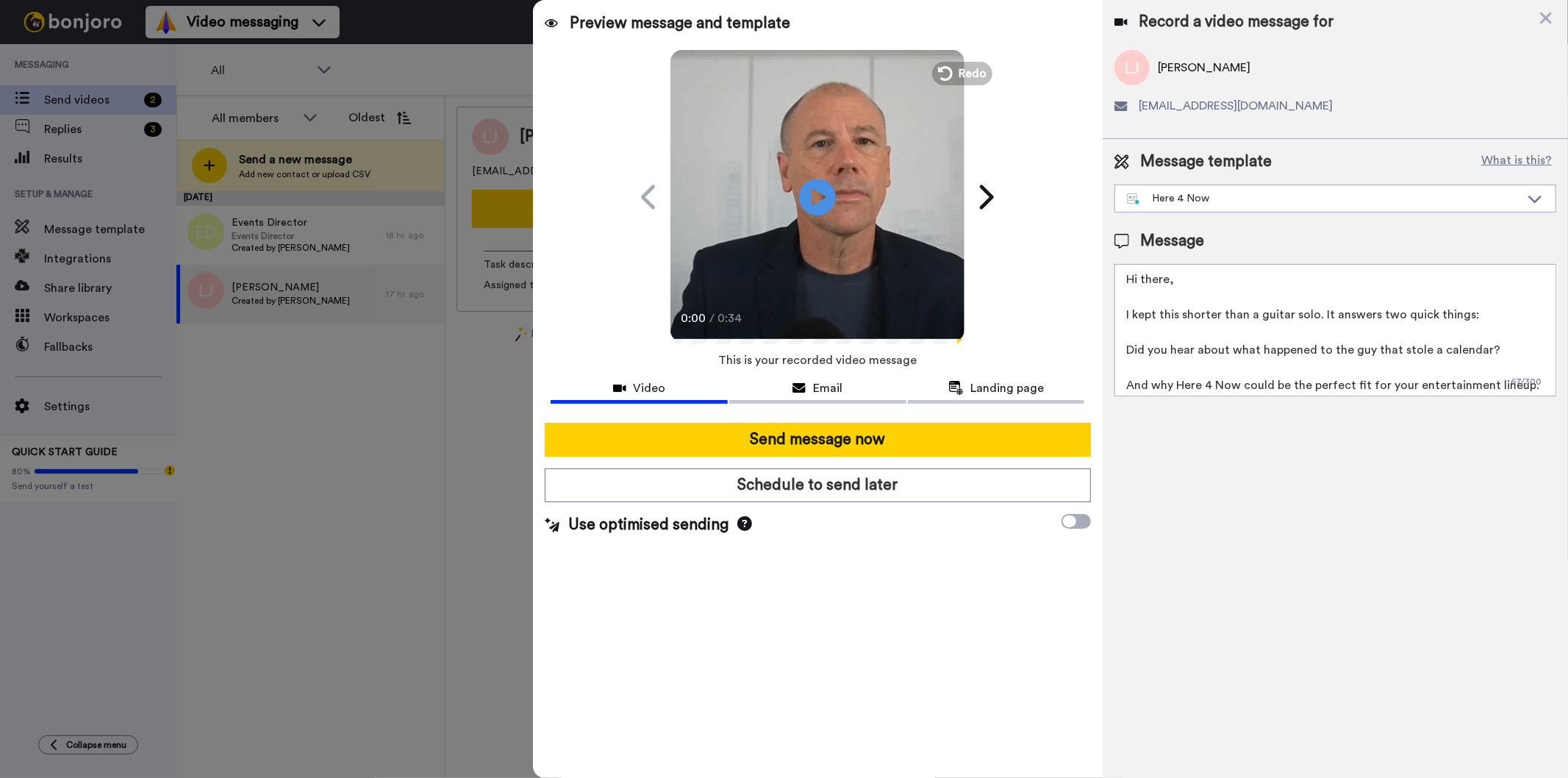
click at [1166, 281] on textarea "Hi there, I kept this shorter than a guitar solo. It answers two quick things: …" at bounding box center [1335, 330] width 442 height 133
type textarea "Hi Lauren, I kept this shorter than a guitar solo. It answers two quick things:…"
click at [825, 197] on icon "Play/Pause" at bounding box center [817, 197] width 39 height 70
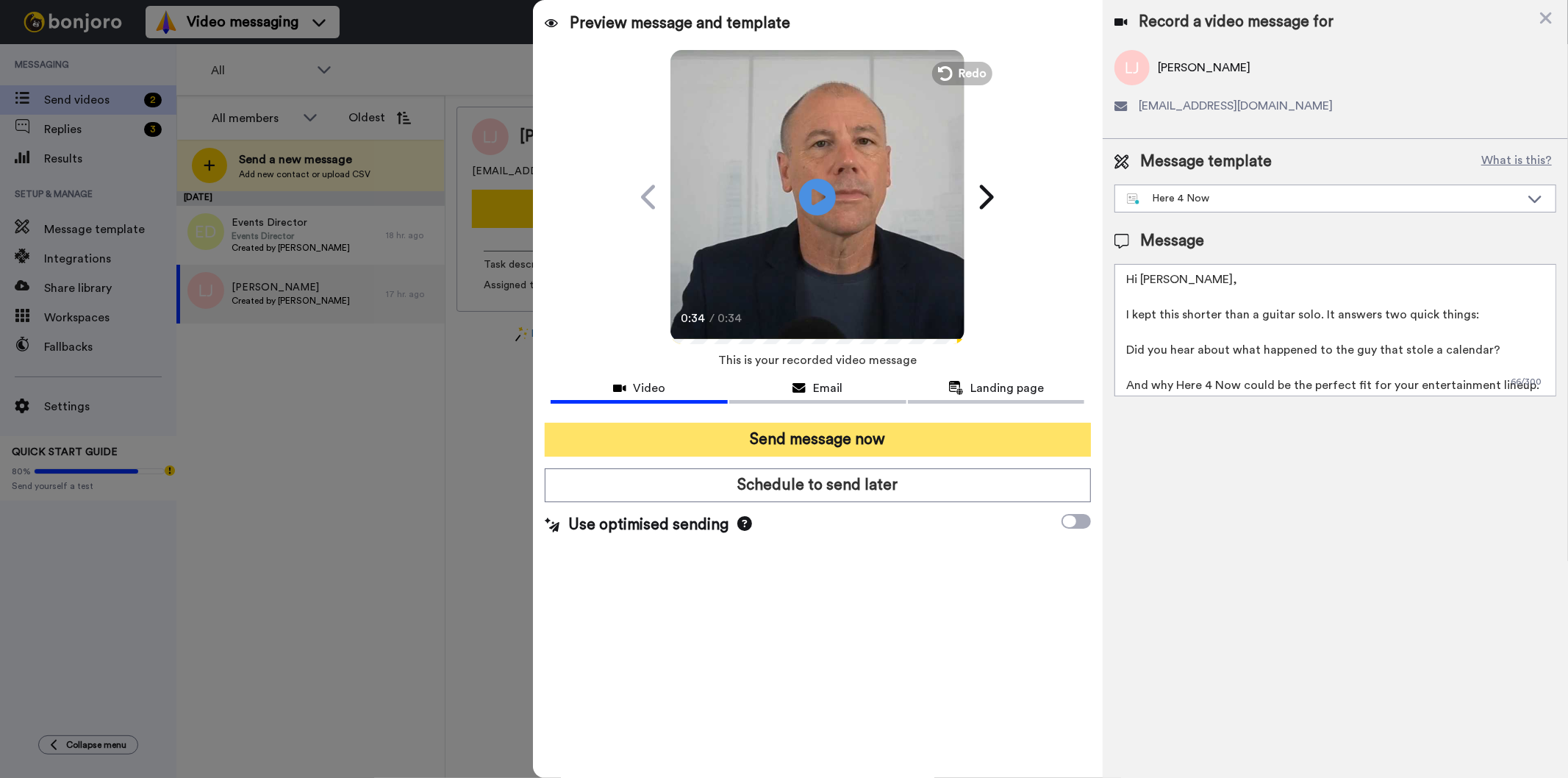
click at [782, 435] on button "Send message now" at bounding box center [818, 440] width 546 height 34
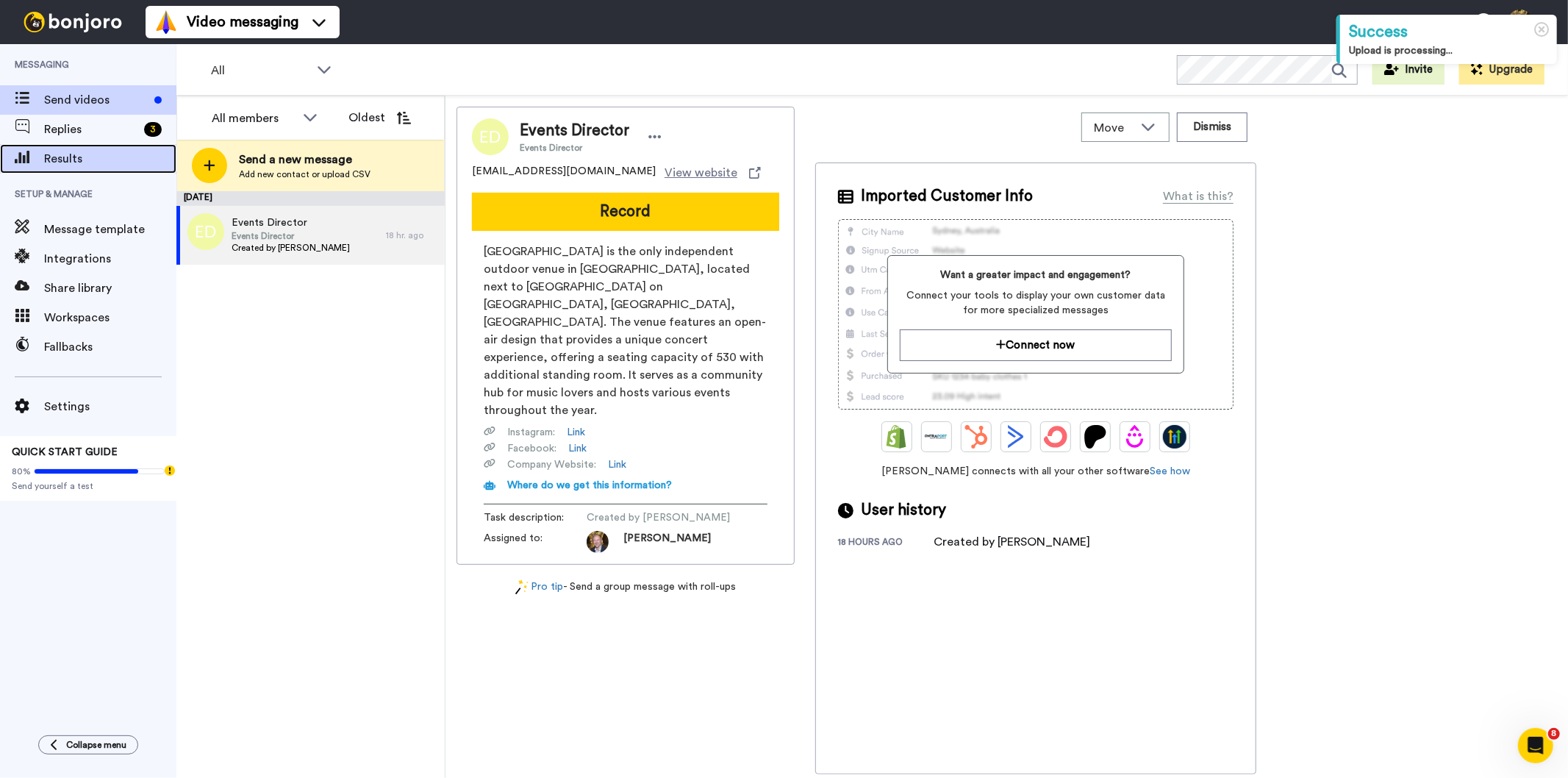
click at [56, 156] on span "Results" at bounding box center [110, 158] width 133 height 17
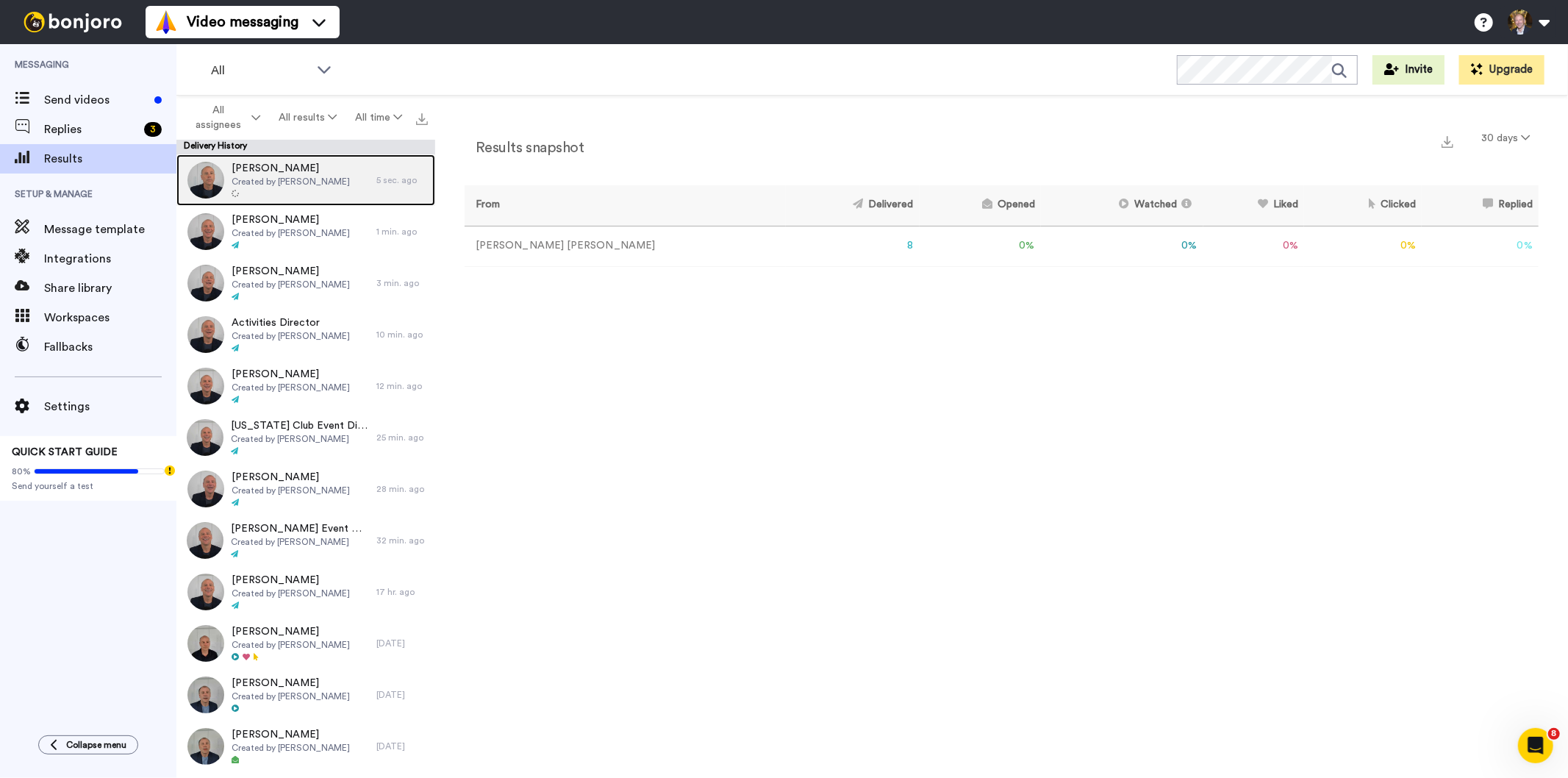
click at [272, 169] on span "[PERSON_NAME]" at bounding box center [290, 168] width 119 height 15
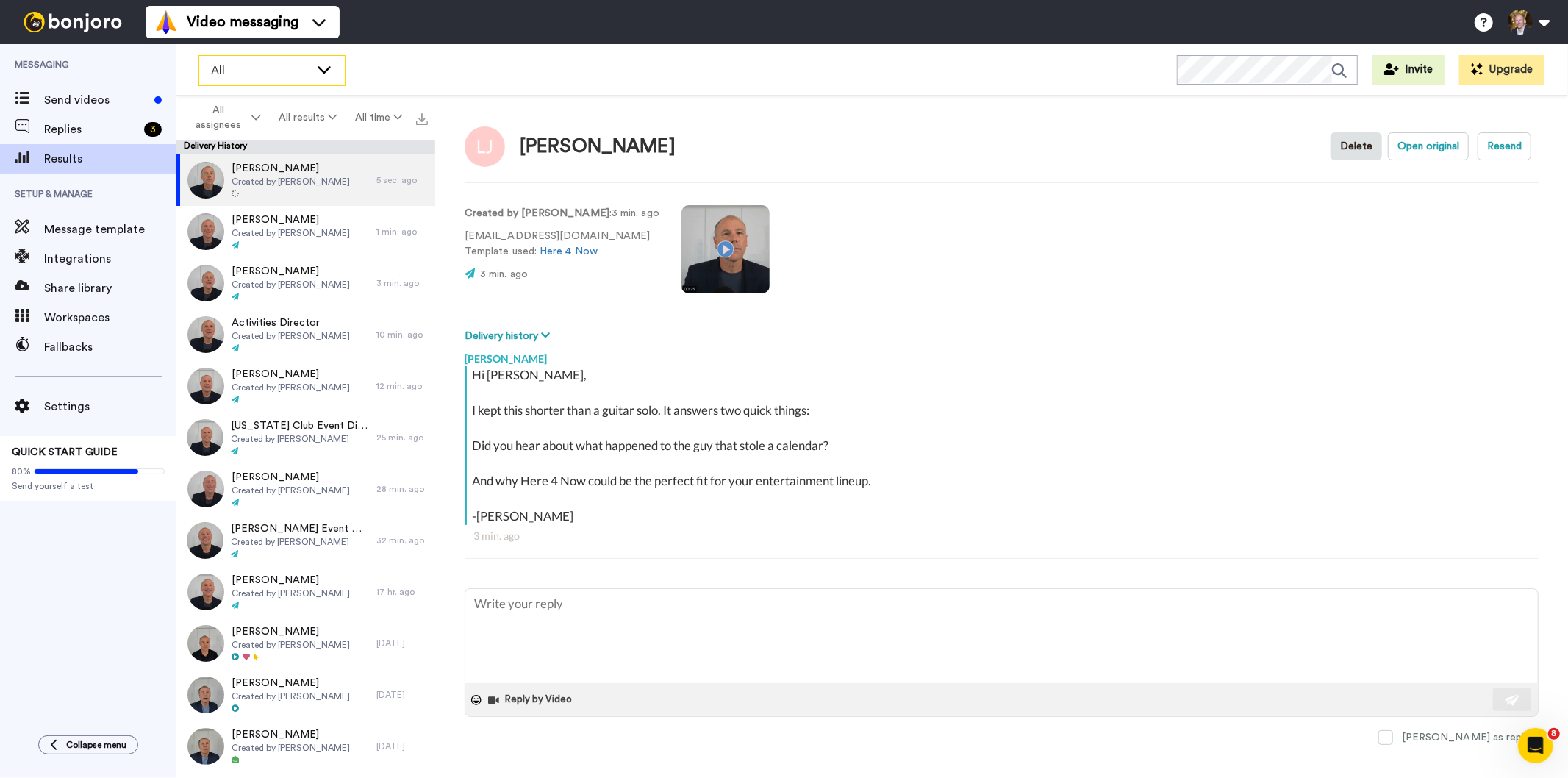
type textarea "x"
